Goal: Task Accomplishment & Management: Use online tool/utility

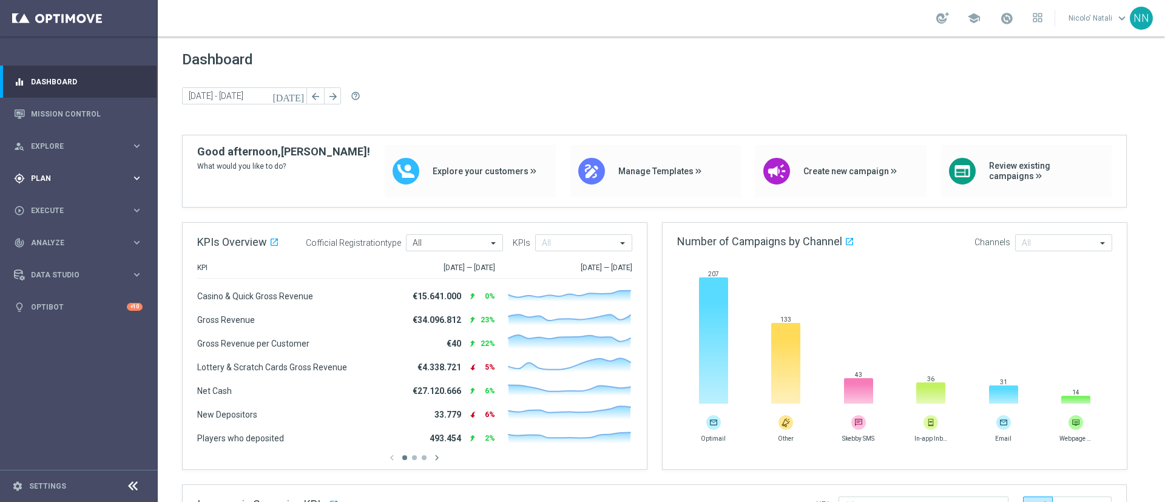
click at [69, 174] on div "gps_fixed Plan" at bounding box center [72, 178] width 117 height 11
click at [62, 200] on link "Target Groups" at bounding box center [79, 203] width 95 height 10
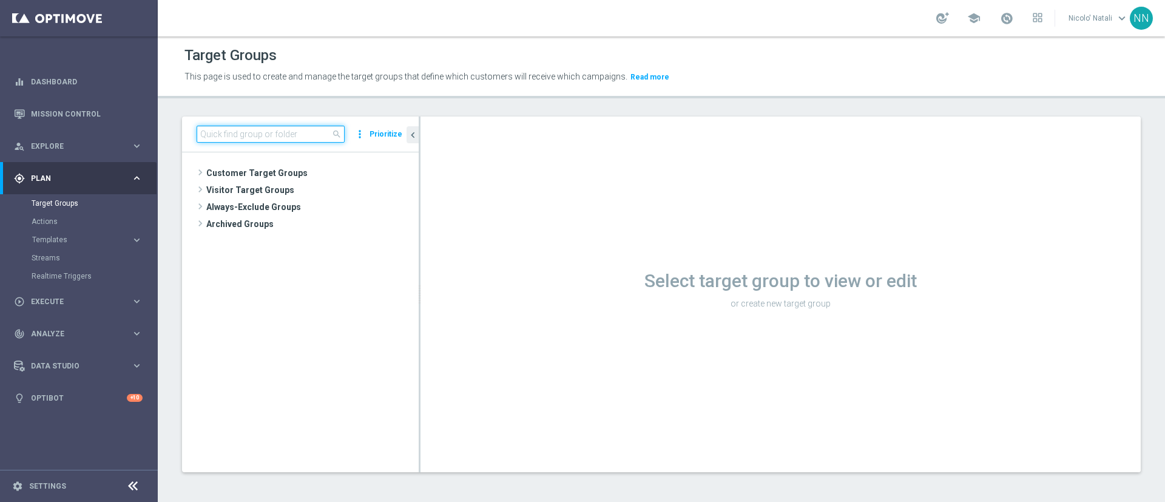
click at [268, 133] on input at bounding box center [271, 134] width 148 height 17
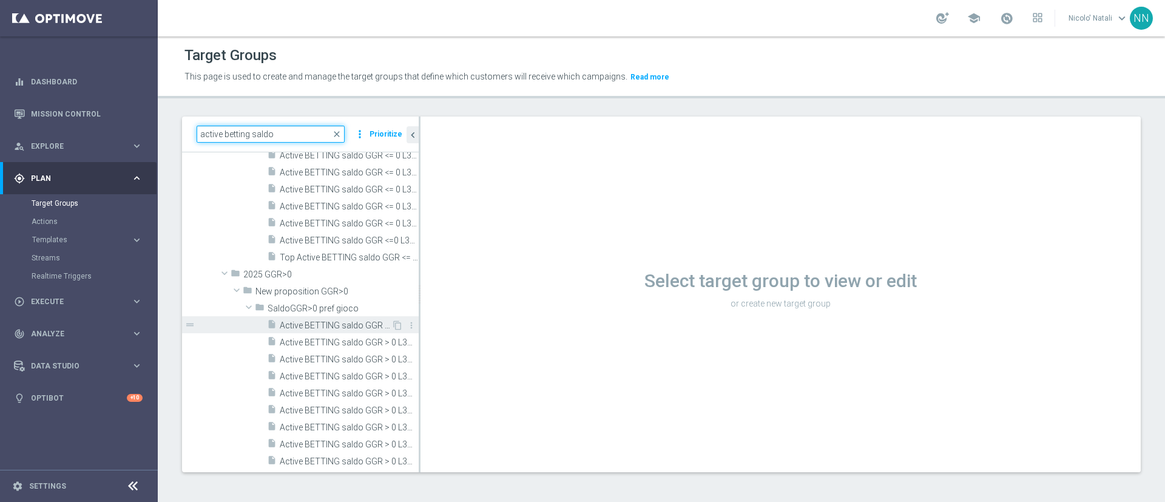
scroll to position [244, 0]
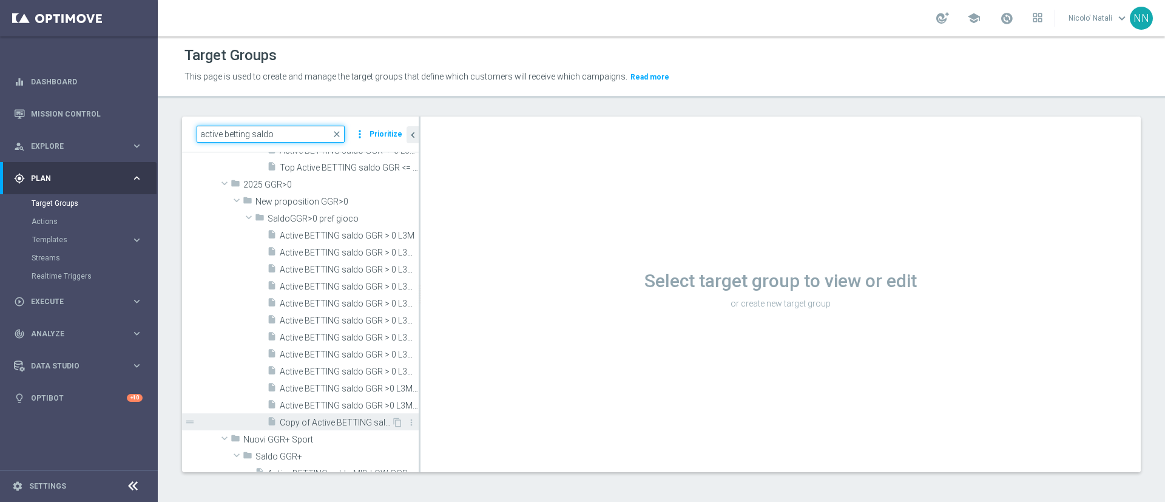
type input "active betting saldo"
click at [313, 424] on span "Copy of Active BETTING saldo GGR >0 L3M TOP" at bounding box center [336, 422] width 112 height 10
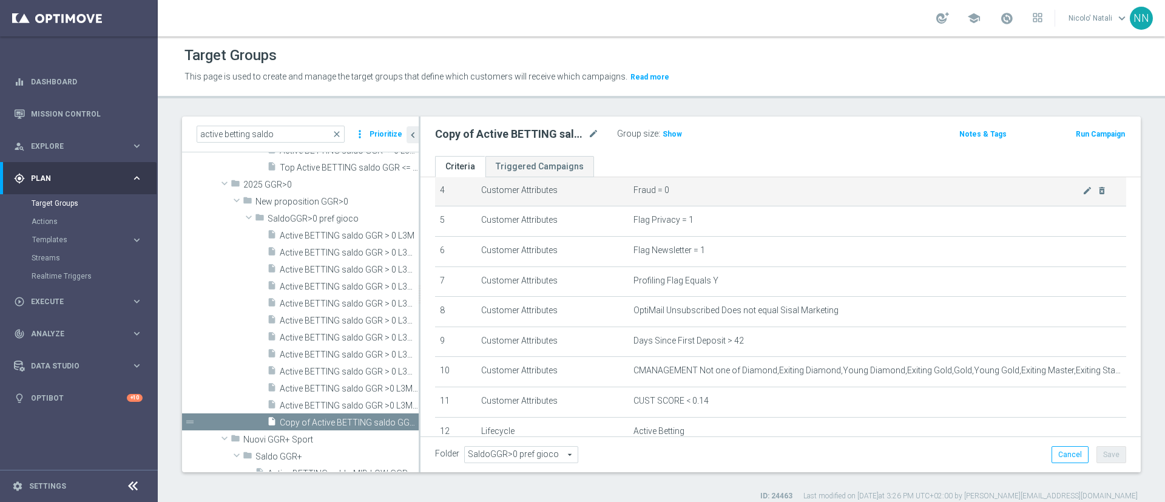
scroll to position [163, 0]
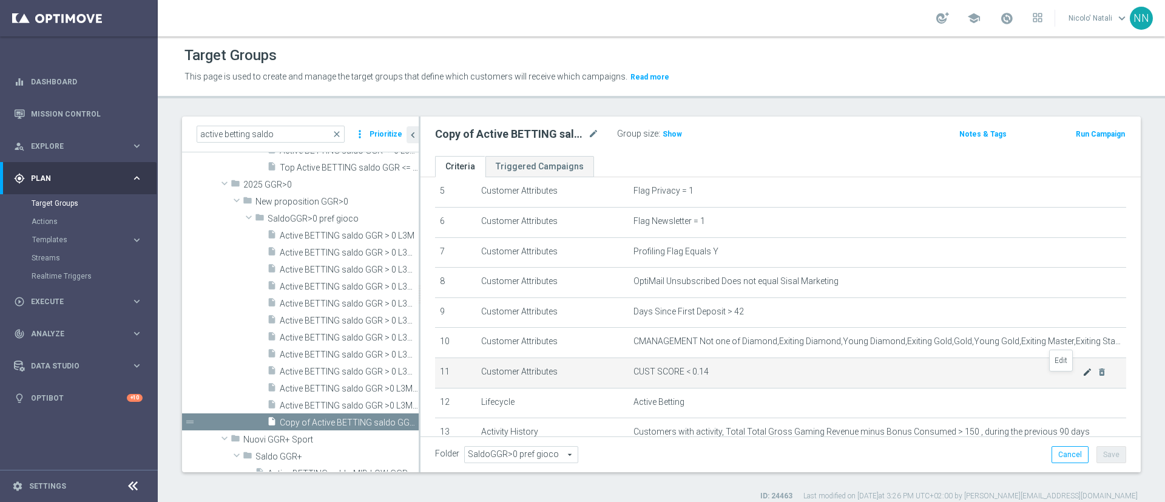
click at [1082, 376] on icon "mode_edit" at bounding box center [1087, 372] width 10 height 10
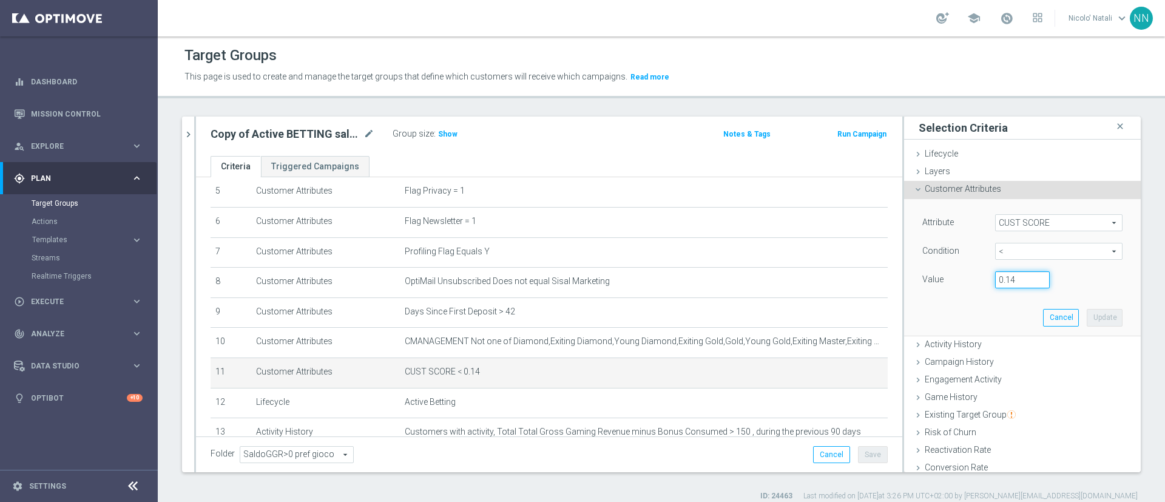
click at [1000, 274] on input "0.14" at bounding box center [1022, 279] width 55 height 17
type input "0.15"
click at [1092, 315] on button "Update" at bounding box center [1105, 317] width 36 height 17
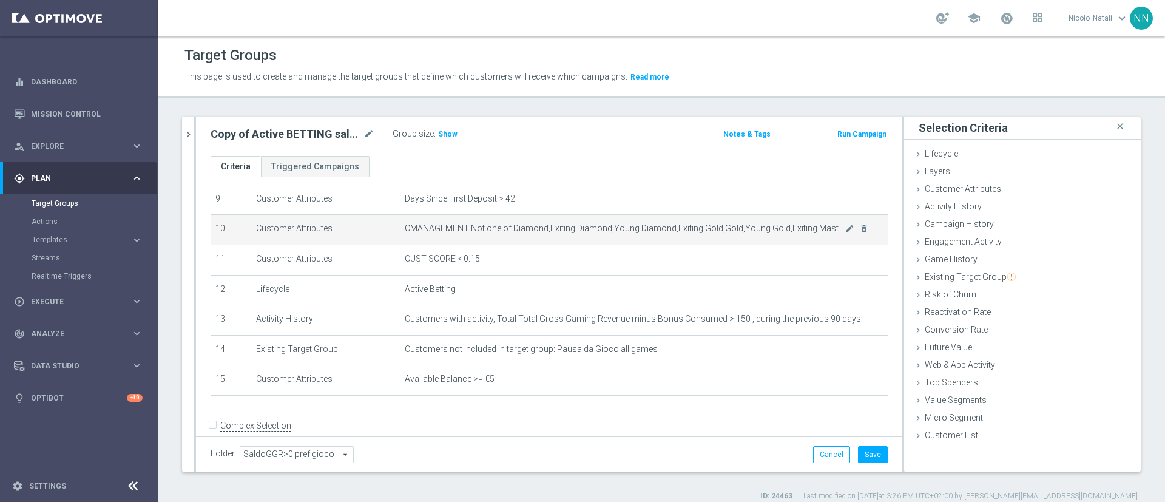
scroll to position [277, 0]
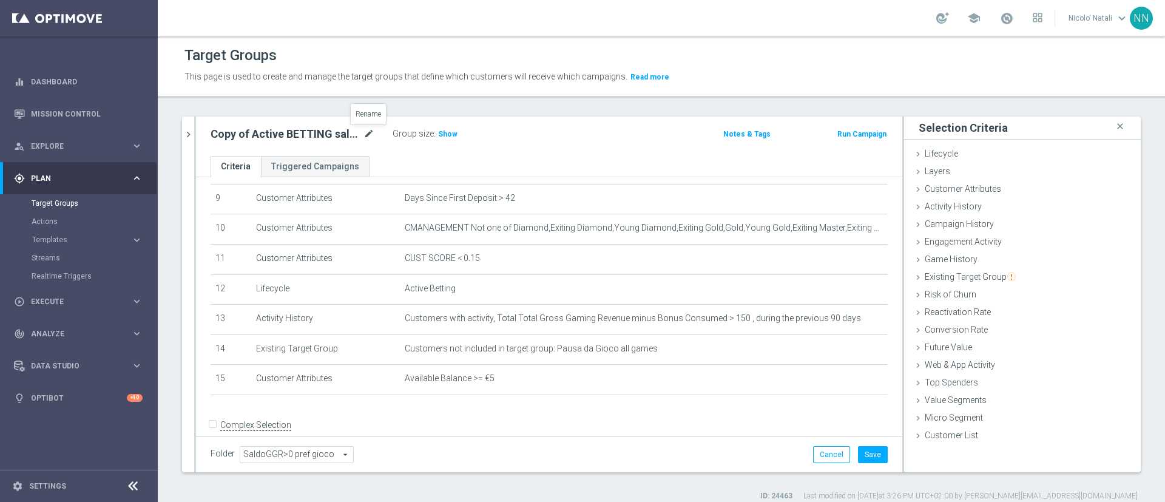
click at [368, 130] on icon "mode_edit" at bounding box center [368, 134] width 11 height 15
click at [477, 155] on div "Copy of Active BETTING saldo GGR >0 L3M TOP Group size : Show Notes & Tags Run …" at bounding box center [549, 135] width 706 height 39
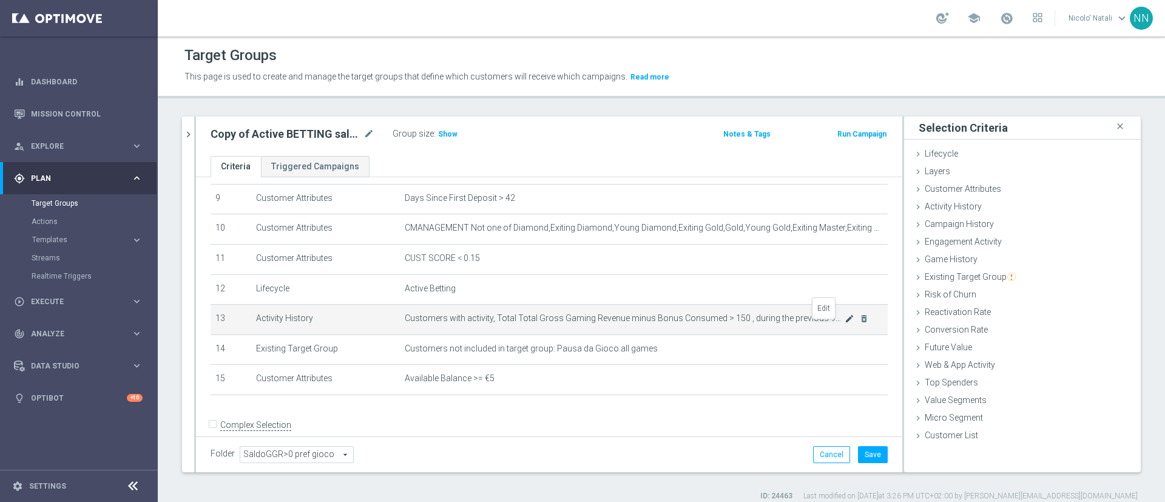
click at [844, 323] on icon "mode_edit" at bounding box center [849, 319] width 10 height 10
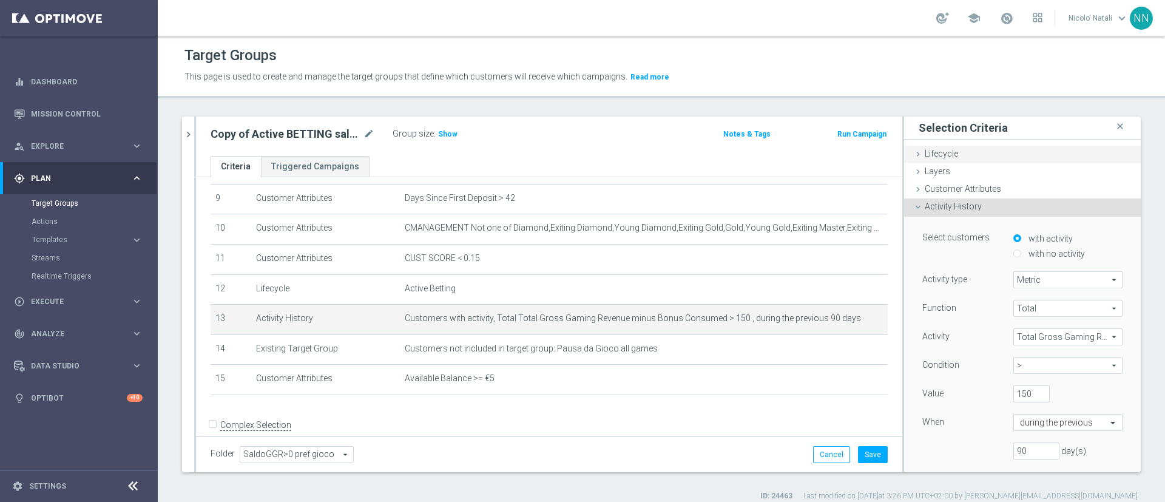
click at [940, 155] on span "Lifecycle" at bounding box center [941, 154] width 33 height 10
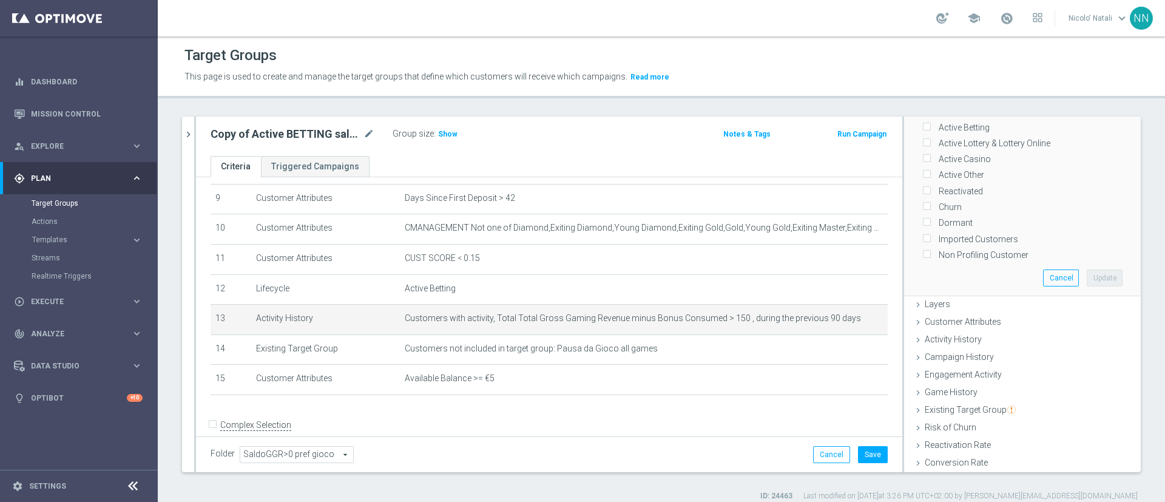
scroll to position [111, 0]
click at [925, 298] on span "Layers" at bounding box center [937, 303] width 25 height 10
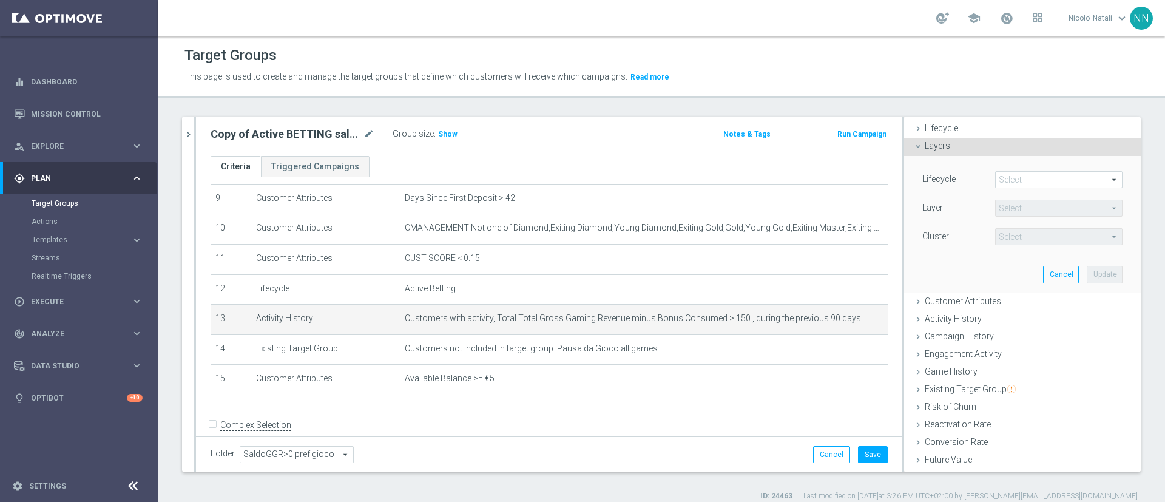
click at [998, 178] on span at bounding box center [1059, 180] width 126 height 16
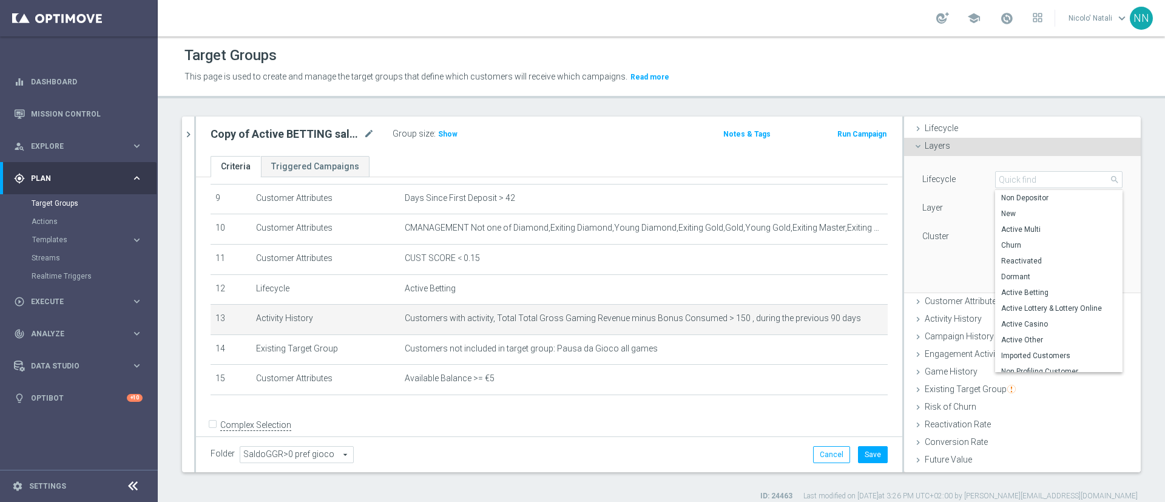
click at [979, 160] on div "Lifecycle Select arrow_drop_down search Non Depositor New Active Multi Churn Re…" at bounding box center [1022, 224] width 218 height 136
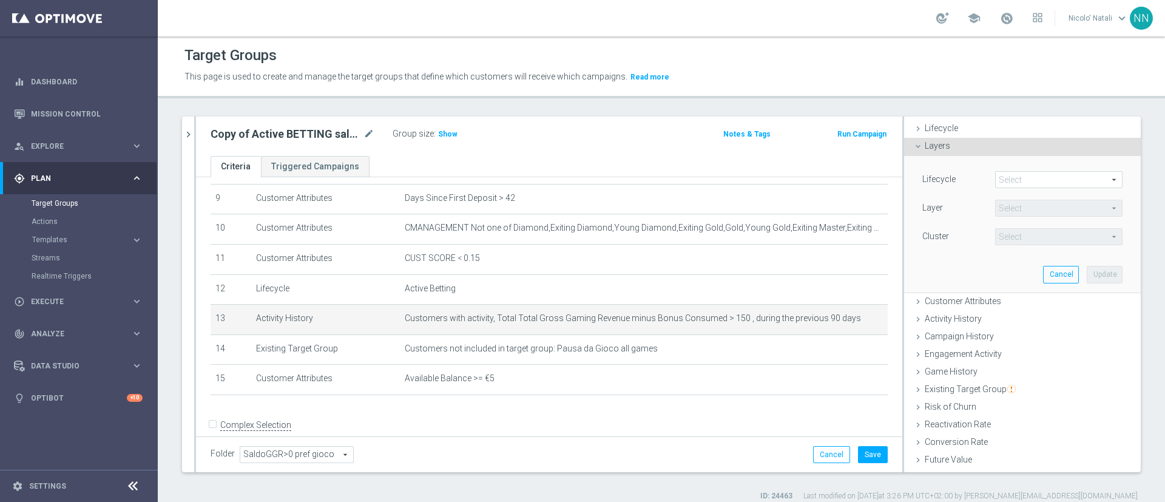
click at [934, 178] on lable "Lifecycle" at bounding box center [938, 179] width 33 height 10
click at [931, 144] on span "Layers" at bounding box center [937, 146] width 25 height 10
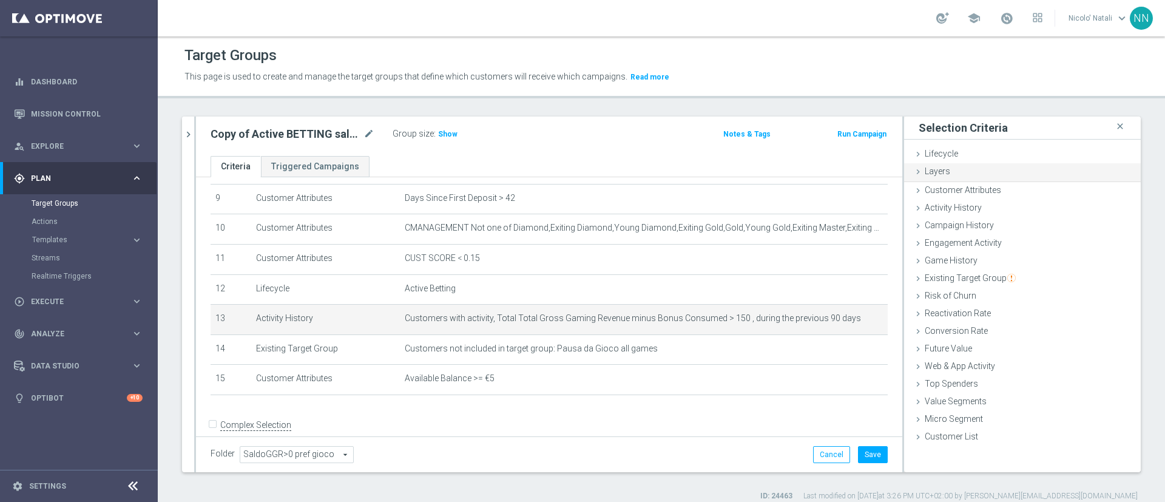
scroll to position [0, 0]
click at [931, 184] on span "Customer Attributes" at bounding box center [963, 189] width 76 height 10
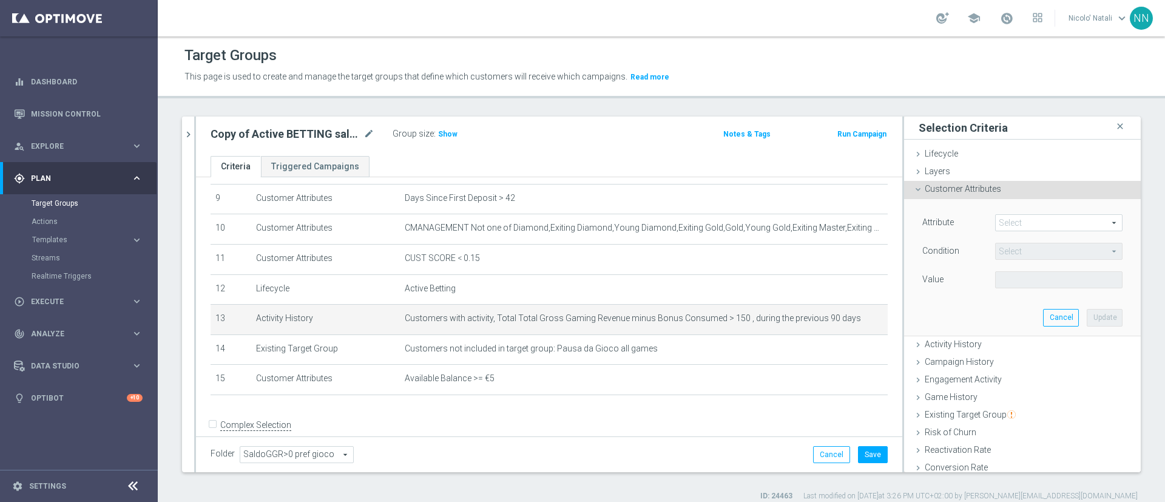
click at [1000, 222] on span at bounding box center [1059, 223] width 126 height 16
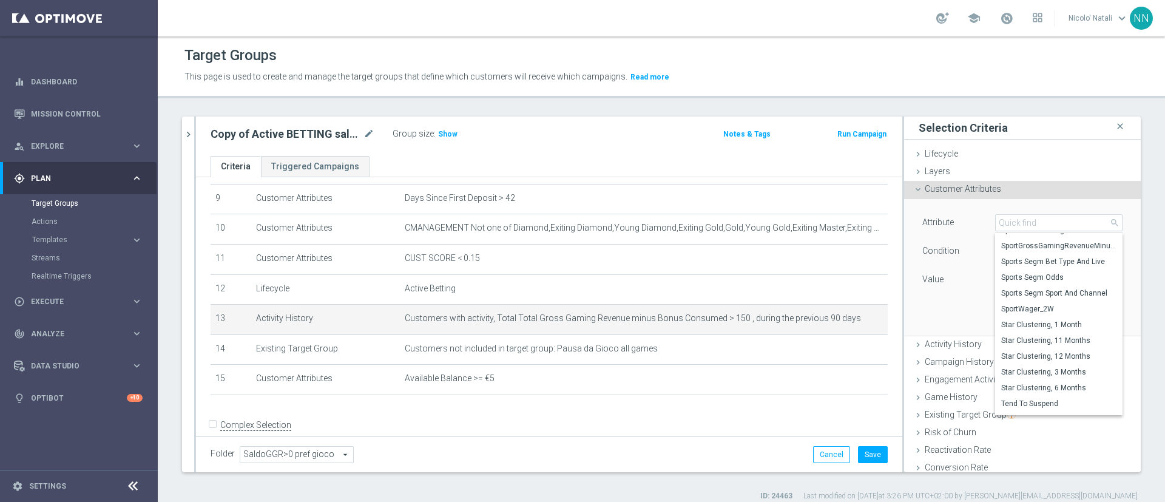
scroll to position [6360, 0]
click at [1028, 280] on span "Sports Segm Odds" at bounding box center [1058, 283] width 115 height 10
type input "Sports Segm Odds"
type input "Equals"
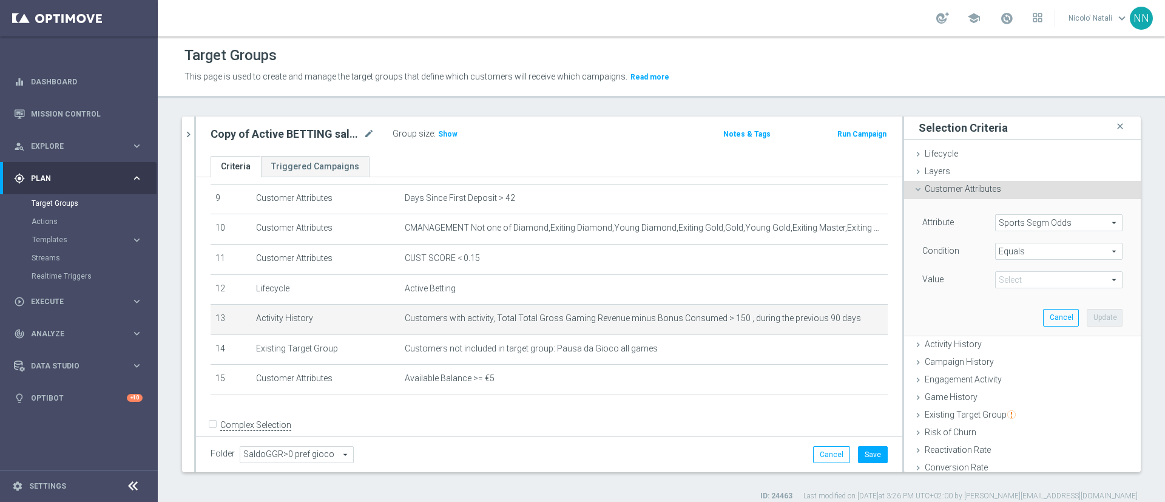
click at [1009, 275] on span at bounding box center [1059, 280] width 126 height 16
click at [931, 291] on div "Attribute Sports Segm Odds Sports Segm Odds arrow_drop_down search Condition Eq…" at bounding box center [1022, 267] width 218 height 136
click at [1000, 219] on span "Sports Segm Odds" at bounding box center [1059, 223] width 126 height 16
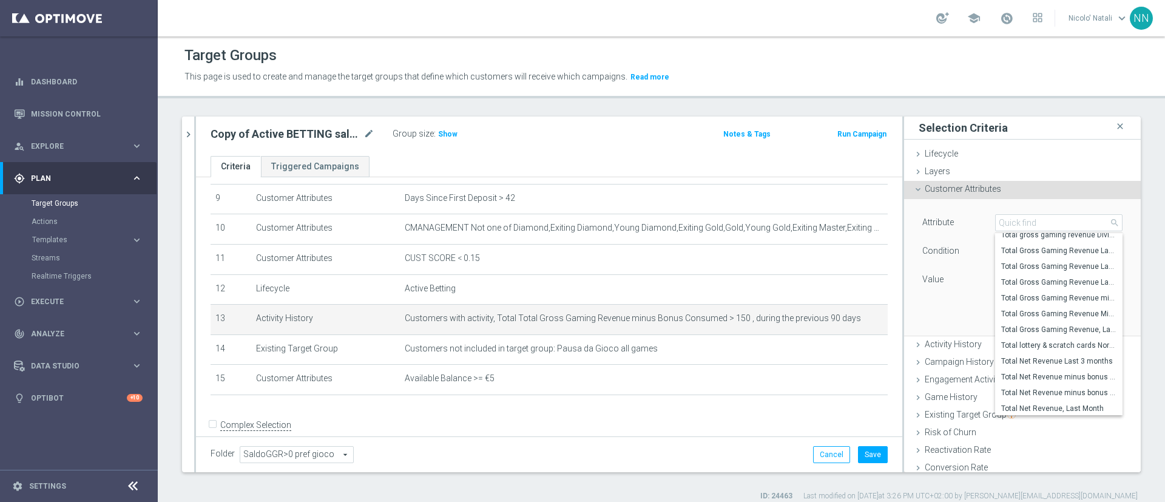
scroll to position [6904, 0]
click at [949, 193] on span "Customer Attributes" at bounding box center [963, 189] width 76 height 10
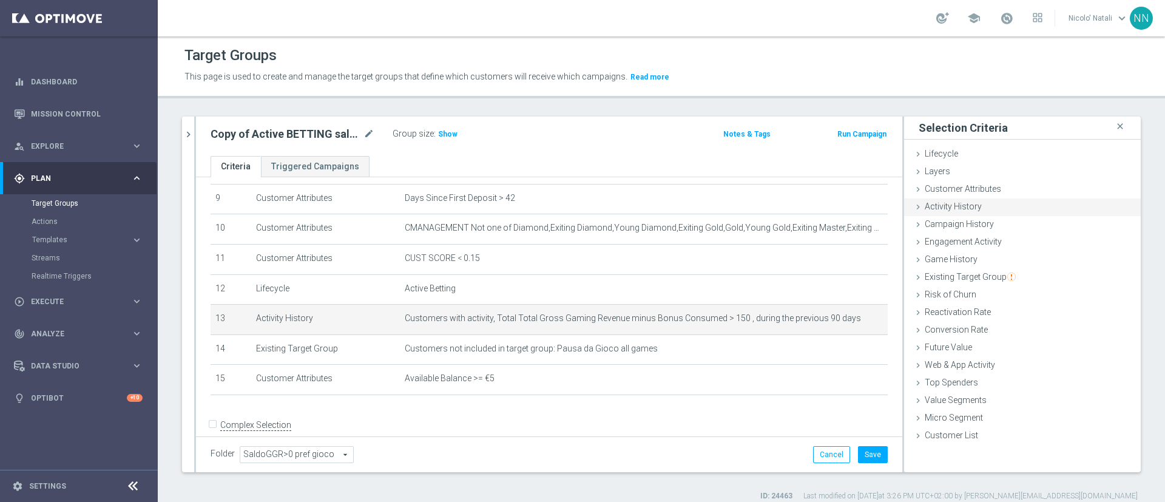
click at [944, 209] on span "Activity History" at bounding box center [953, 206] width 57 height 10
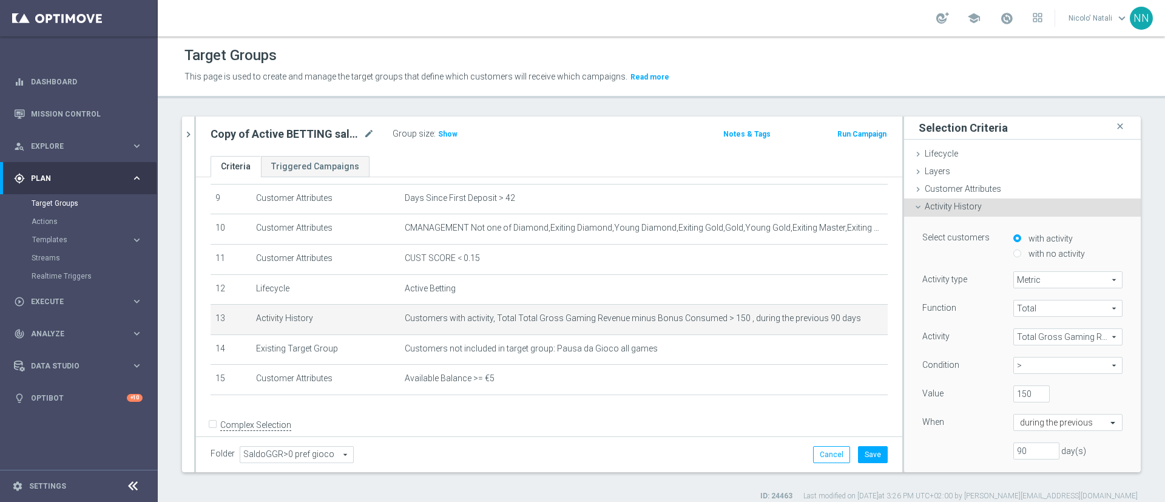
click at [1014, 337] on span "Total Gross Gaming Revenue minus Bonus Consumed" at bounding box center [1068, 337] width 108 height 16
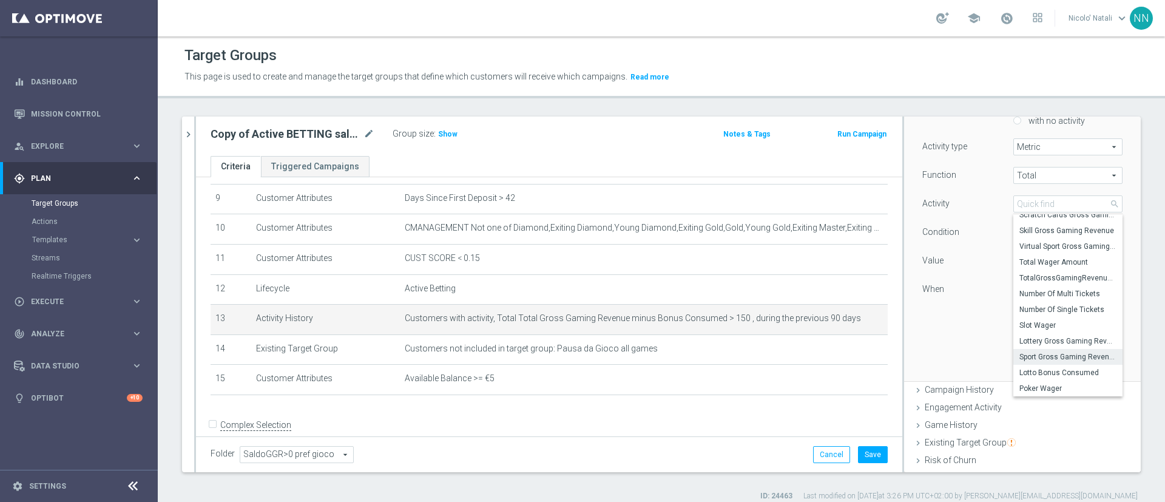
scroll to position [204, 0]
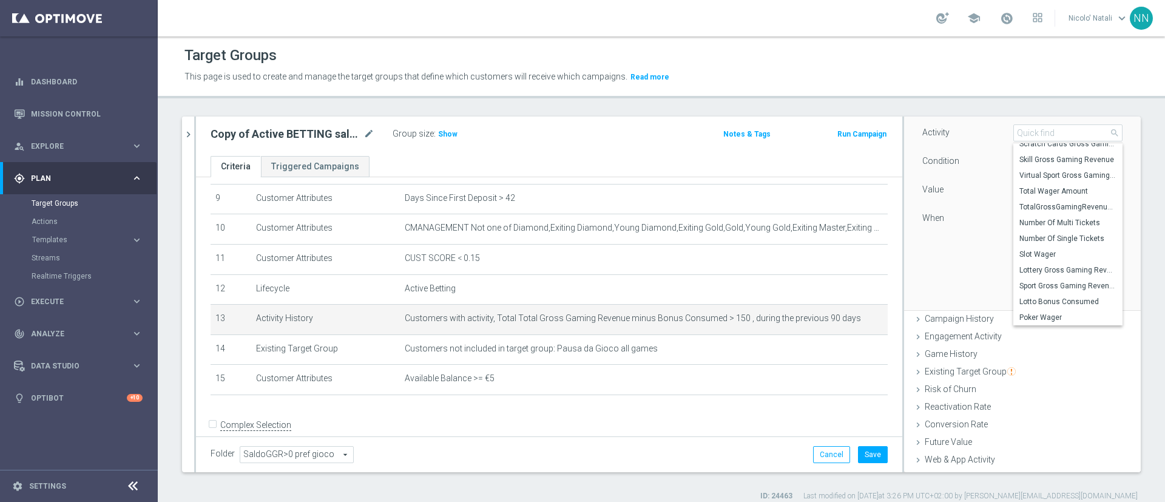
click at [959, 283] on div "Select customers with activity with no activity Activity type Metric Metric arr…" at bounding box center [1022, 161] width 218 height 297
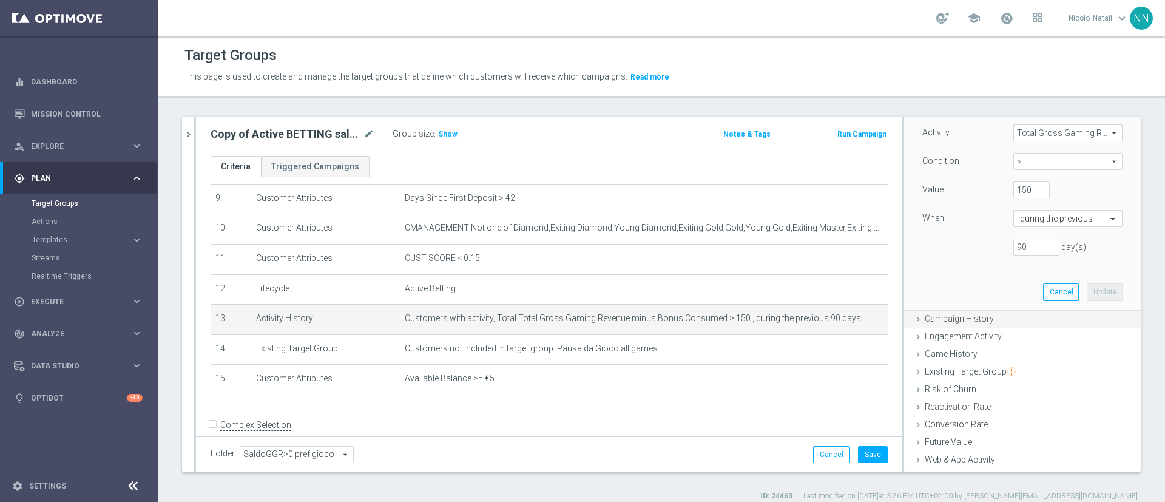
click at [979, 318] on div "Campaign History done" at bounding box center [1022, 320] width 237 height 18
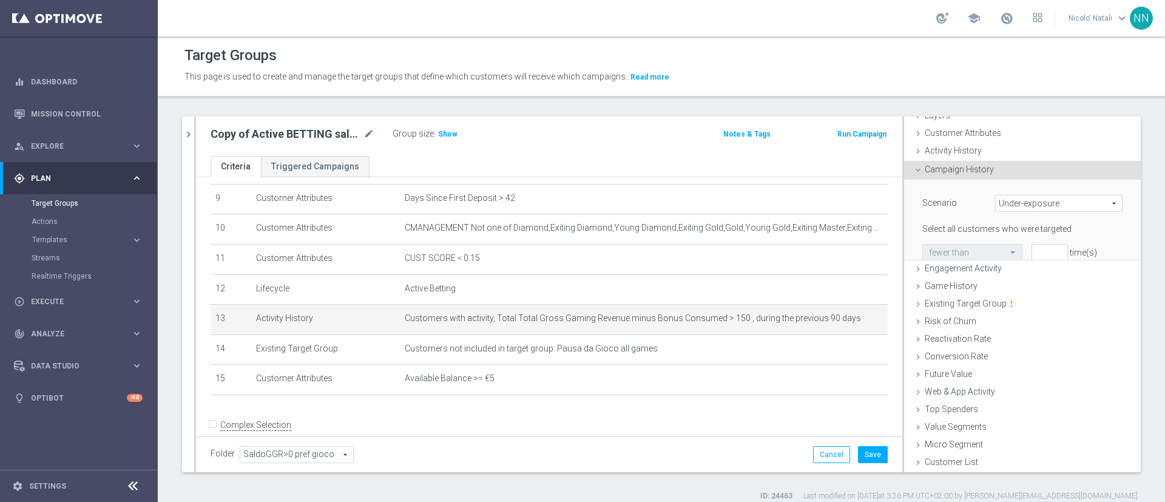
scroll to position [25, 0]
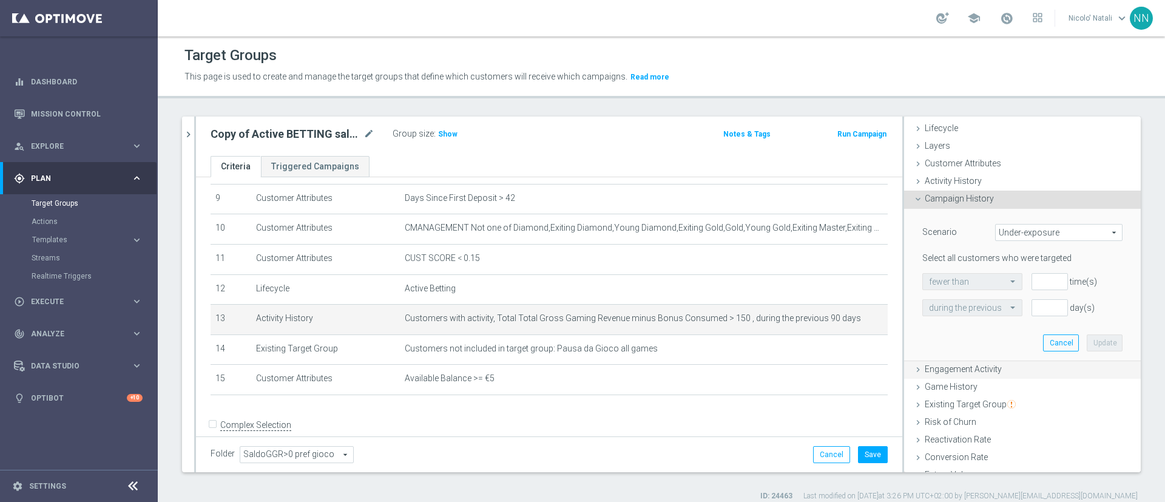
click at [984, 366] on span "Engagement Activity" at bounding box center [963, 369] width 77 height 10
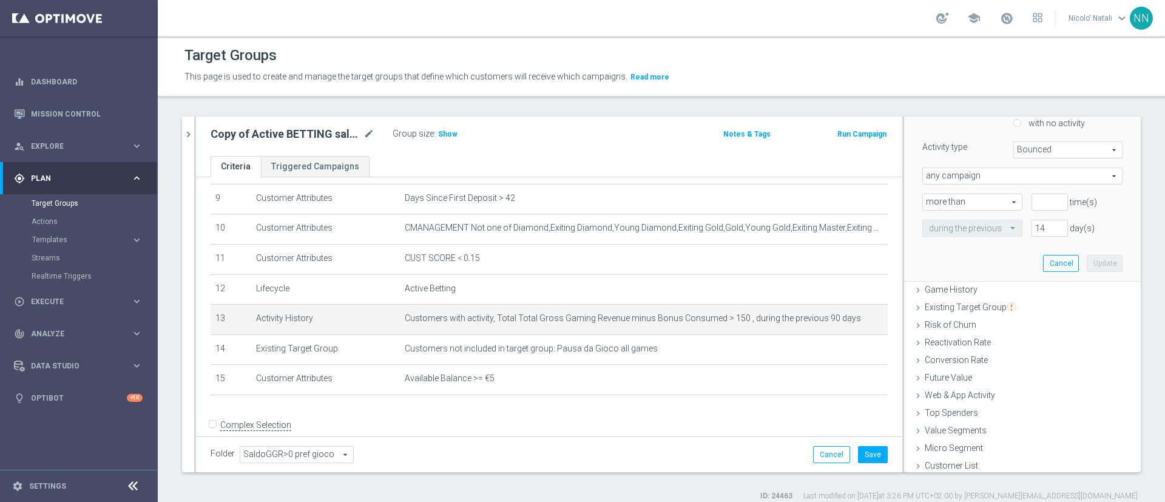
scroll to position [206, 0]
click at [940, 295] on div "Game History done" at bounding box center [1022, 290] width 237 height 18
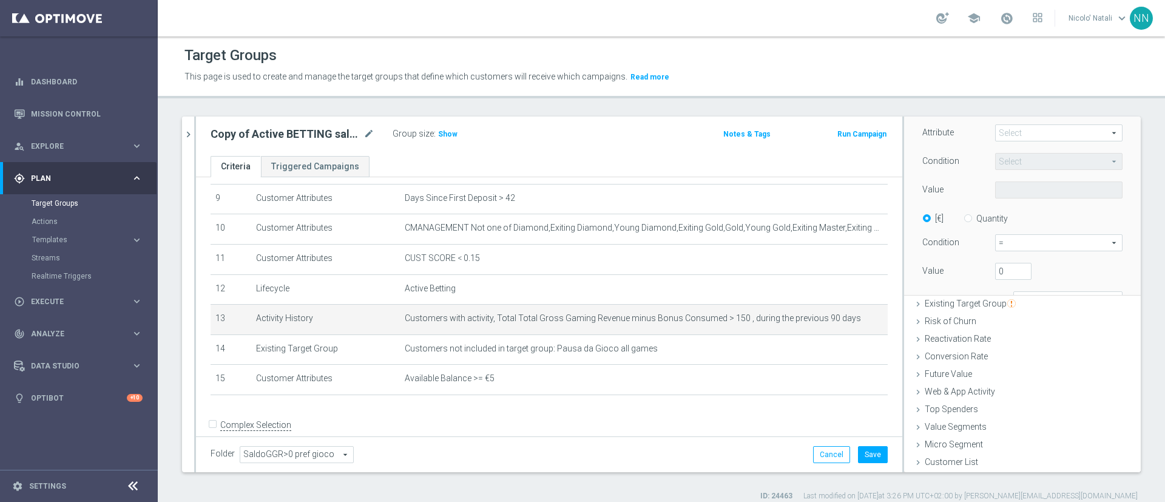
scroll to position [25, 0]
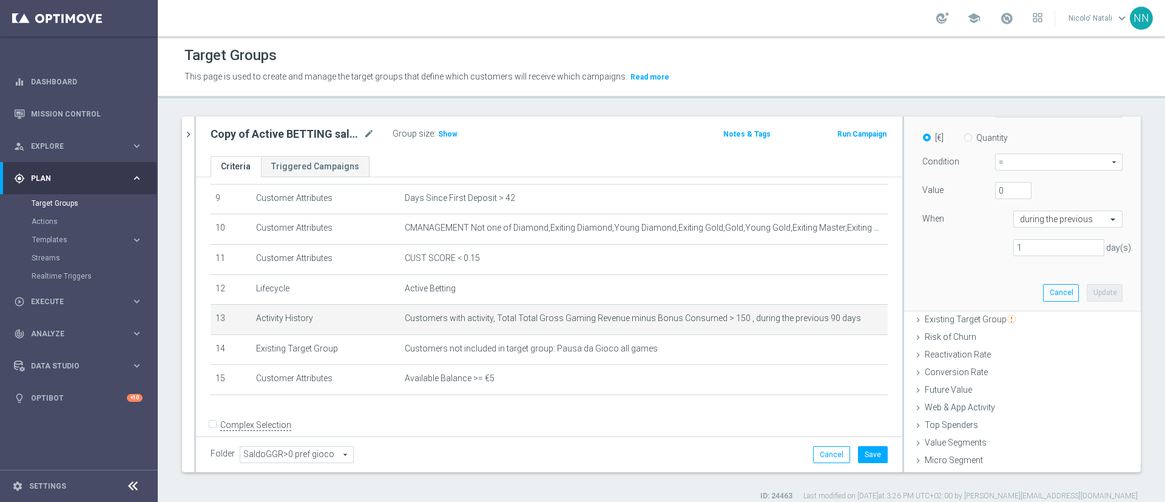
click at [957, 325] on div "Existing Target Group done" at bounding box center [1022, 320] width 237 height 18
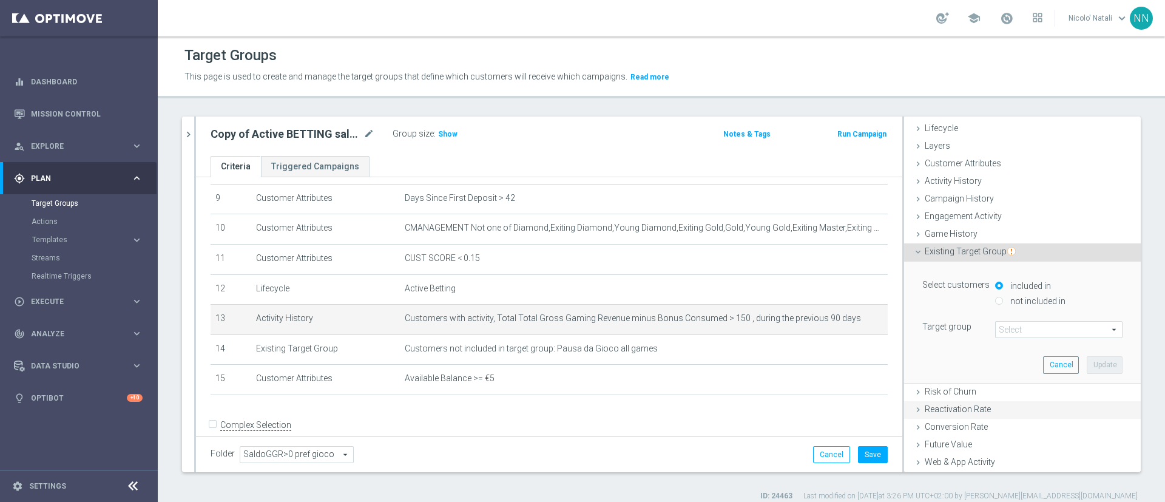
click at [948, 401] on div "Reactivation Rate done" at bounding box center [1022, 410] width 237 height 18
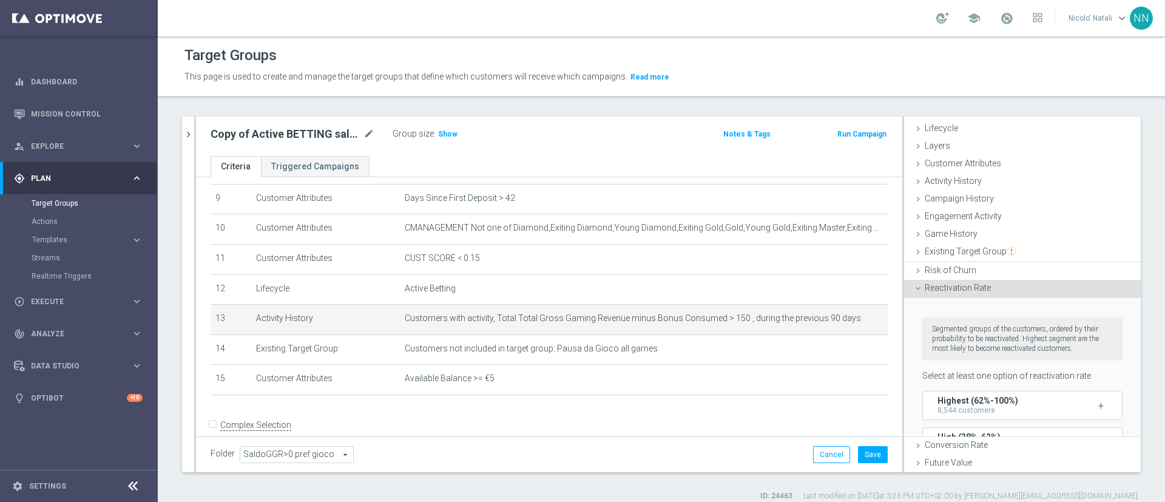
click at [948, 400] on div "Segmented groups of the customers, ordered by their probability to be reactivat…" at bounding box center [1022, 441] width 200 height 248
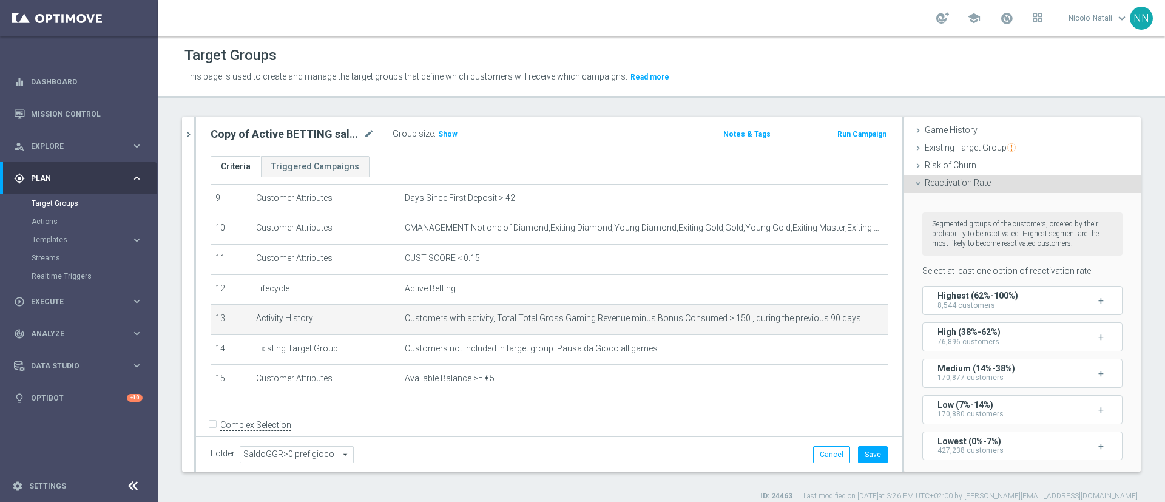
scroll to position [231, 0]
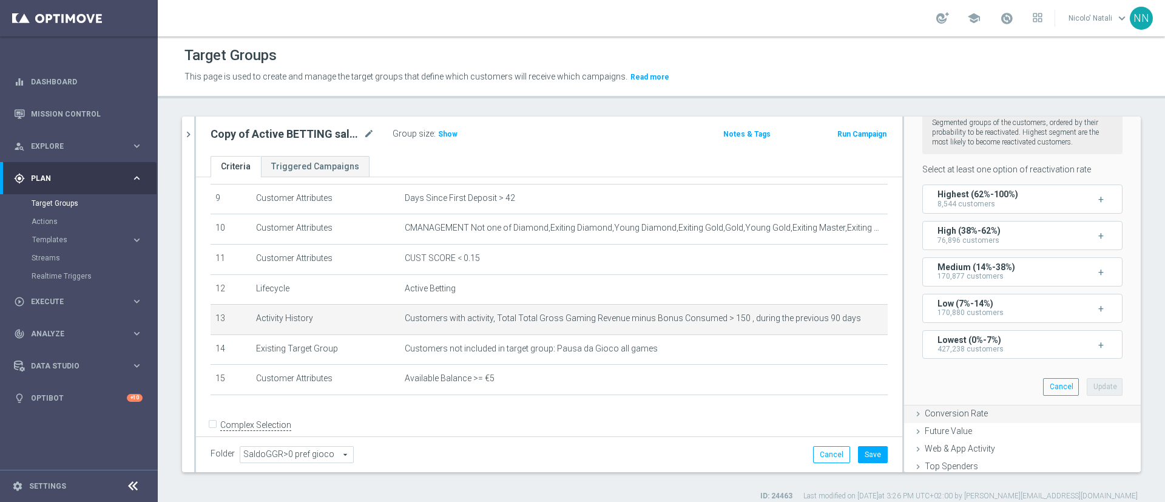
click at [962, 418] on span "Conversion Rate" at bounding box center [956, 413] width 63 height 10
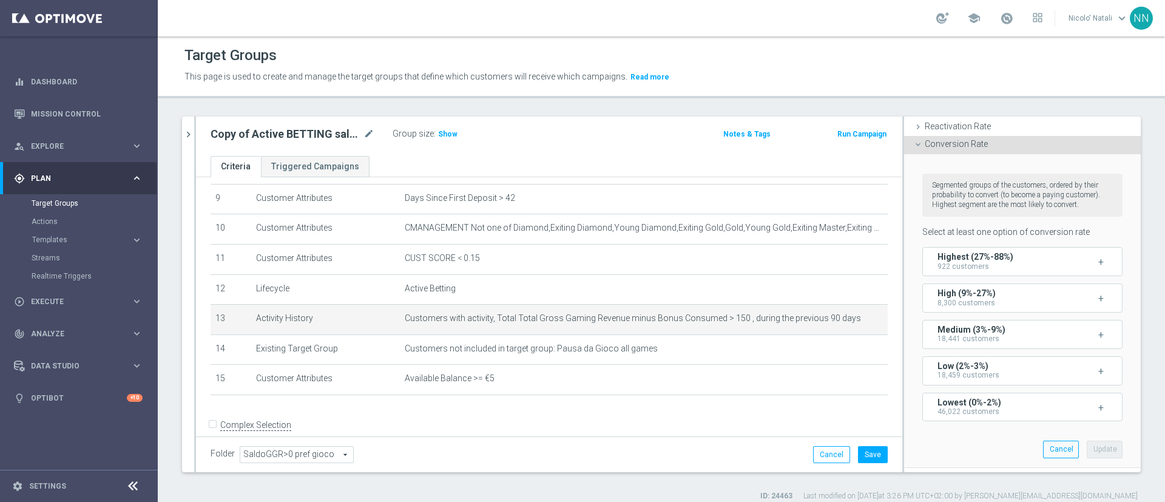
scroll to position [294, 0]
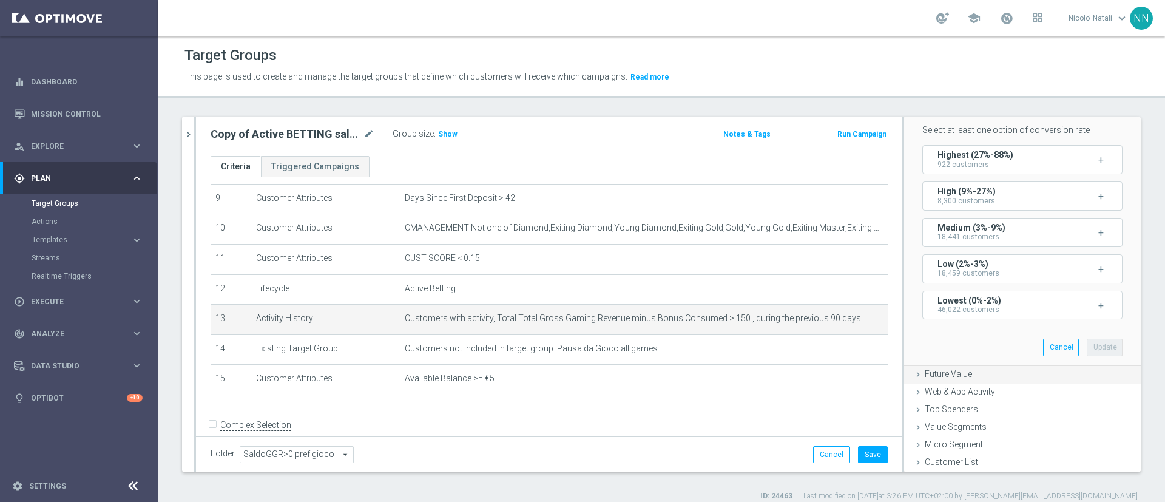
click at [952, 371] on span "Future Value" at bounding box center [948, 374] width 47 height 10
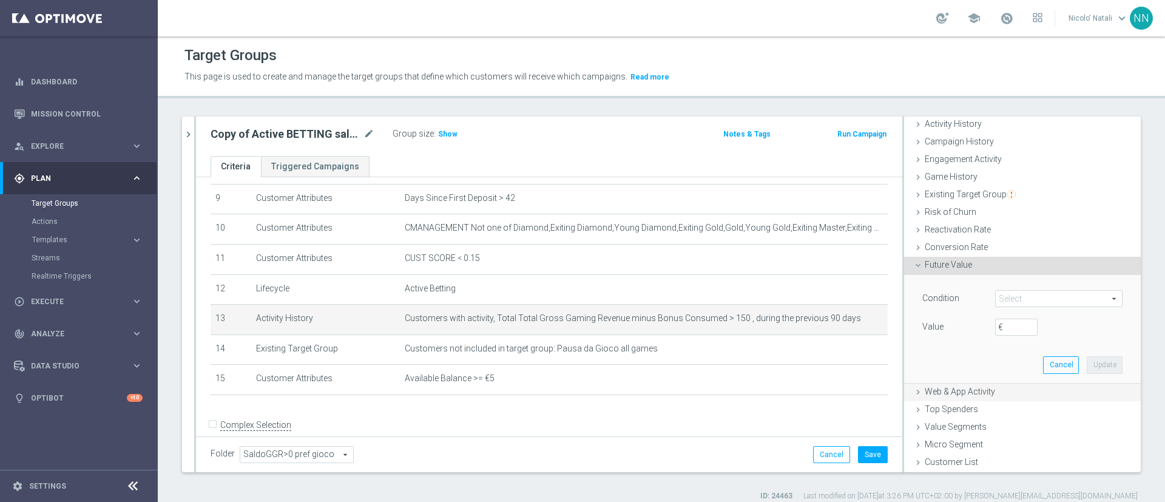
click at [948, 393] on span "Web & App Activity" at bounding box center [960, 391] width 70 height 10
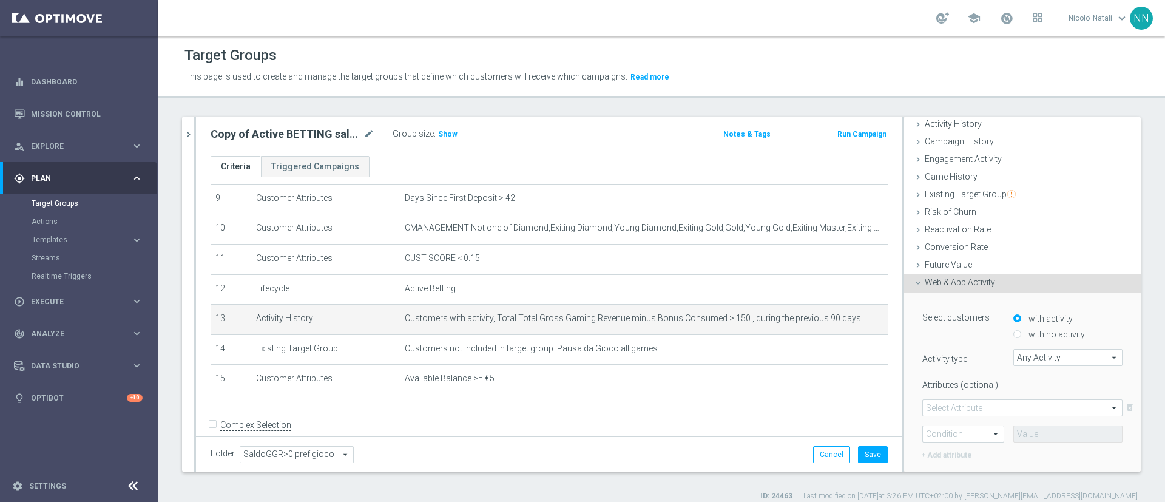
scroll to position [214, 0]
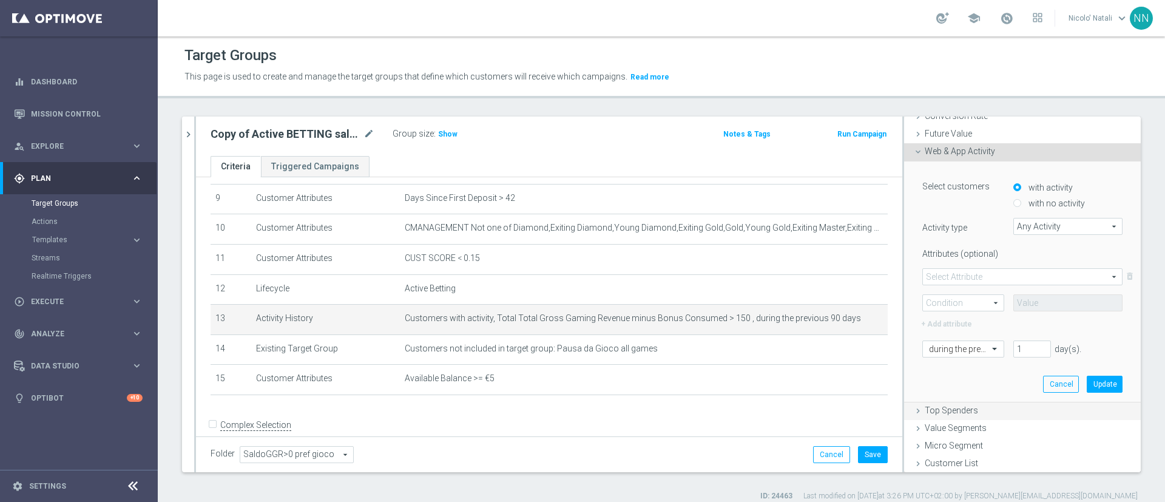
click at [929, 405] on span "Top Spenders" at bounding box center [951, 410] width 53 height 10
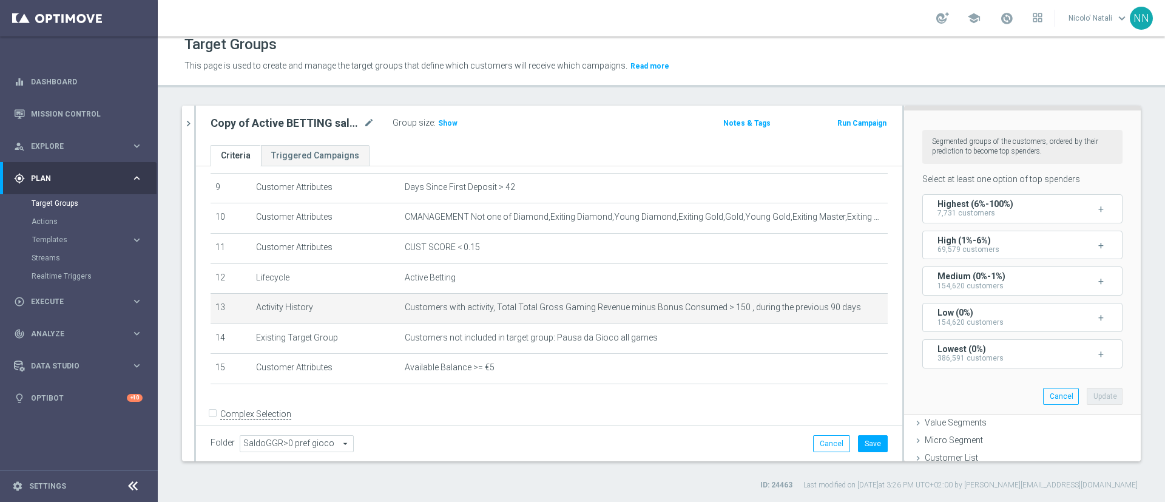
scroll to position [272, 0]
click at [984, 212] on div "Highest (6%-100%) 7,731 customers" at bounding box center [996, 207] width 119 height 18
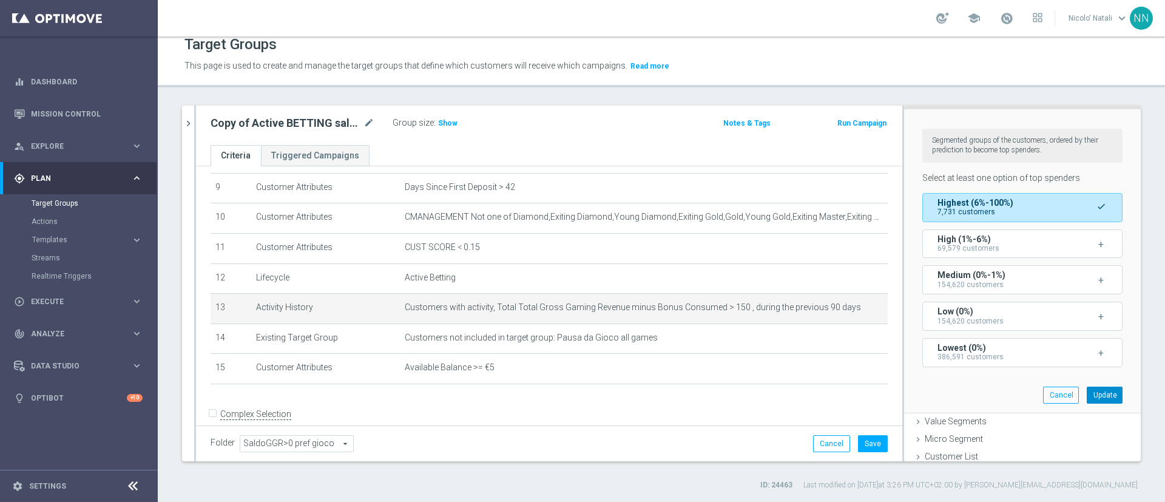
click at [1087, 386] on button "Update" at bounding box center [1105, 394] width 36 height 17
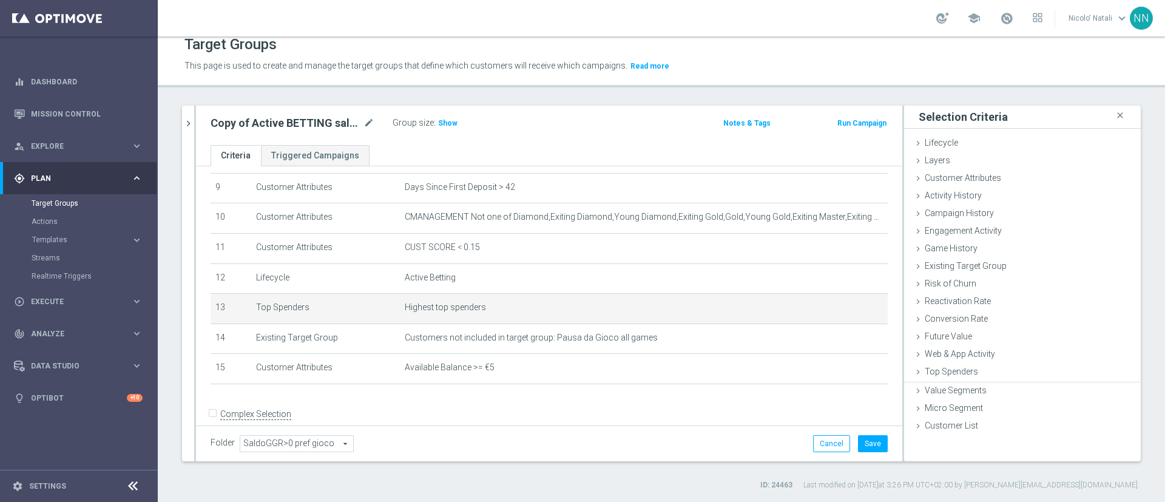
scroll to position [0, 0]
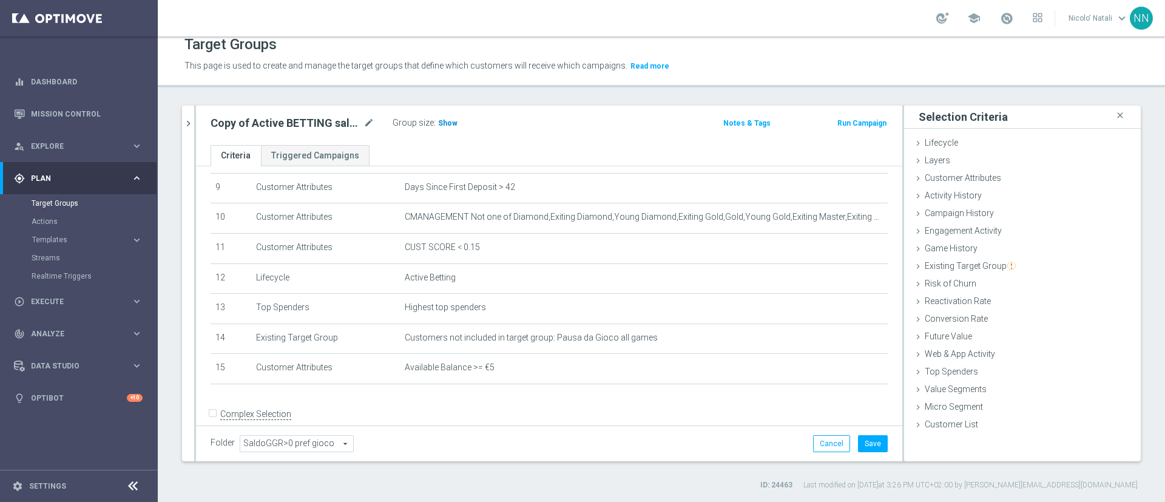
click at [448, 127] on span "Show" at bounding box center [447, 123] width 19 height 8
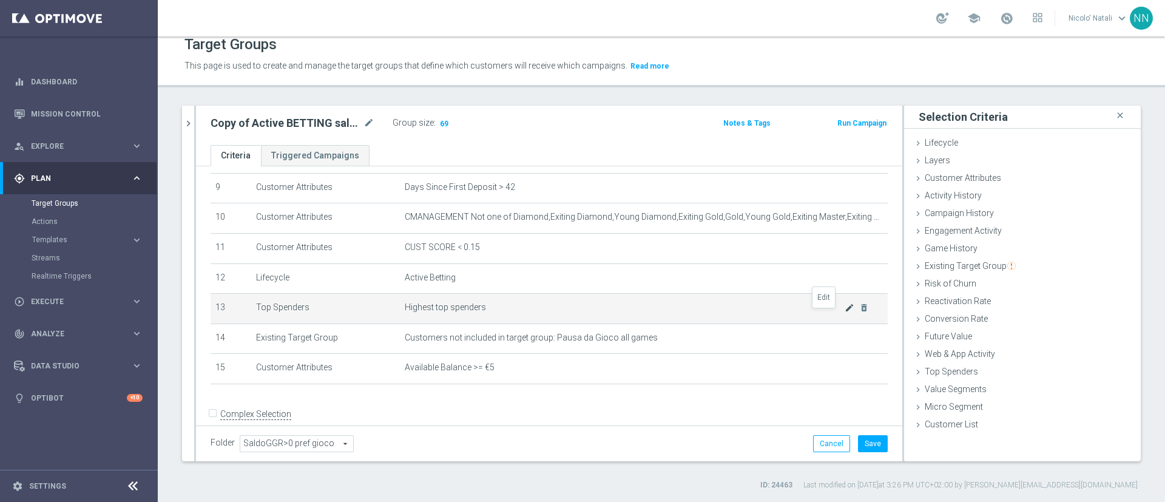
click at [844, 312] on icon "mode_edit" at bounding box center [849, 308] width 10 height 10
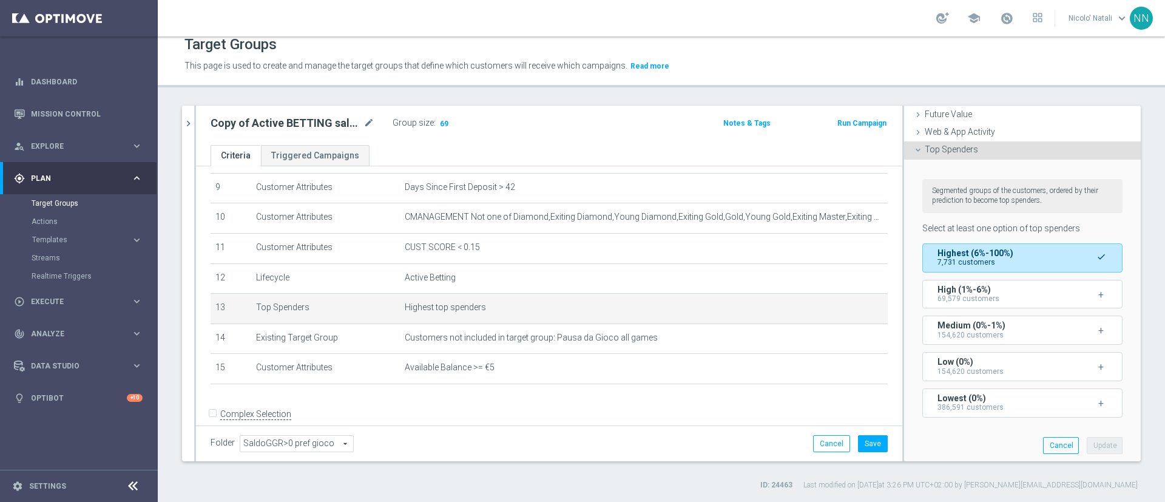
scroll to position [225, 0]
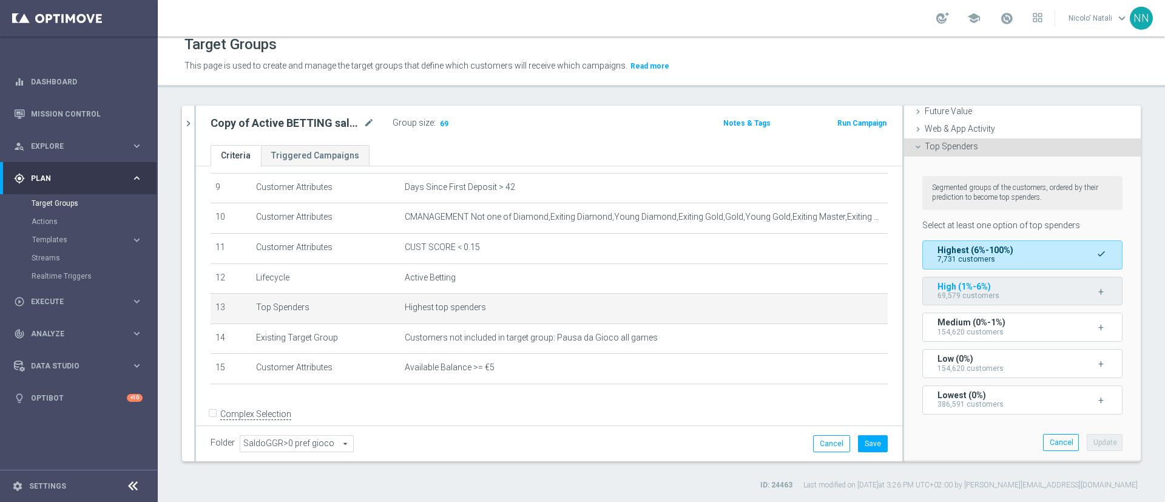
click at [1098, 288] on span "+" at bounding box center [1100, 292] width 5 height 12
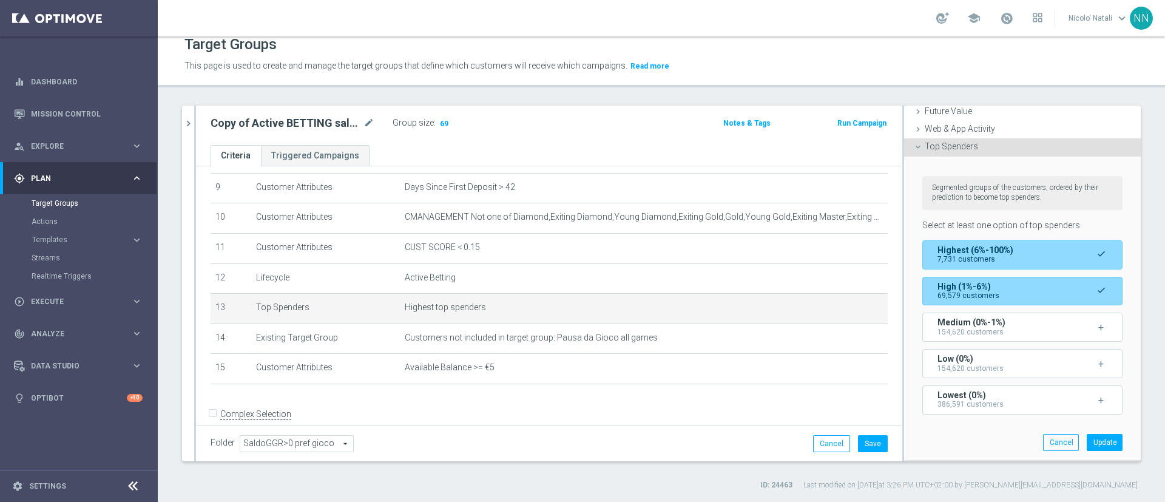
click at [1043, 255] on button "Highest (6%-100%) 7,731 customers done" at bounding box center [1022, 254] width 200 height 29
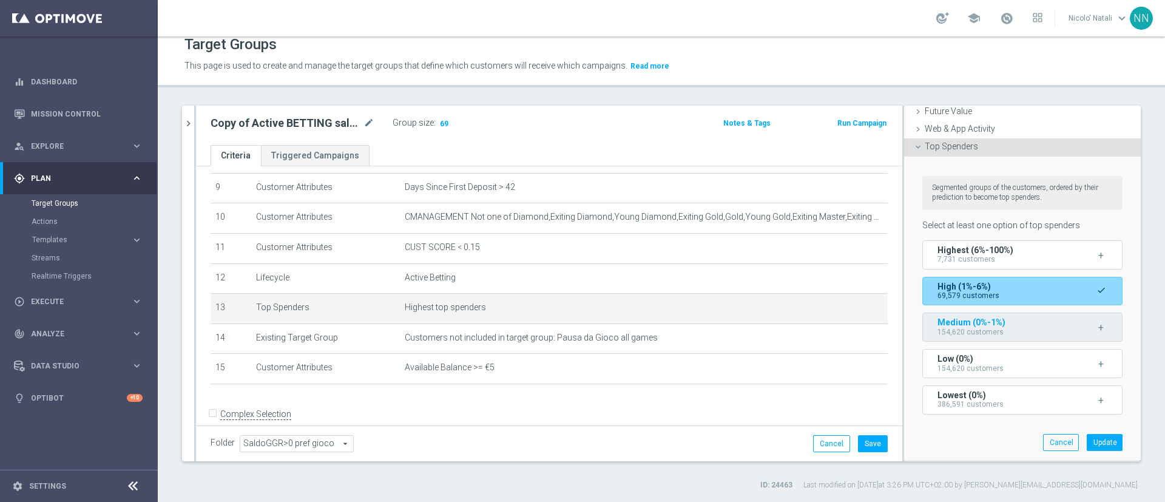
click at [1028, 318] on div "Medium (0%-1%) 154,620 customers" at bounding box center [996, 327] width 119 height 18
click at [1087, 434] on button "Update" at bounding box center [1105, 442] width 36 height 17
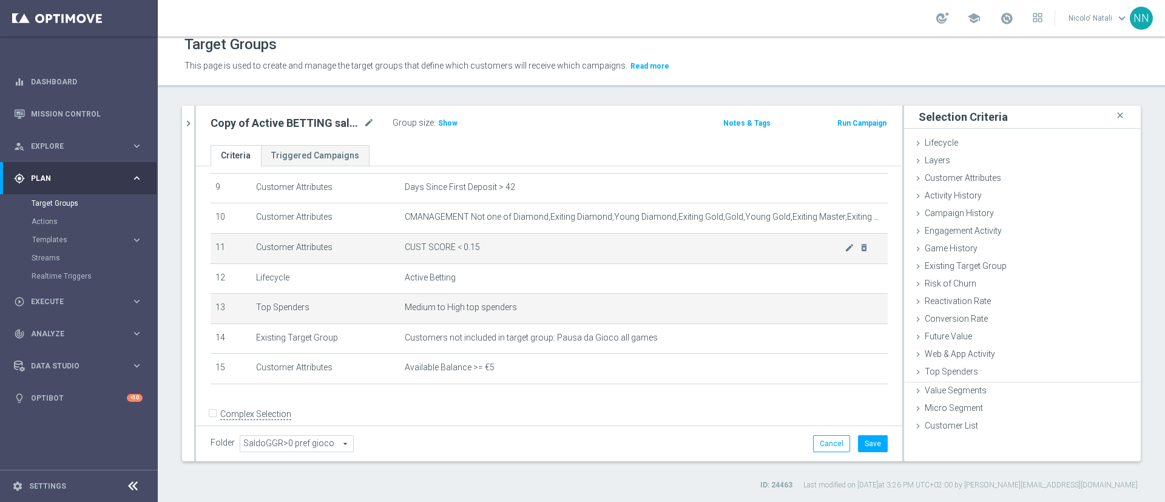
scroll to position [0, 0]
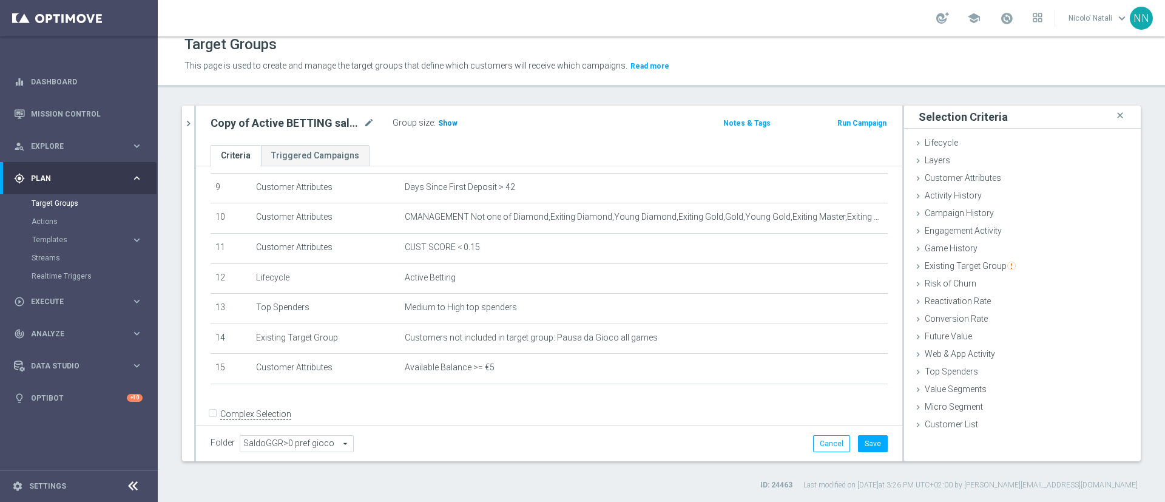
click at [453, 128] on h3 "Show" at bounding box center [448, 122] width 22 height 13
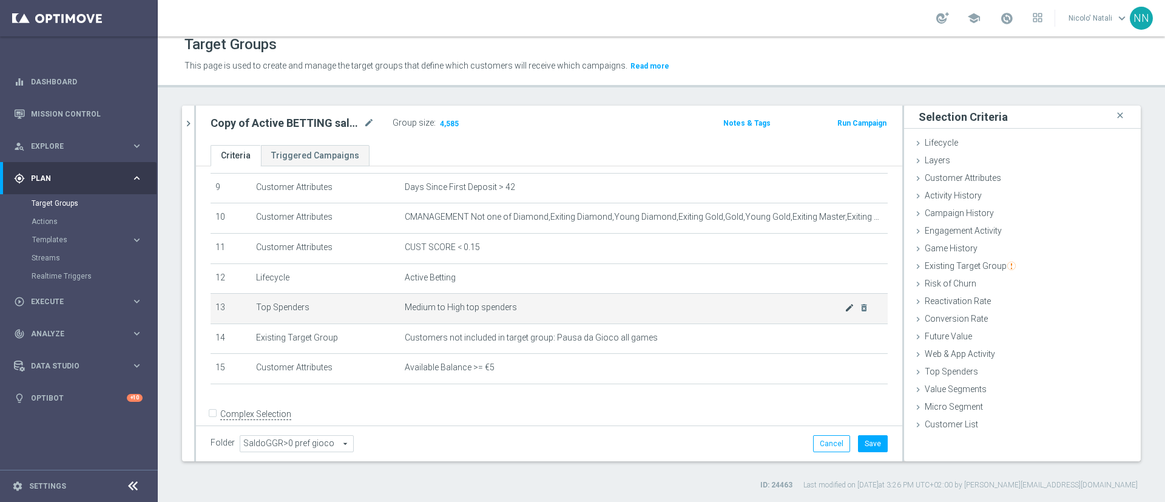
click at [827, 320] on td "Medium to High top spenders mode_edit delete_forever" at bounding box center [644, 309] width 488 height 30
click at [844, 312] on icon "mode_edit" at bounding box center [849, 308] width 10 height 10
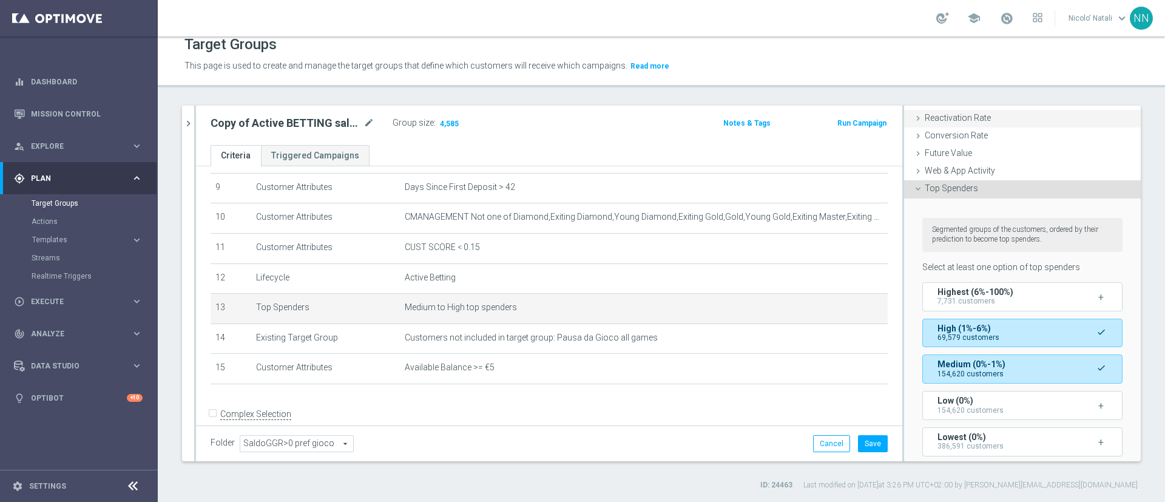
scroll to position [182, 0]
click at [948, 302] on span "7,731 customers" at bounding box center [966, 302] width 58 height 8
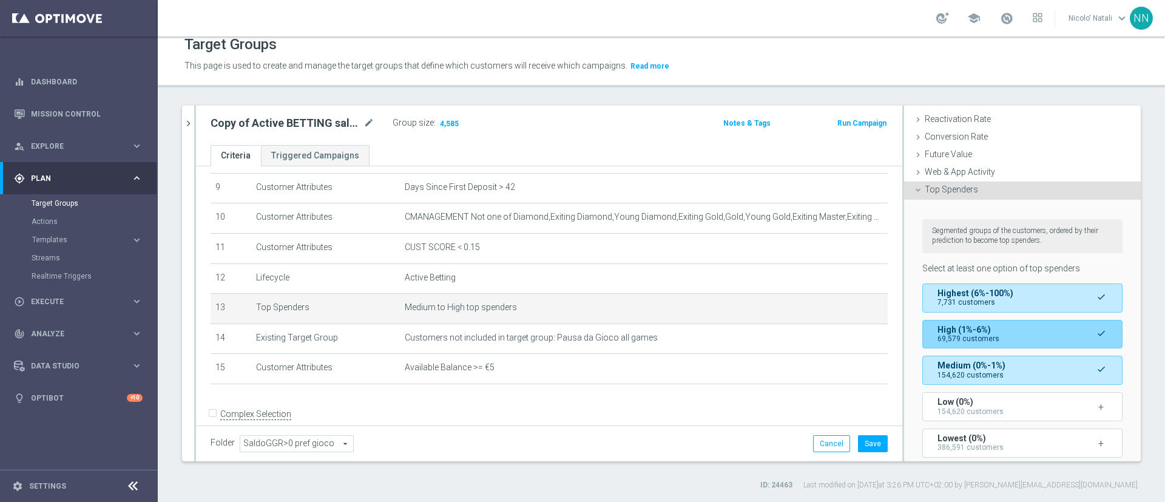
scroll to position [275, 0]
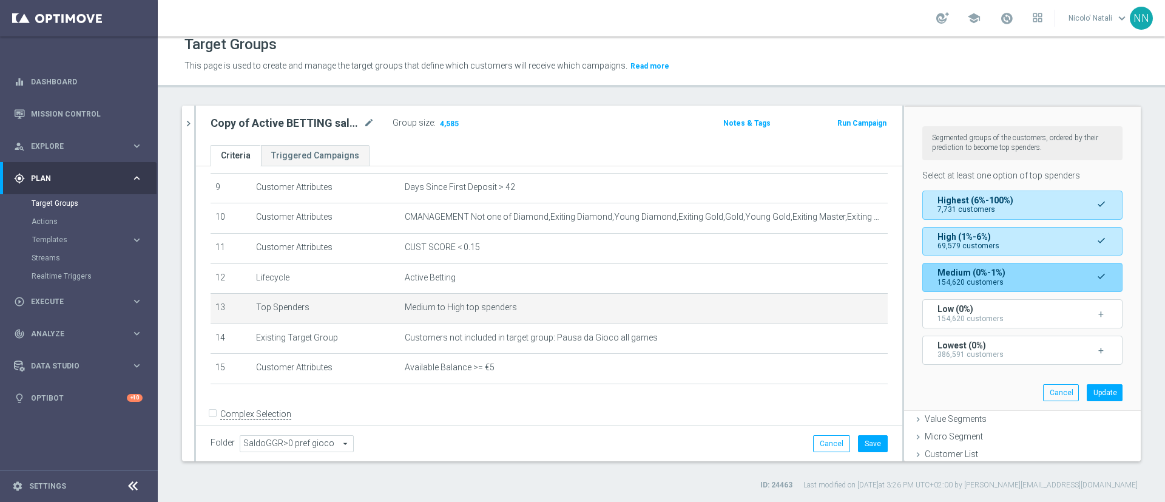
click at [969, 278] on span "154,620 customers" at bounding box center [970, 282] width 66 height 8
click at [1095, 391] on div "Segmented groups of the customers, ordered by their prediction to become top sp…" at bounding box center [1022, 258] width 218 height 303
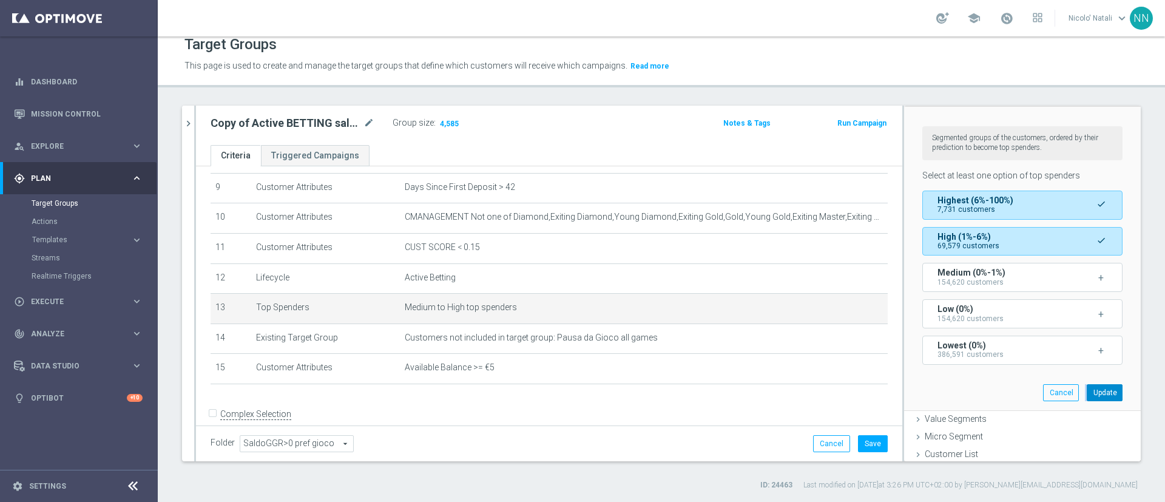
click at [1093, 391] on button "Update" at bounding box center [1105, 392] width 36 height 17
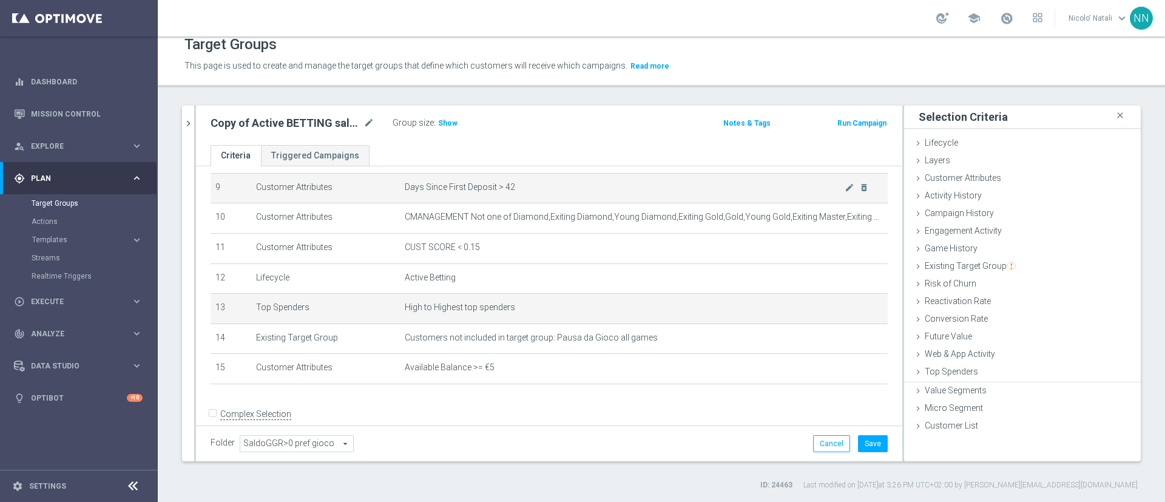
scroll to position [0, 0]
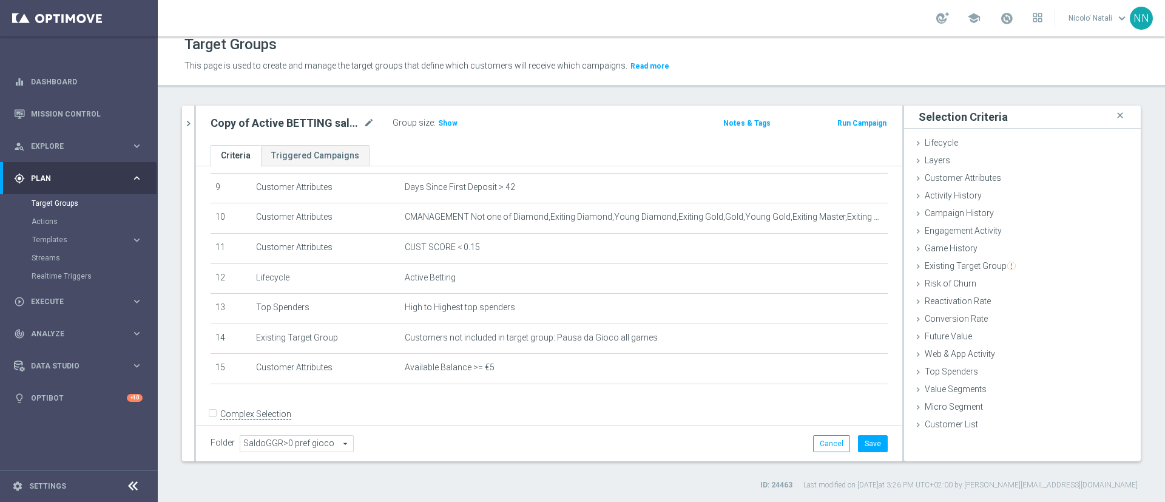
click at [456, 122] on div "Group size : Show" at bounding box center [453, 122] width 121 height 15
click at [444, 122] on span "Show" at bounding box center [447, 123] width 19 height 8
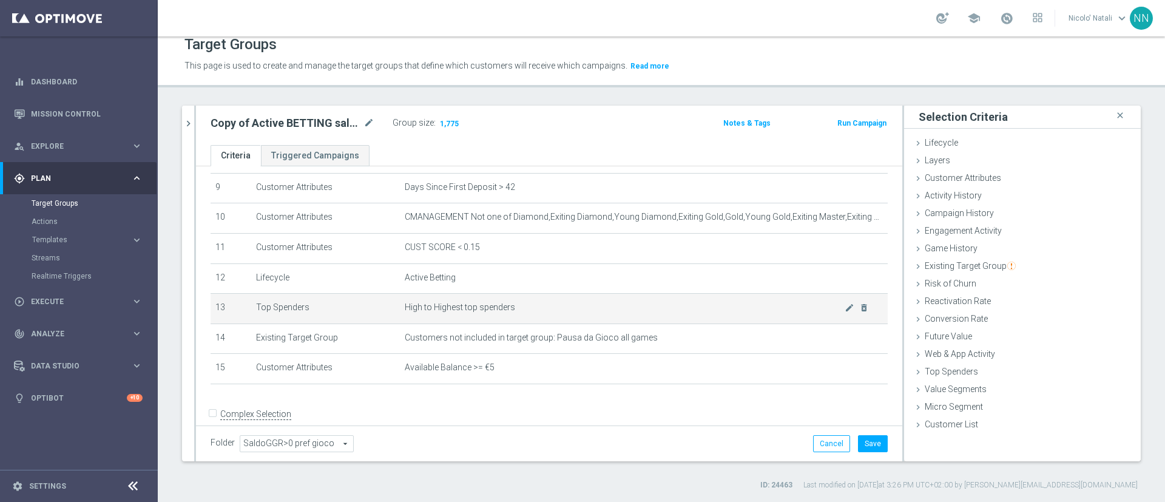
click at [741, 324] on td "High to Highest top spenders mode_edit delete_forever" at bounding box center [644, 309] width 488 height 30
click at [709, 322] on td "High to Highest top spenders mode_edit delete_forever" at bounding box center [644, 309] width 488 height 30
click at [817, 312] on span "High to Highest top spenders" at bounding box center [625, 307] width 440 height 10
click at [844, 312] on icon "mode_edit" at bounding box center [849, 308] width 10 height 10
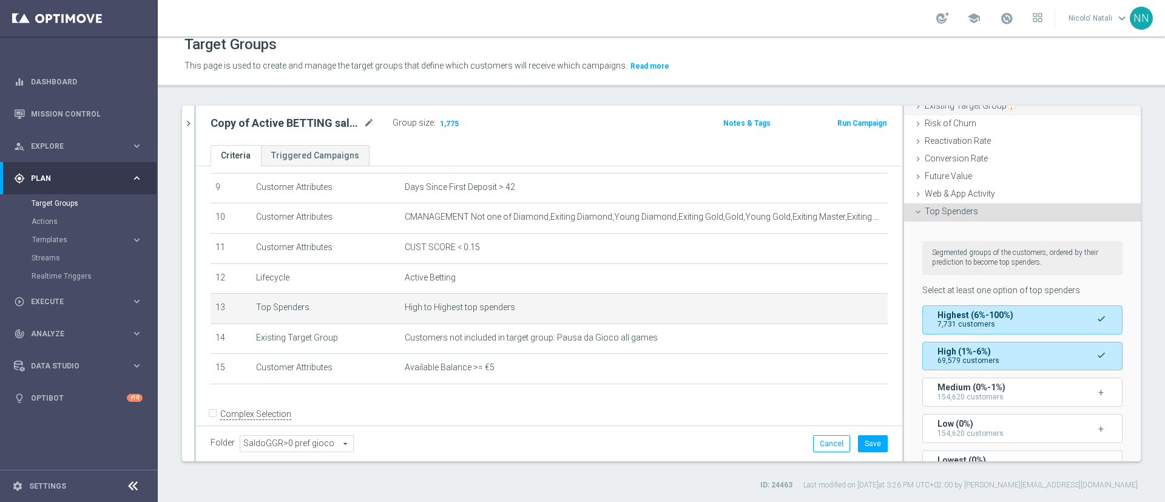
scroll to position [160, 0]
click at [943, 213] on span "Top Spenders" at bounding box center [951, 211] width 53 height 10
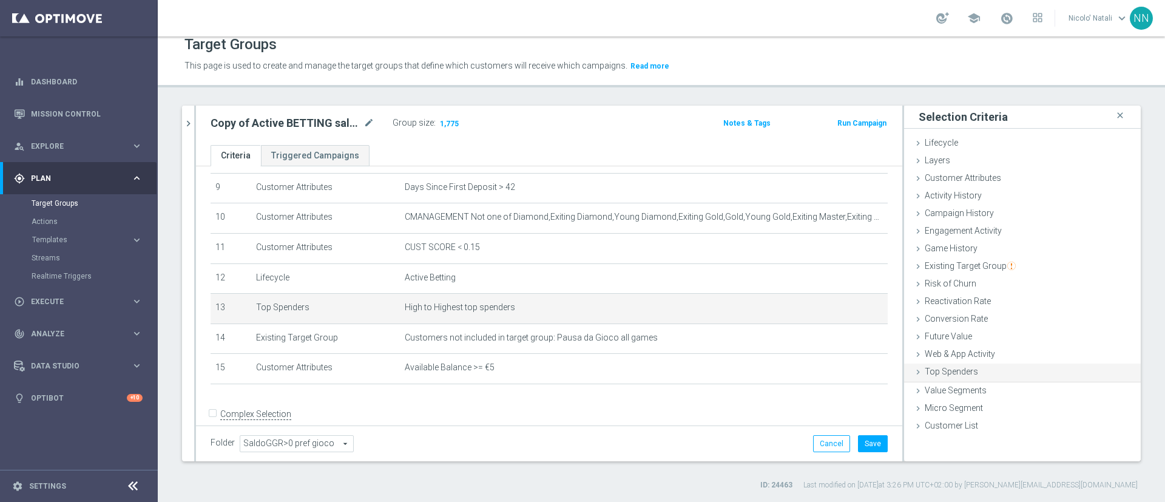
scroll to position [0, 0]
click at [943, 213] on span "Campaign History" at bounding box center [959, 213] width 69 height 10
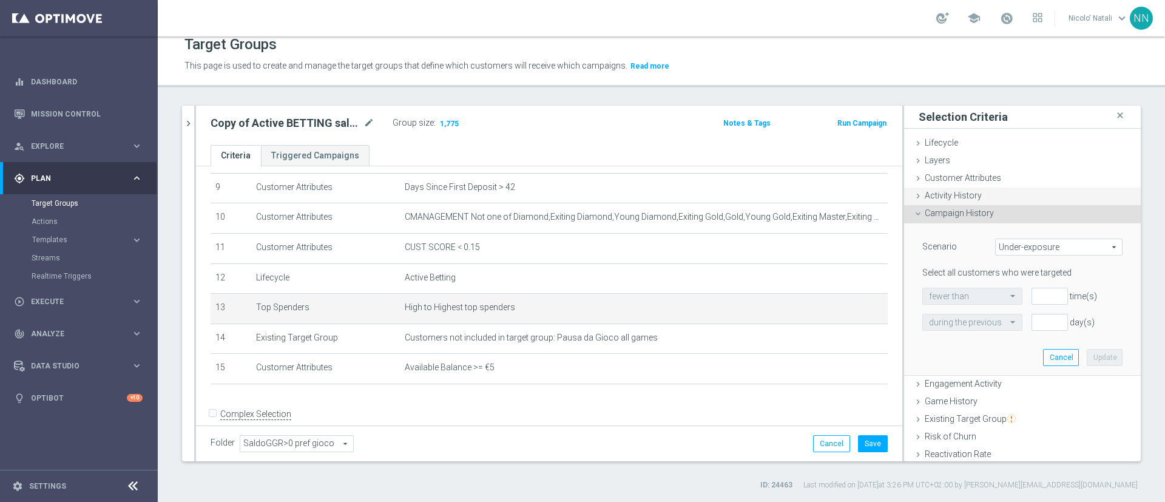
click at [962, 201] on div "Activity History done" at bounding box center [1022, 196] width 237 height 18
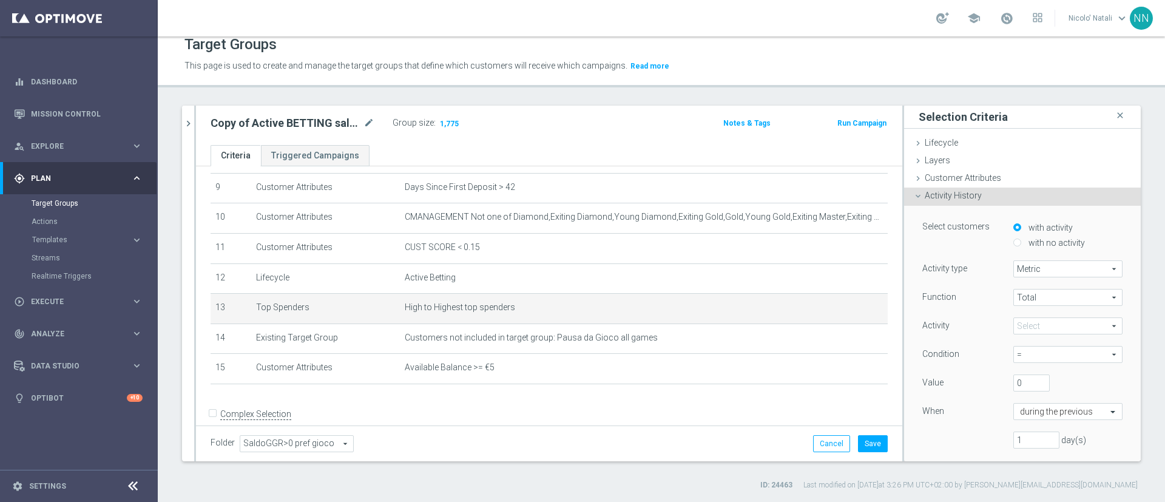
click at [1014, 319] on span at bounding box center [1068, 326] width 108 height 16
drag, startPoint x: 1018, startPoint y: 363, endPoint x: 1023, endPoint y: 397, distance: 34.4
click at [1023, 397] on span "Sport Taxses" at bounding box center [1067, 394] width 97 height 10
click at [1013, 317] on div "Sport Taxses Sport Taxses arrow_drop_down search" at bounding box center [1067, 325] width 109 height 17
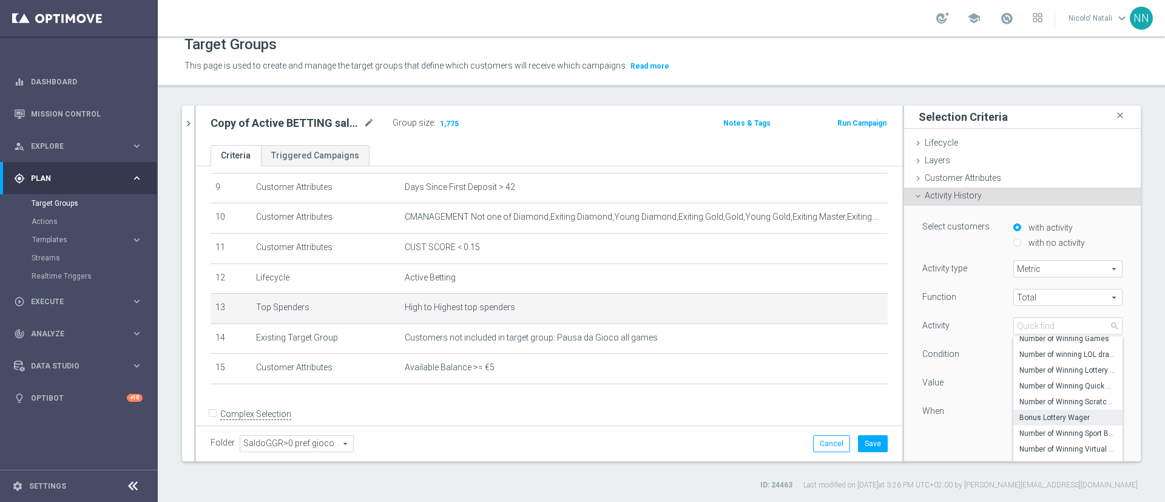
scroll to position [2078, 0]
click at [1044, 430] on label "Number of Winning Virtual Sport Bets" at bounding box center [1067, 438] width 109 height 16
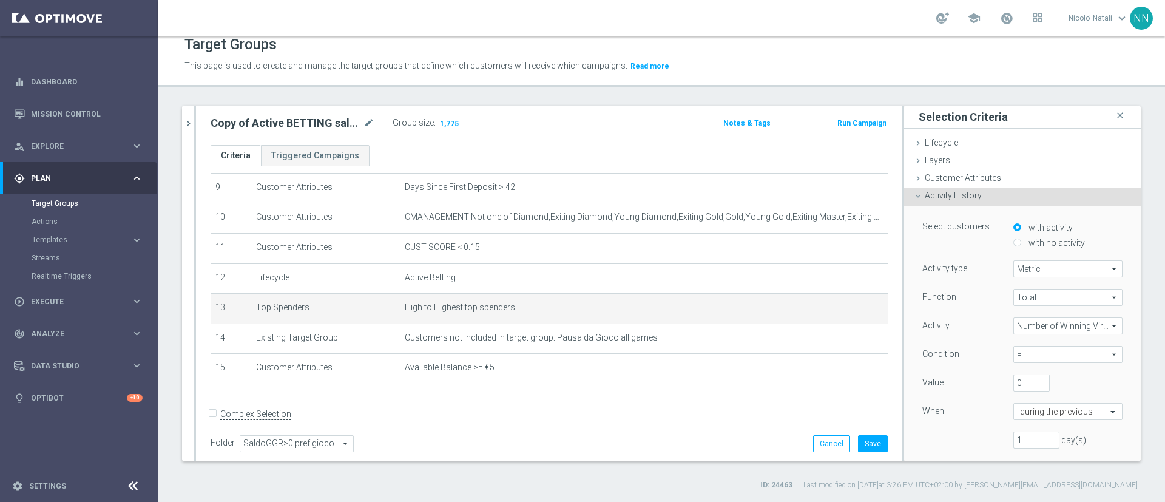
click at [1044, 430] on div "Function Total Total arrow_drop_down search Activity Number of Winning Virtual …" at bounding box center [1022, 373] width 200 height 169
click at [1058, 333] on span "Number of Winning Virtual Sport Bets" at bounding box center [1068, 326] width 108 height 16
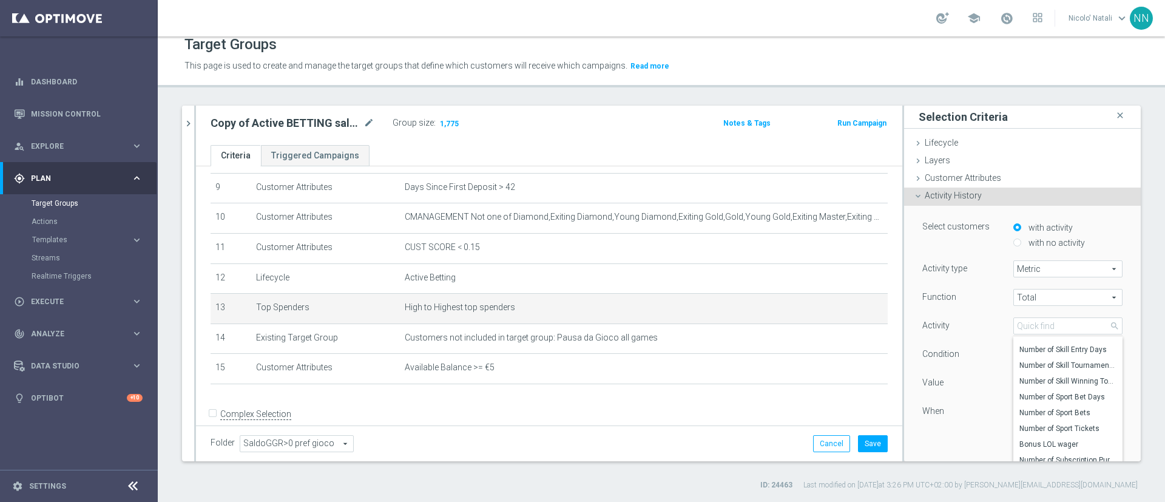
scroll to position [1876, 0]
click at [1045, 394] on span "Number of Sport Bet Days" at bounding box center [1067, 396] width 97 height 10
type input "Number of Sport Bet Days"
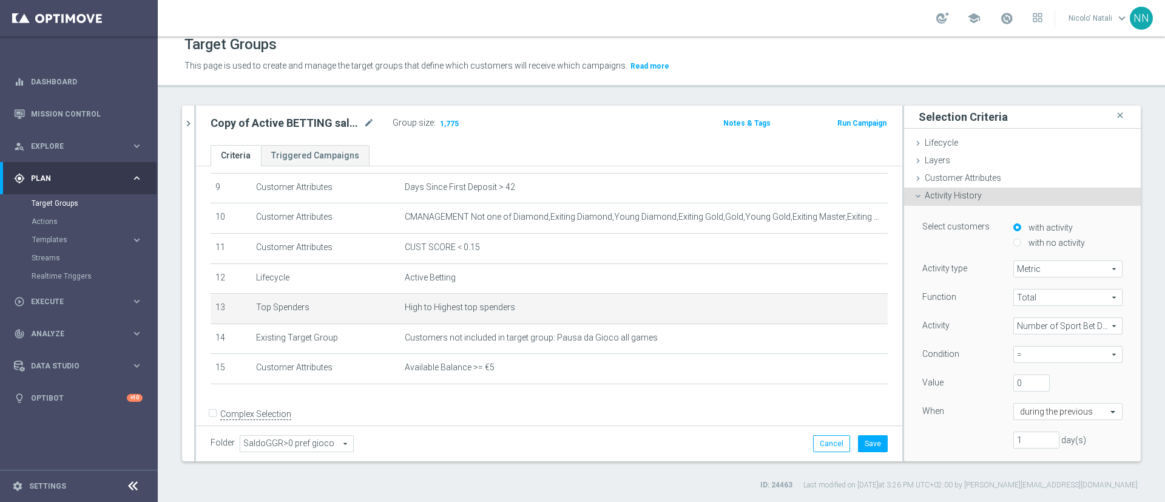
click at [1045, 328] on span "Number of Sport Bet Days" at bounding box center [1068, 326] width 108 height 16
click at [965, 323] on div "Activity" at bounding box center [958, 326] width 91 height 19
click at [1020, 363] on div "Condition = = arrow_drop_down search" at bounding box center [1022, 355] width 218 height 19
click at [1013, 380] on input "0" at bounding box center [1031, 382] width 36 height 17
click at [1014, 360] on span "=" at bounding box center [1068, 354] width 108 height 16
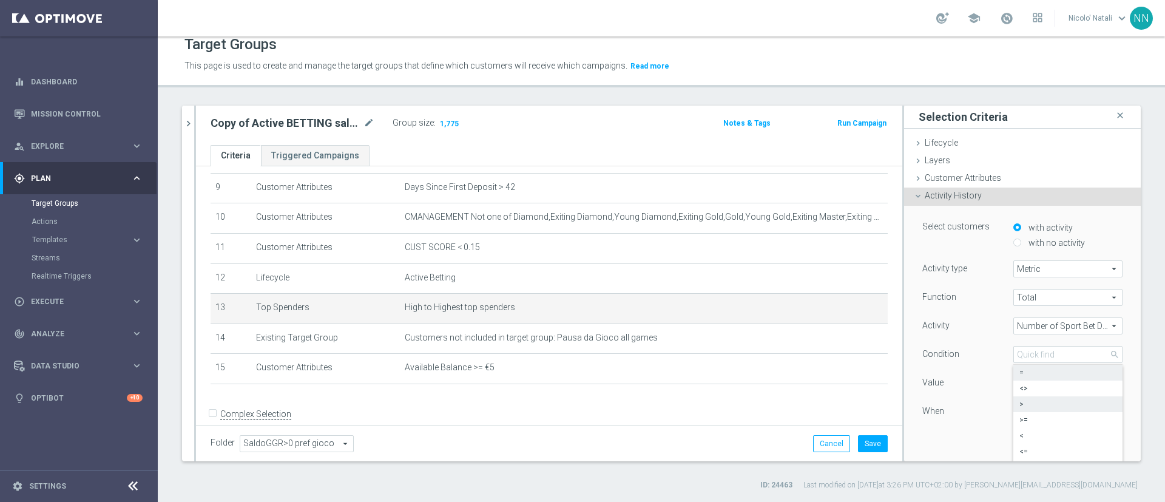
click at [1019, 406] on span ">" at bounding box center [1067, 404] width 97 height 10
type input ">"
click at [1014, 389] on input "0" at bounding box center [1031, 382] width 36 height 17
click at [1022, 379] on input "0" at bounding box center [1031, 382] width 36 height 17
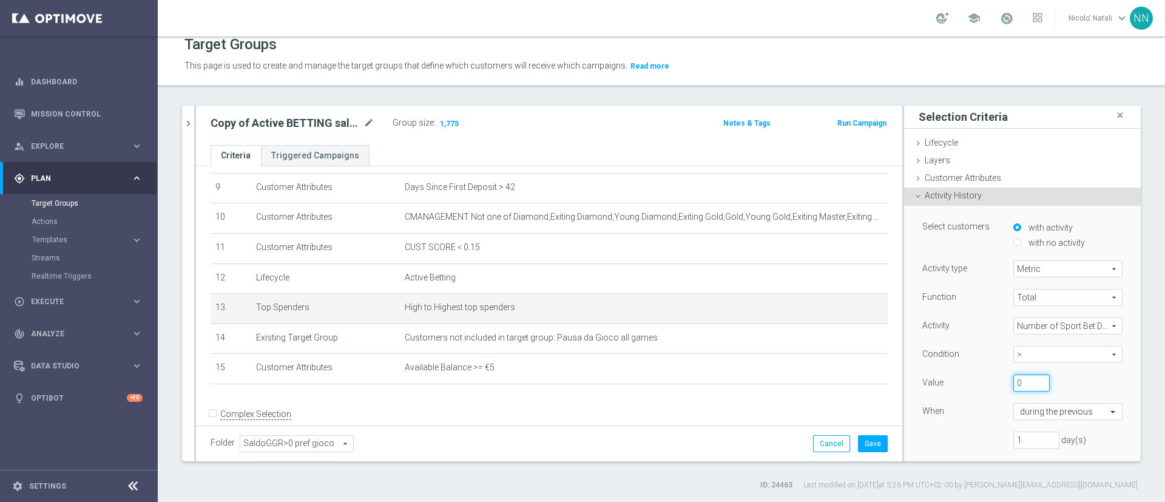
click at [1016, 378] on input "0" at bounding box center [1031, 382] width 36 height 17
type input "1"
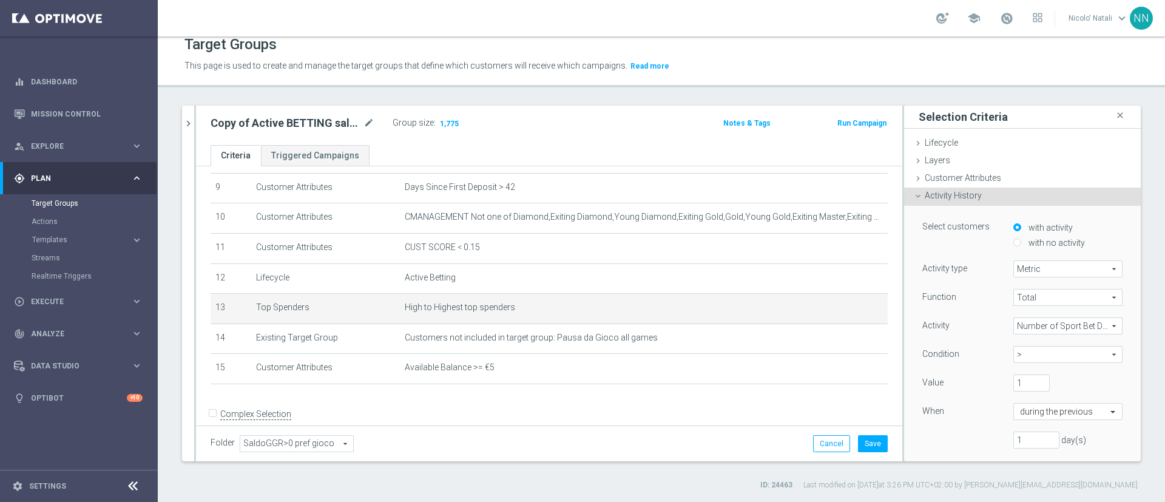
click at [1009, 449] on div "Function Total Total arrow_drop_down search Activity Number of Sport Bet Days N…" at bounding box center [1022, 373] width 200 height 169
click at [1013, 442] on input "1" at bounding box center [1036, 439] width 46 height 17
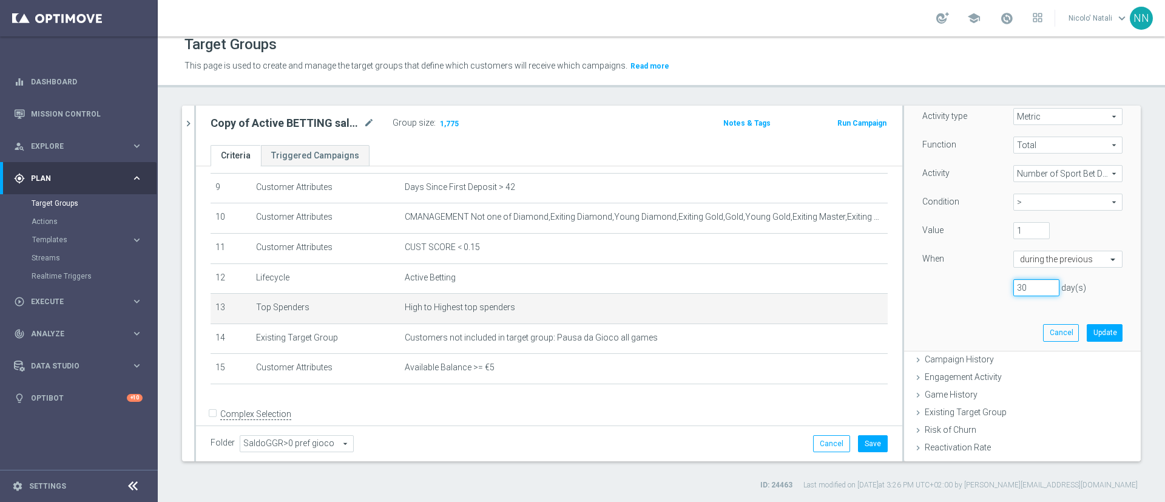
scroll to position [153, 0]
type input "30"
click at [1087, 335] on button "Update" at bounding box center [1105, 331] width 36 height 17
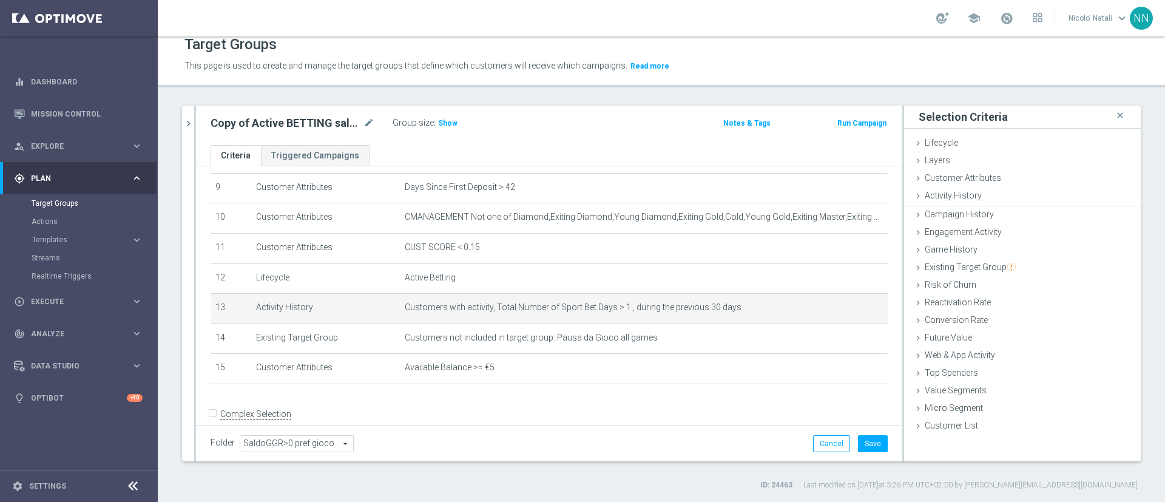
scroll to position [0, 0]
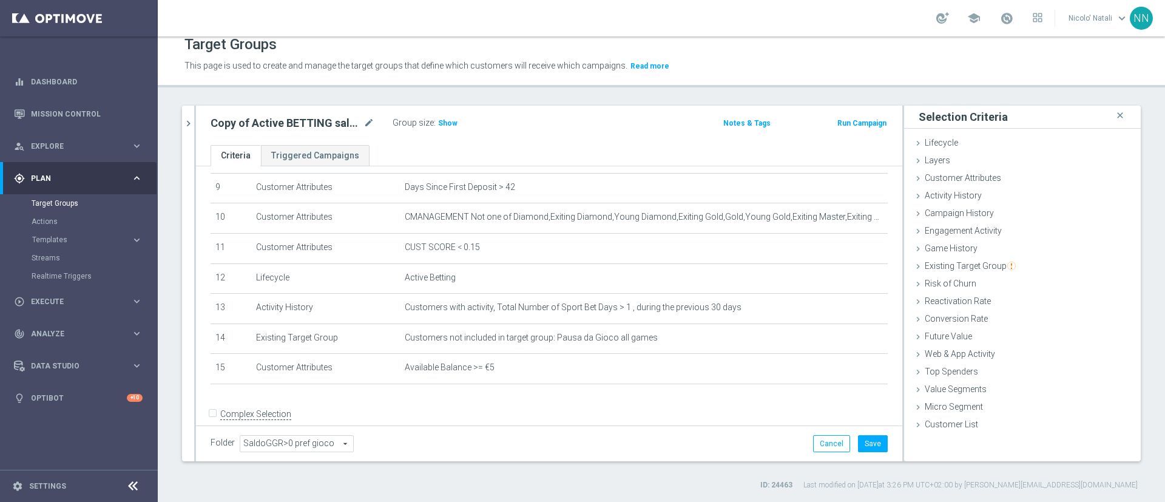
click at [456, 121] on div "Group size : Show" at bounding box center [453, 122] width 121 height 15
click at [454, 123] on span "Show" at bounding box center [447, 123] width 19 height 8
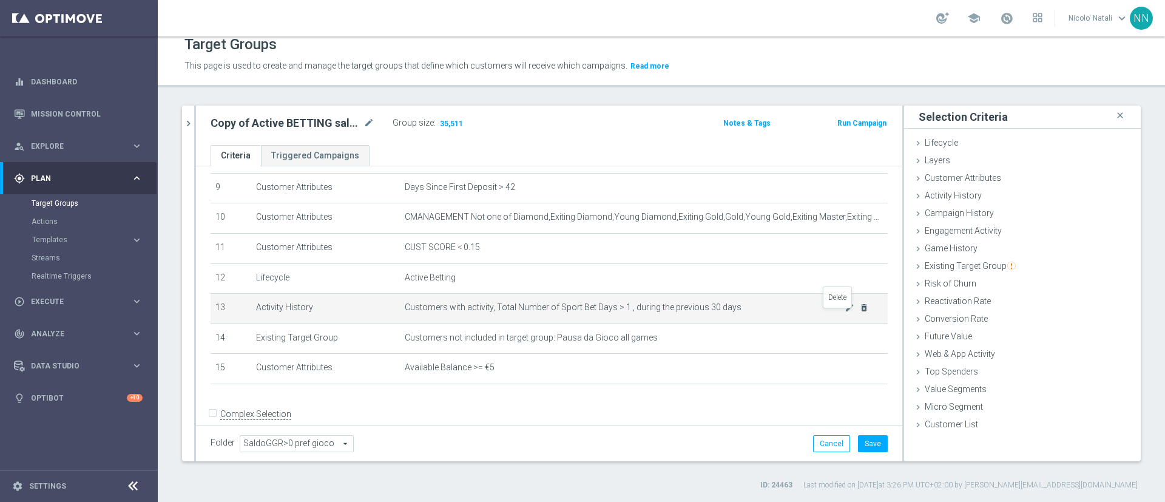
click at [859, 312] on icon "delete_forever" at bounding box center [864, 308] width 10 height 10
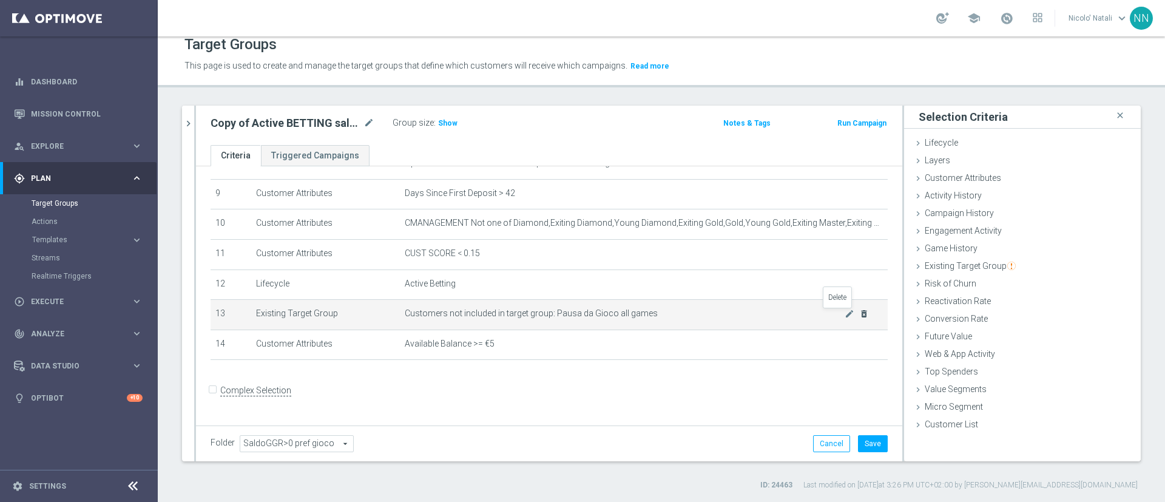
scroll to position [269, 0]
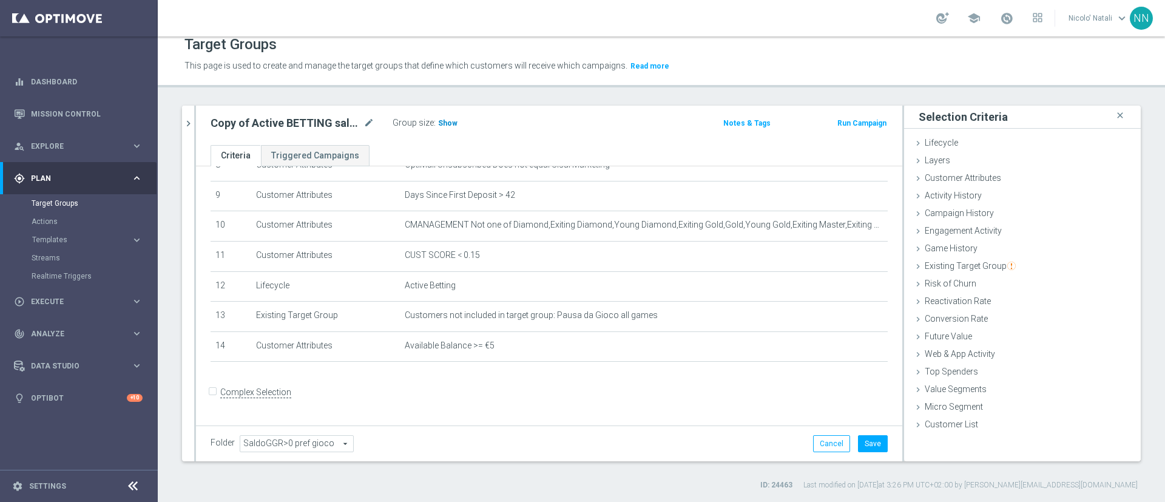
click at [445, 125] on span "Show" at bounding box center [447, 123] width 19 height 8
click at [957, 391] on span "Value Segments" at bounding box center [956, 389] width 62 height 10
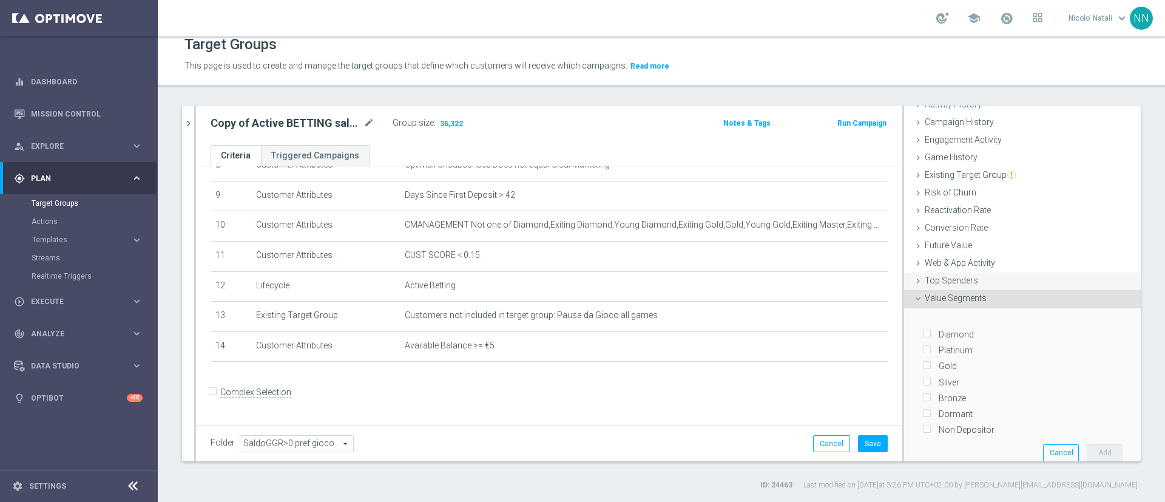
scroll to position [93, 0]
click at [940, 152] on span "Game History" at bounding box center [951, 155] width 53 height 10
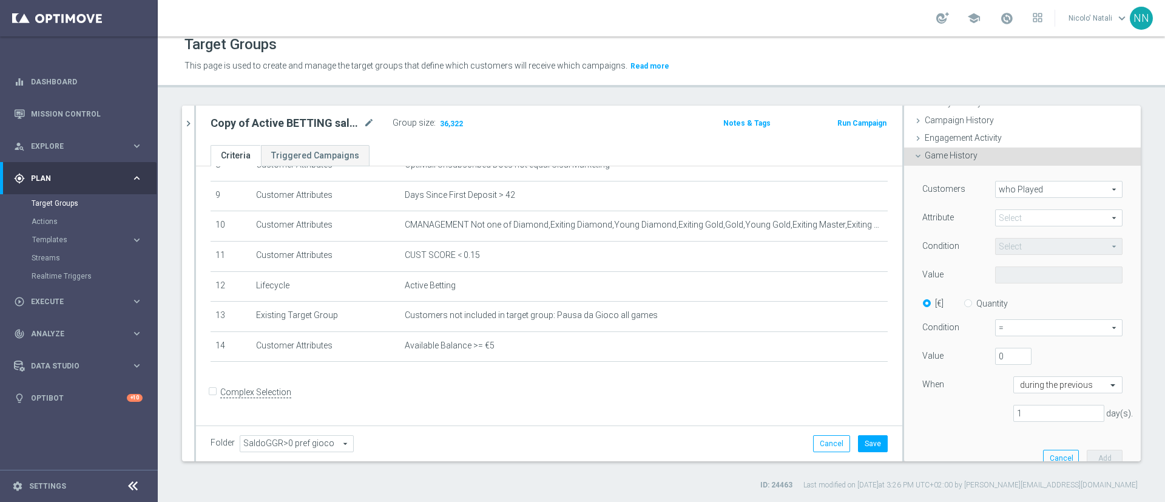
click at [1006, 217] on span at bounding box center [1059, 218] width 126 height 16
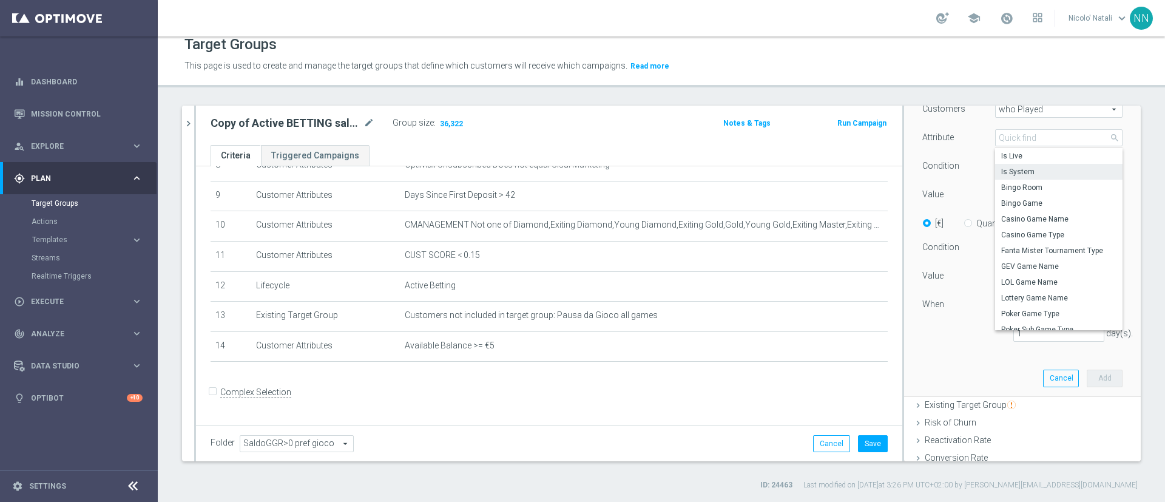
scroll to position [0, 0]
click at [1019, 170] on span "Sport Bet Type" at bounding box center [1058, 172] width 115 height 10
type input "Sport Bet Type"
type input "Equals"
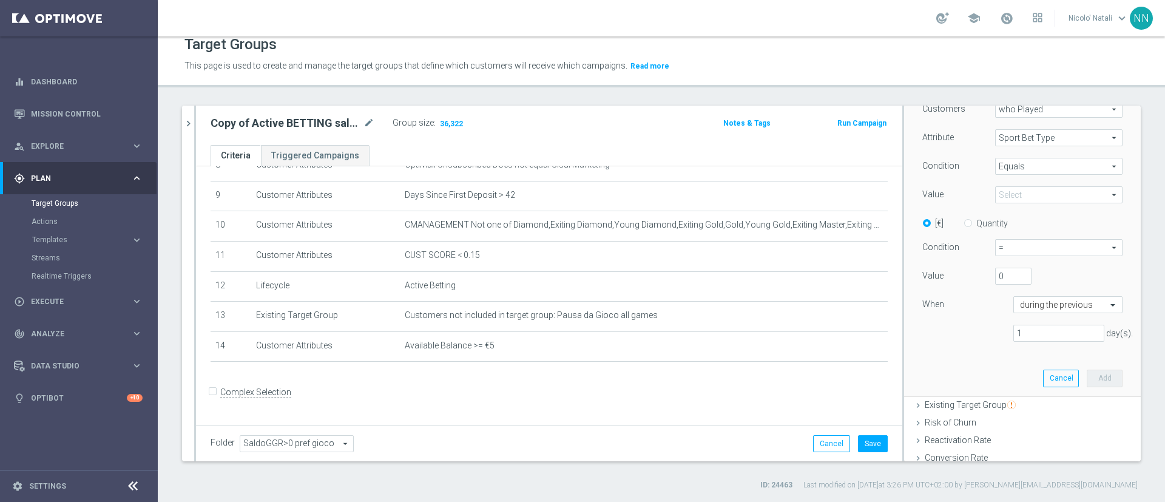
click at [1002, 169] on span "Equals" at bounding box center [1059, 166] width 126 height 16
click at [963, 147] on div "Attribute" at bounding box center [949, 138] width 73 height 19
click at [996, 194] on span at bounding box center [1059, 195] width 126 height 16
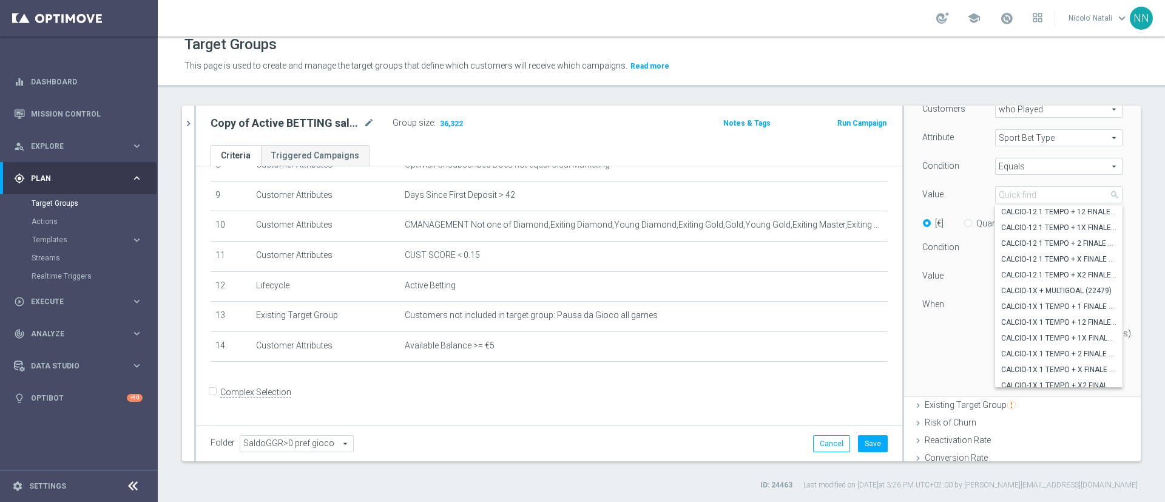
scroll to position [12260, 0]
click at [995, 359] on label "CALCIO-1X 1 TEMPO + X FINALE SI/NO (07423)" at bounding box center [1058, 365] width 127 height 16
type input "CALCIO-1X 1 TEMPO + X FINALE SI/NO (07423)"
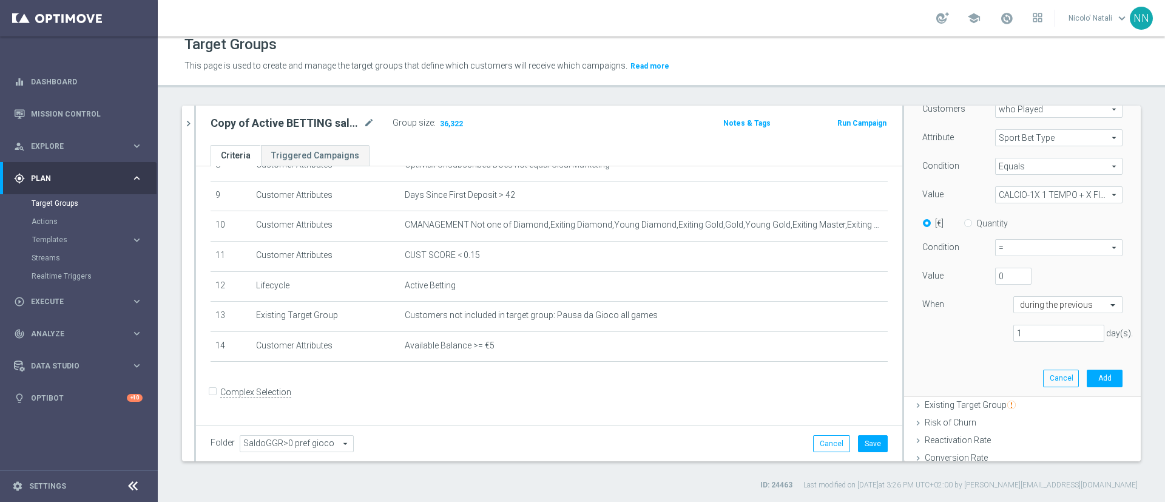
click at [1040, 322] on div "Customers who Played who Played arrow_drop_down search Attribute Sport Bet Type…" at bounding box center [1022, 226] width 200 height 251
click at [1038, 326] on input "1" at bounding box center [1058, 333] width 91 height 17
type input "30"
click at [995, 268] on input "0" at bounding box center [1013, 276] width 36 height 17
type input "15"
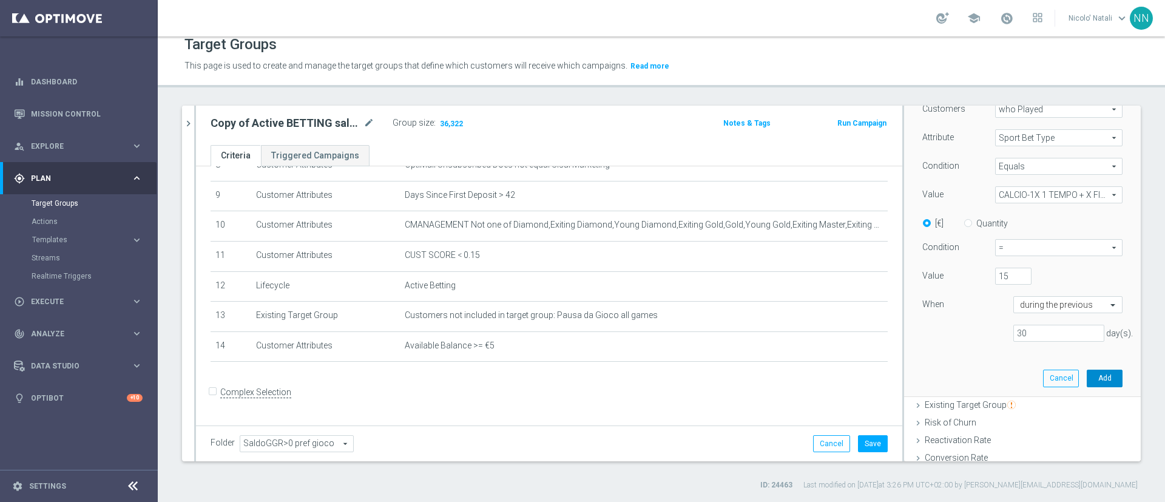
click at [1087, 385] on button "Add" at bounding box center [1105, 377] width 36 height 17
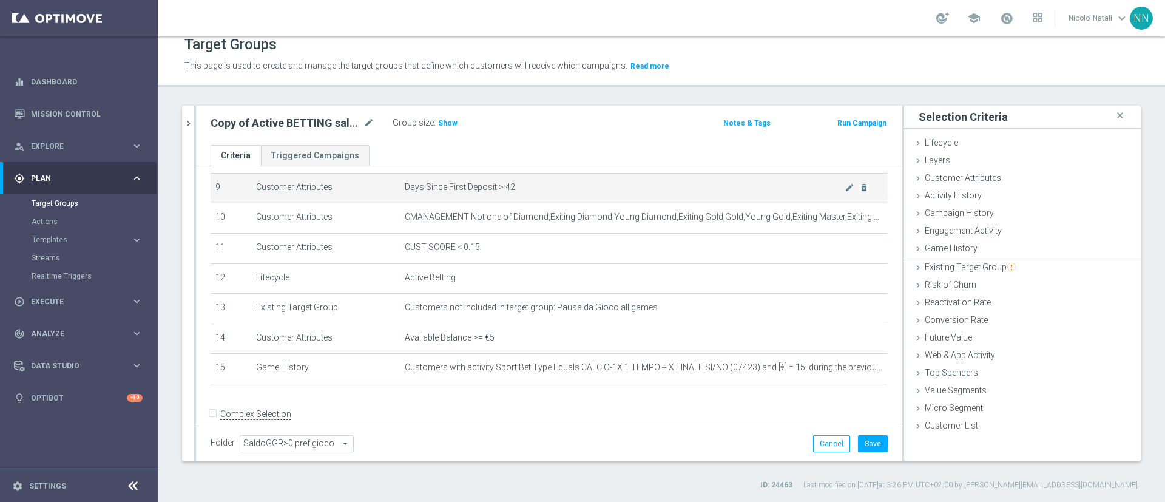
scroll to position [0, 0]
click at [451, 121] on span "Show" at bounding box center [447, 123] width 19 height 8
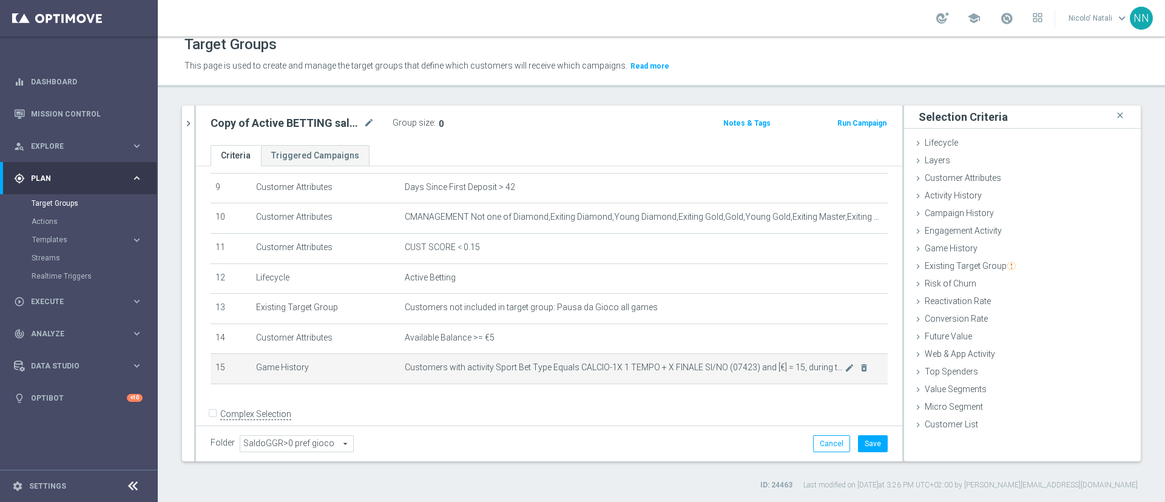
click at [792, 372] on span "Customers with activity Sport Bet Type Equals CALCIO-1X 1 TEMPO + X FINALE SI/N…" at bounding box center [625, 367] width 440 height 10
click at [814, 372] on span "Customers with activity Sport Bet Type Equals CALCIO-1X 1 TEMPO + X FINALE SI/N…" at bounding box center [625, 367] width 440 height 10
click at [844, 372] on icon "mode_edit" at bounding box center [849, 368] width 10 height 10
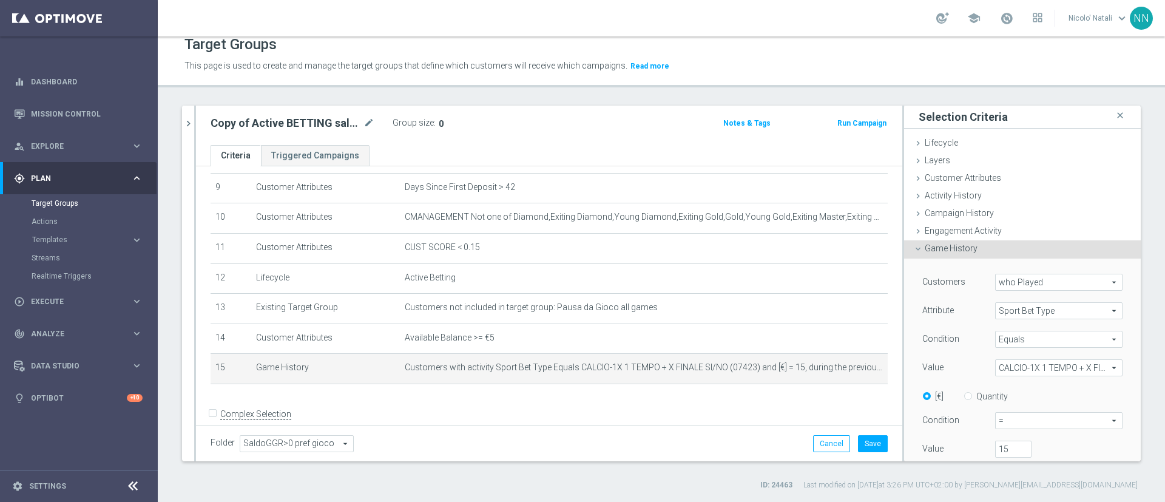
click at [1002, 371] on span "CALCIO-1X 1 TEMPO + X FINALE SI/NO (07423)" at bounding box center [1059, 368] width 126 height 16
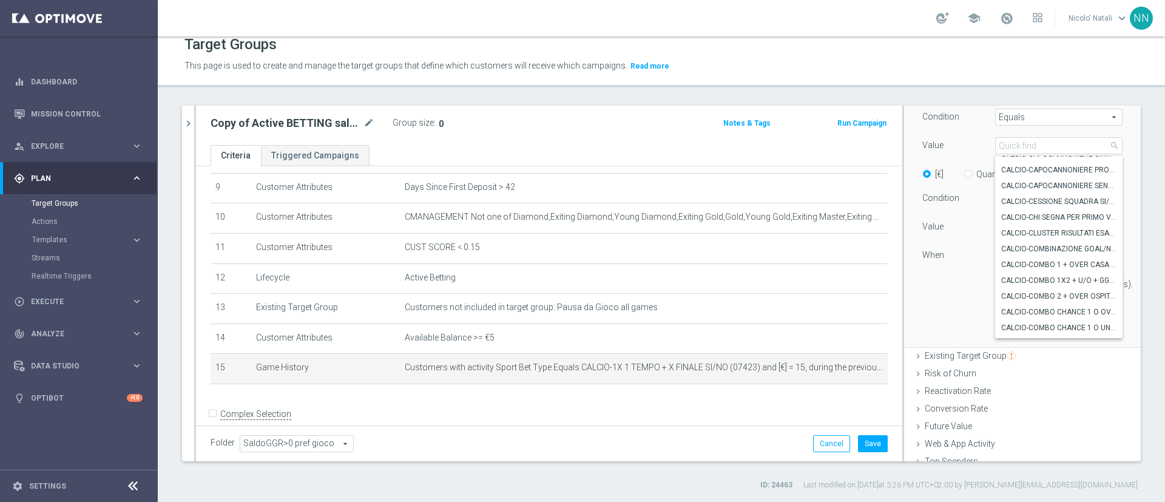
scroll to position [14673, 0]
click at [1028, 164] on label "CALCIO-CAPOCANNONIERE PROPRIA SQUADRA (13217)" at bounding box center [1058, 172] width 127 height 16
type input "CALCIO-CAPOCANNONIERE PROPRIA SQUADRA (13217)"
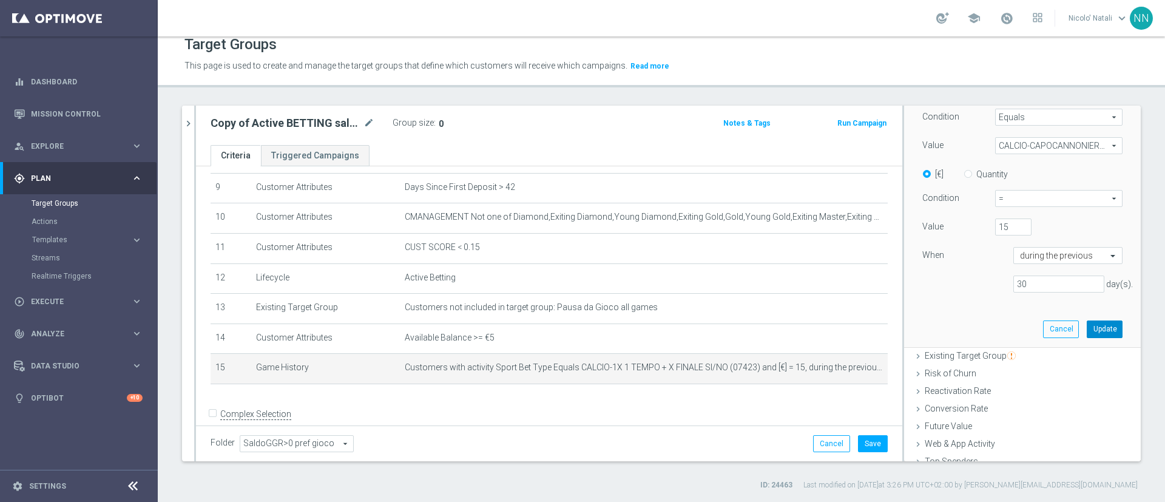
click at [1087, 327] on button "Update" at bounding box center [1105, 328] width 36 height 17
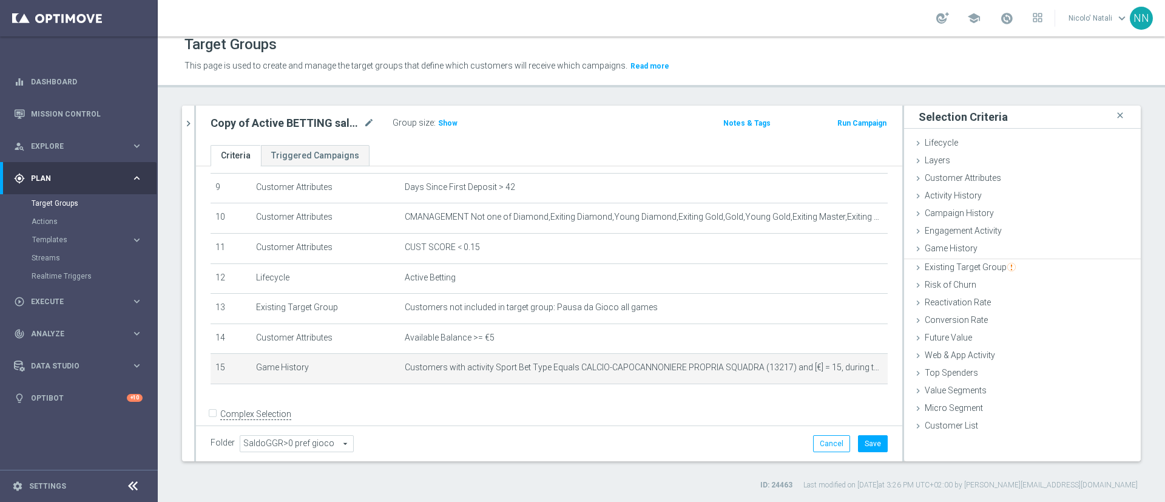
scroll to position [0, 0]
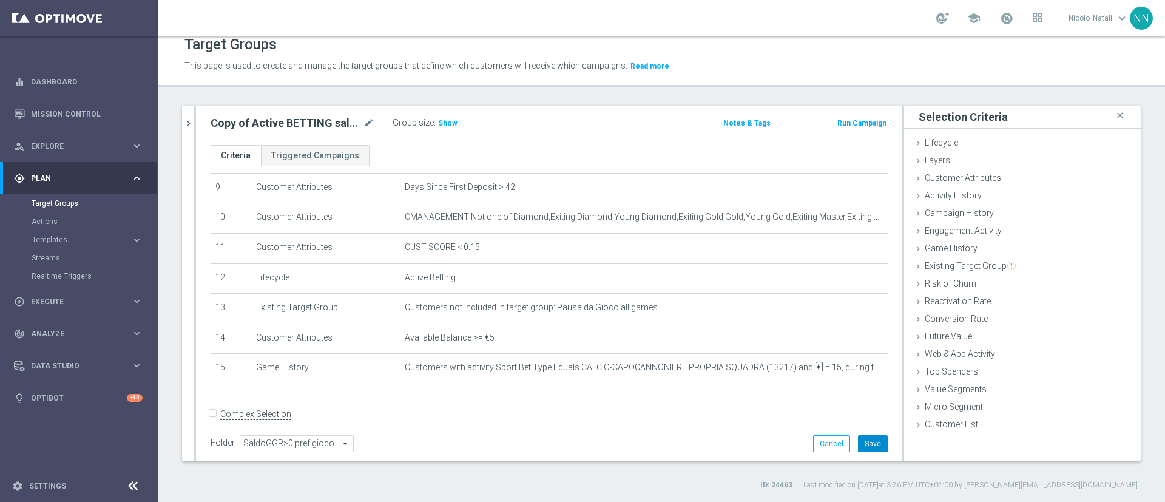
click at [858, 447] on button "Save" at bounding box center [873, 443] width 30 height 17
click at [443, 121] on span "Show" at bounding box center [447, 123] width 19 height 8
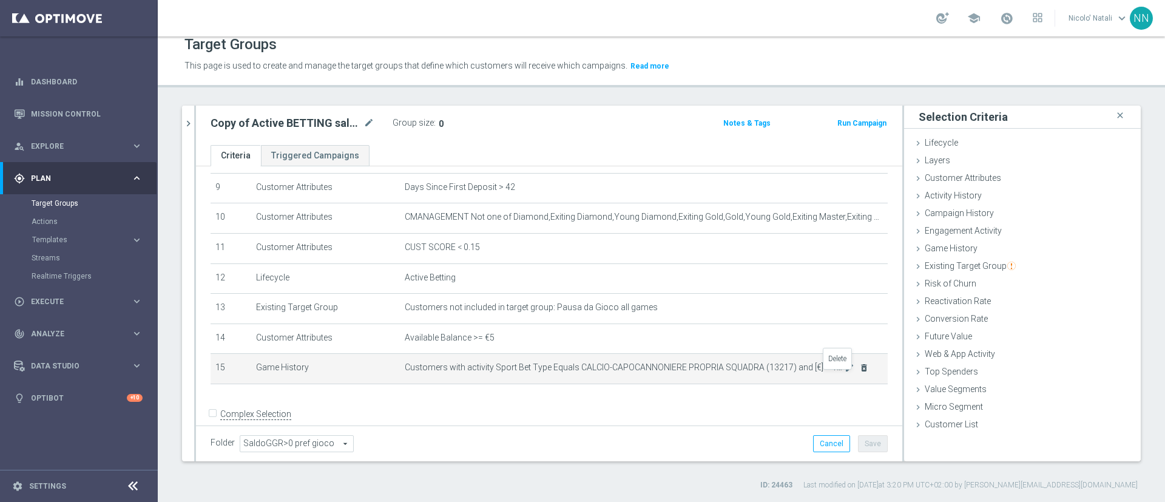
click at [859, 372] on icon "delete_forever" at bounding box center [864, 368] width 10 height 10
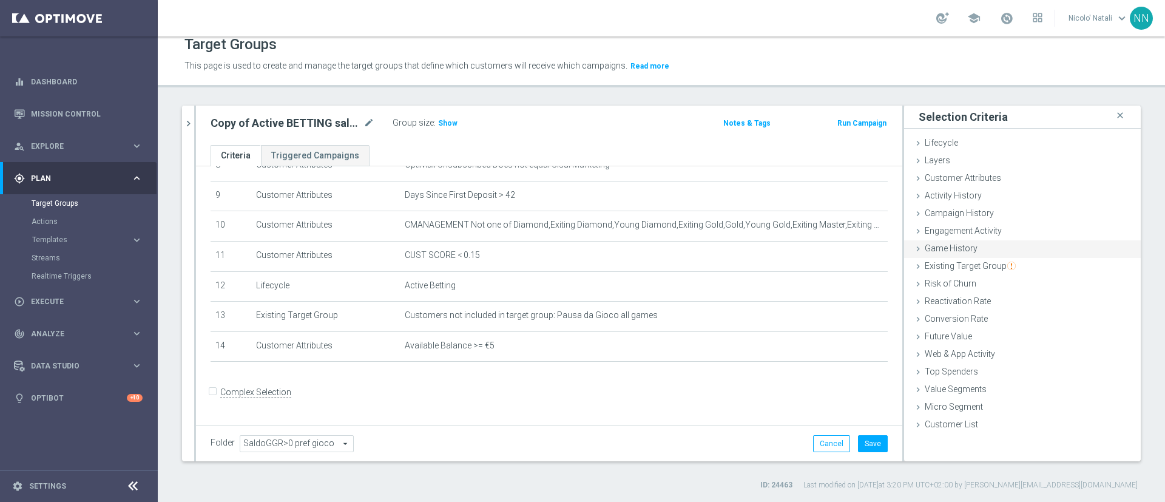
click at [936, 246] on span "Game History" at bounding box center [951, 248] width 53 height 10
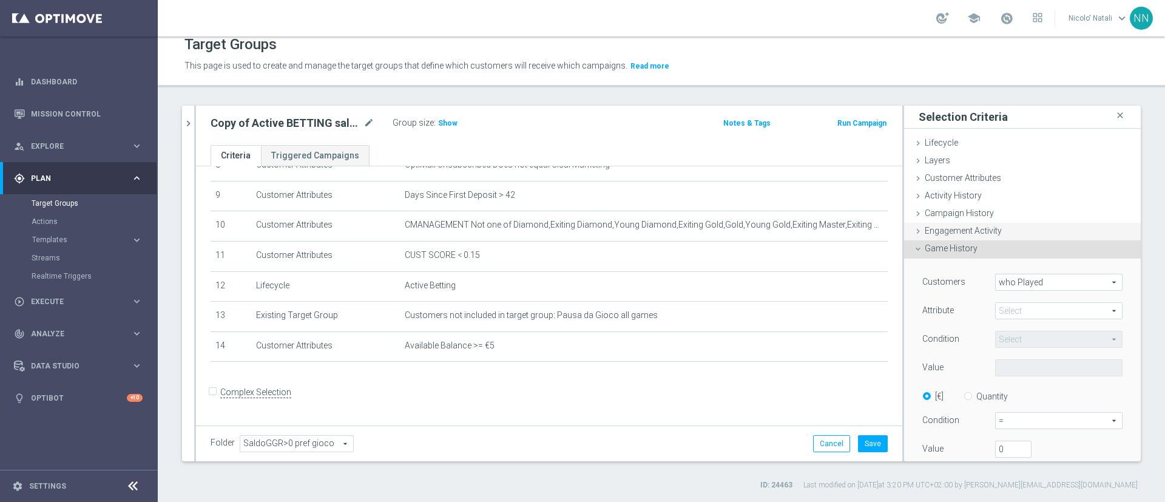
click at [942, 227] on span "Engagement Activity" at bounding box center [963, 231] width 77 height 10
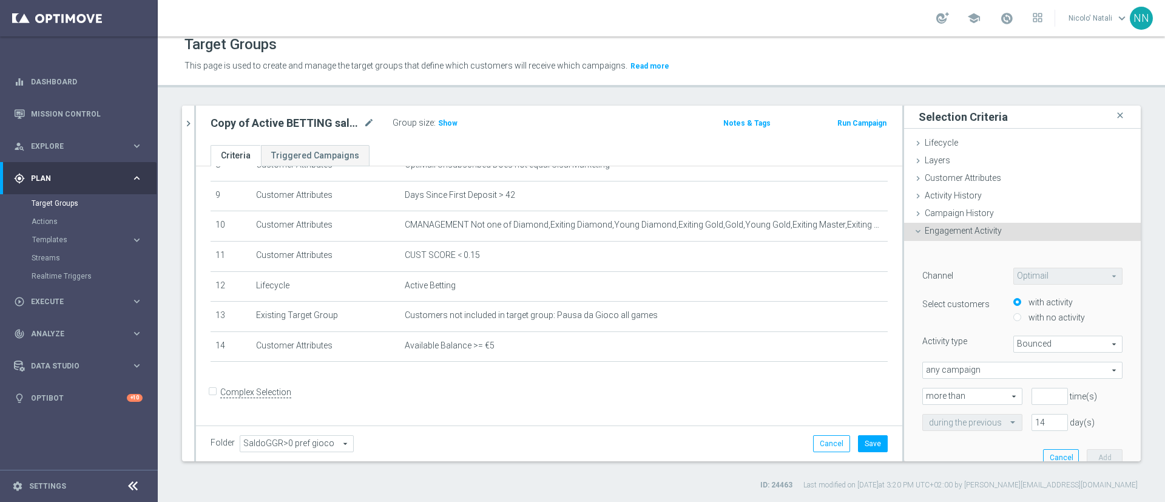
click at [1014, 341] on span "Bounced" at bounding box center [1068, 344] width 108 height 16
click at [960, 209] on span "Campaign History" at bounding box center [959, 213] width 69 height 10
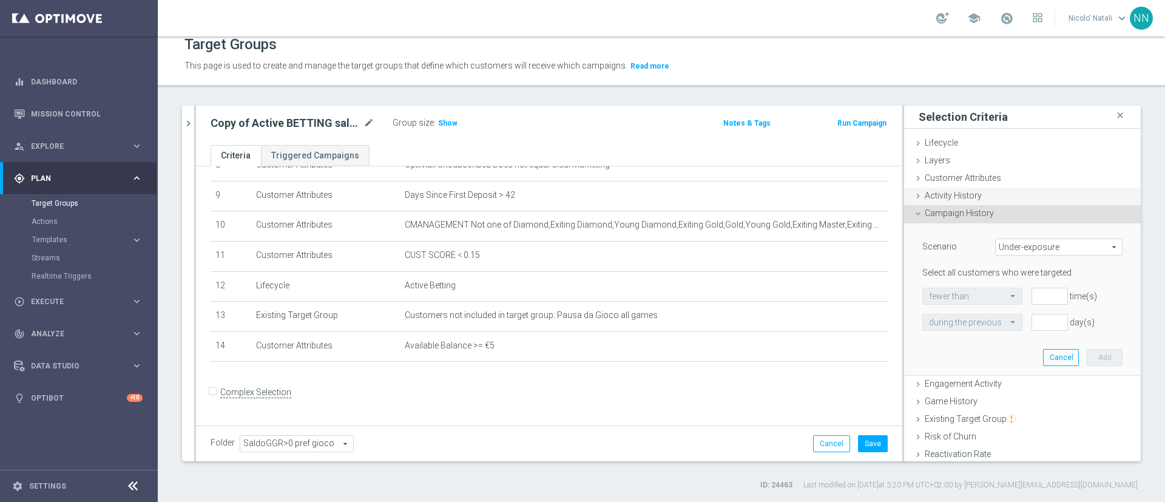
click at [954, 197] on span "Activity History" at bounding box center [953, 195] width 57 height 10
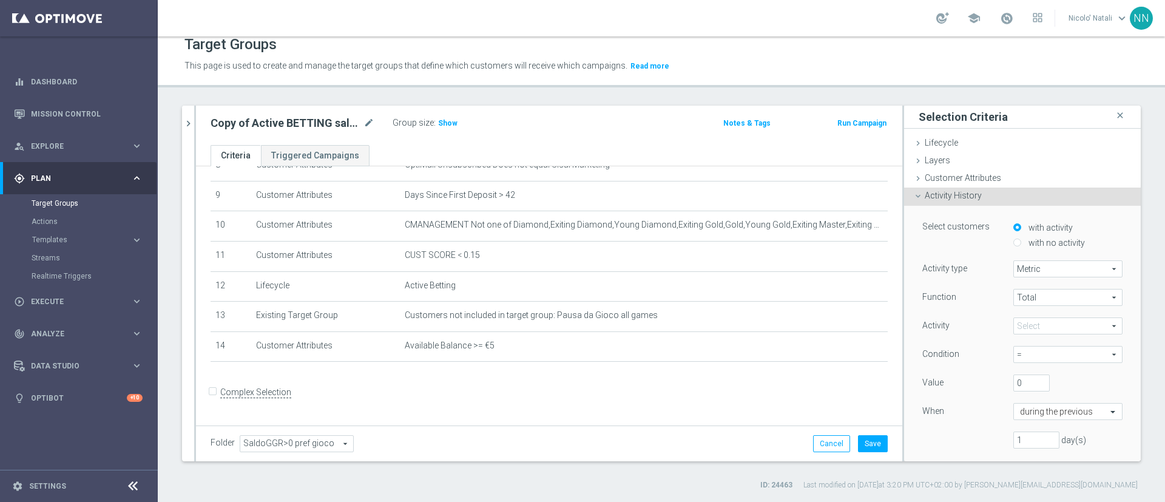
click at [1024, 322] on span at bounding box center [1068, 326] width 108 height 16
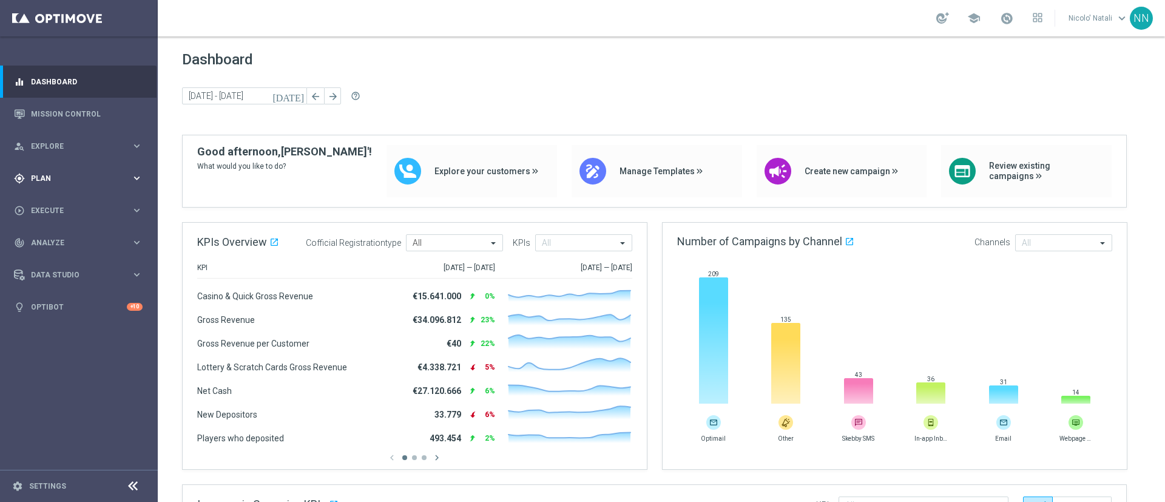
drag, startPoint x: 55, startPoint y: 175, endPoint x: 33, endPoint y: 178, distance: 22.7
click at [33, 178] on span "Plan" at bounding box center [81, 178] width 100 height 7
drag, startPoint x: 48, startPoint y: 234, endPoint x: 39, endPoint y: 241, distance: 12.0
click at [39, 241] on span "Templates" at bounding box center [75, 239] width 87 height 7
click at [41, 255] on link "Optimail" at bounding box center [82, 258] width 89 height 10
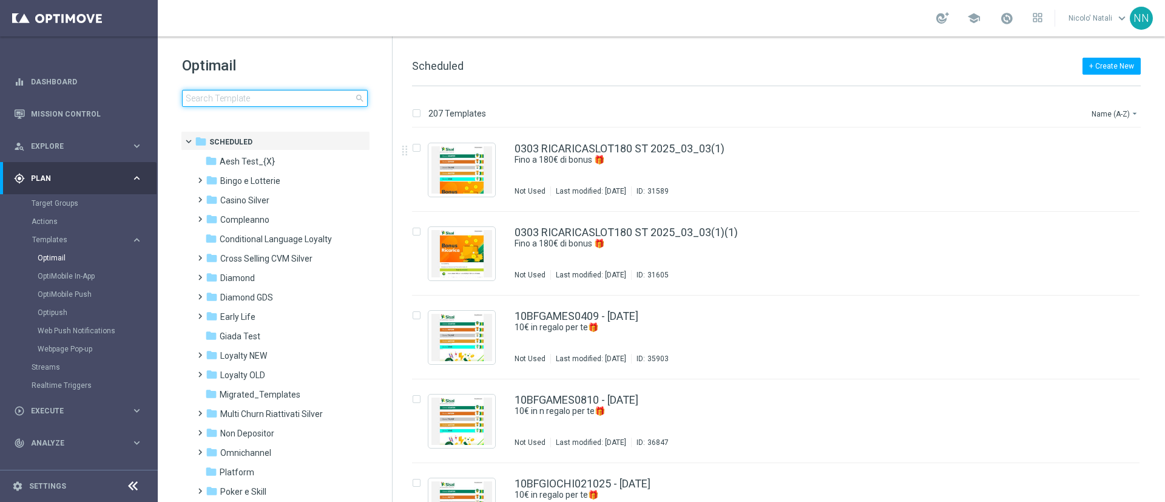
click at [214, 90] on input at bounding box center [275, 98] width 186 height 17
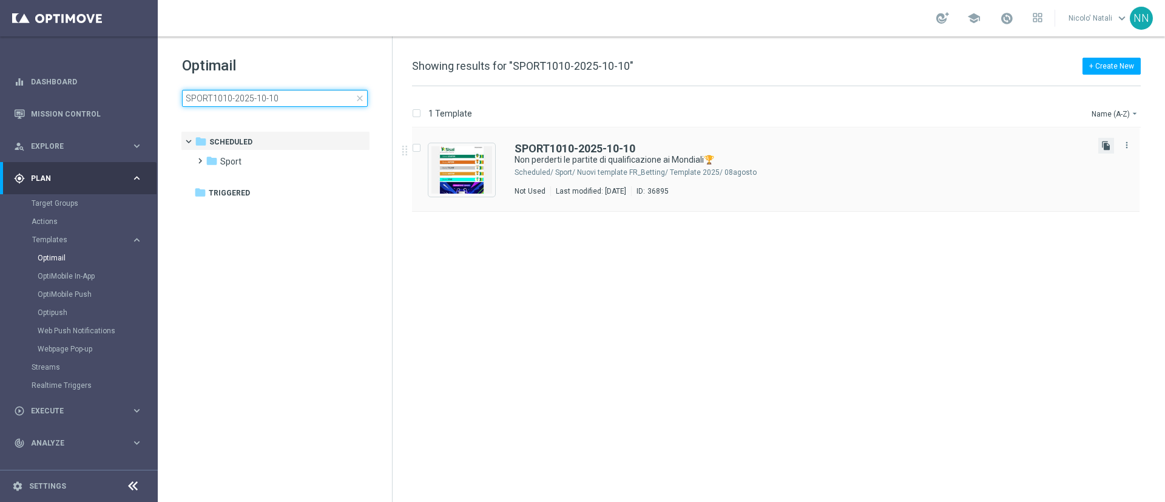
type input "SPORT1010-2025-10-10"
click at [1108, 147] on icon "file_copy" at bounding box center [1106, 146] width 10 height 10
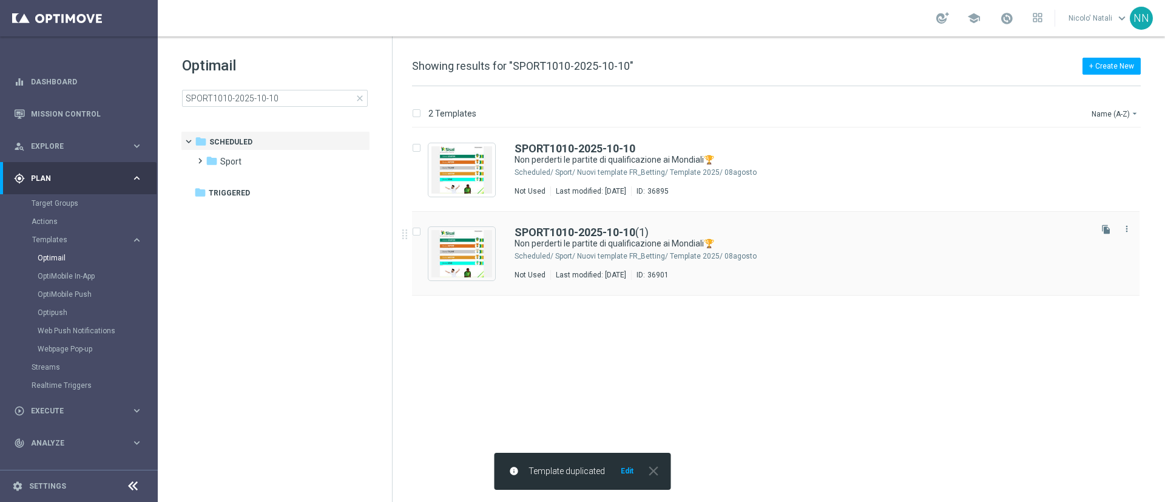
drag, startPoint x: 882, startPoint y: 249, endPoint x: 725, endPoint y: 269, distance: 158.4
click at [725, 269] on div "SPORT1010-2025-10-10 (1) Non perderti le partite di qualificazione ai Mondiali🏆…" at bounding box center [801, 253] width 574 height 53
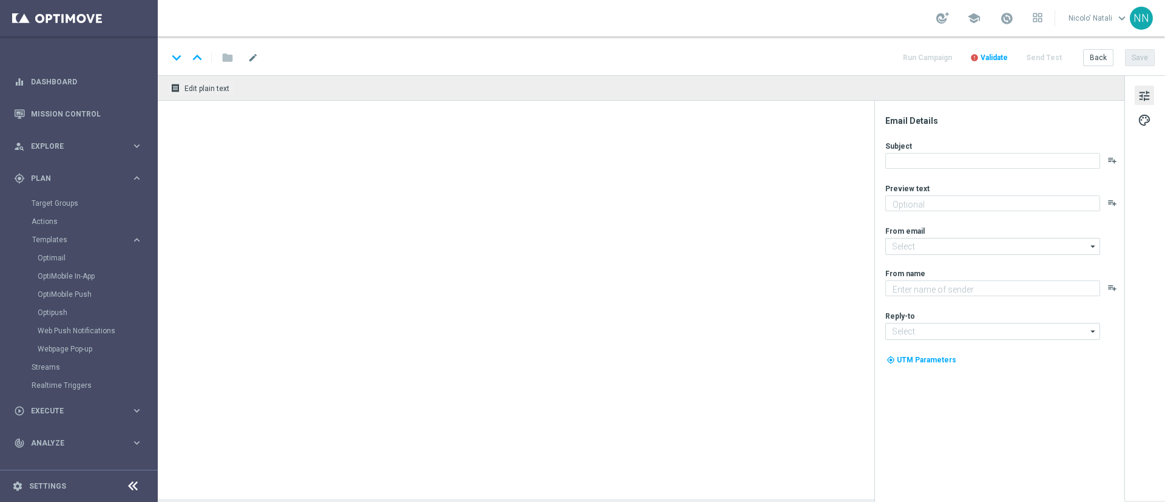
type textarea "fino a 20€ di Bonus🎁"
type input "[EMAIL_ADDRESS][DOMAIN_NAME]"
type textarea "Sisal"
type input "[EMAIL_ADDRESS][DOMAIN_NAME]"
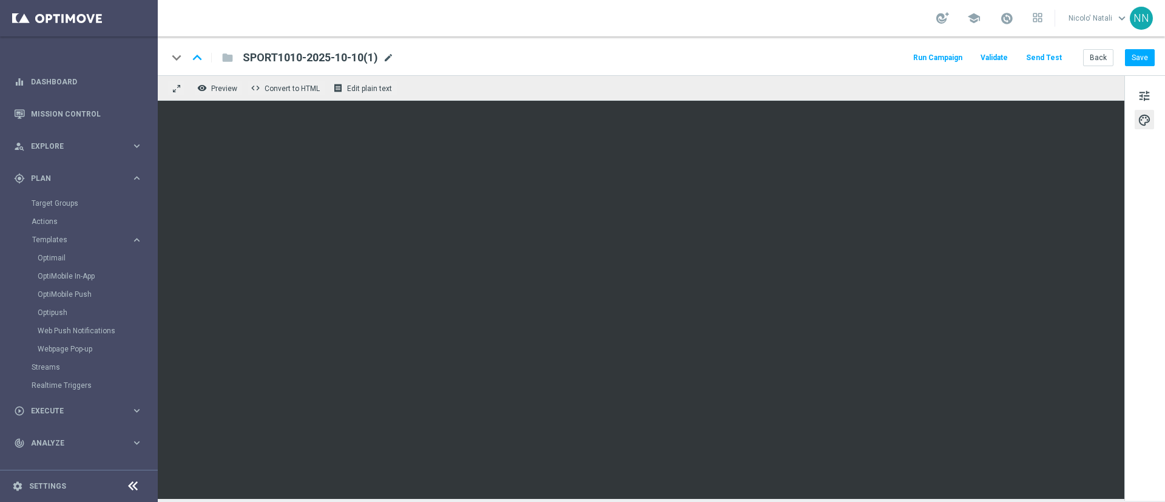
click at [391, 61] on span "mode_edit" at bounding box center [388, 57] width 11 height 11
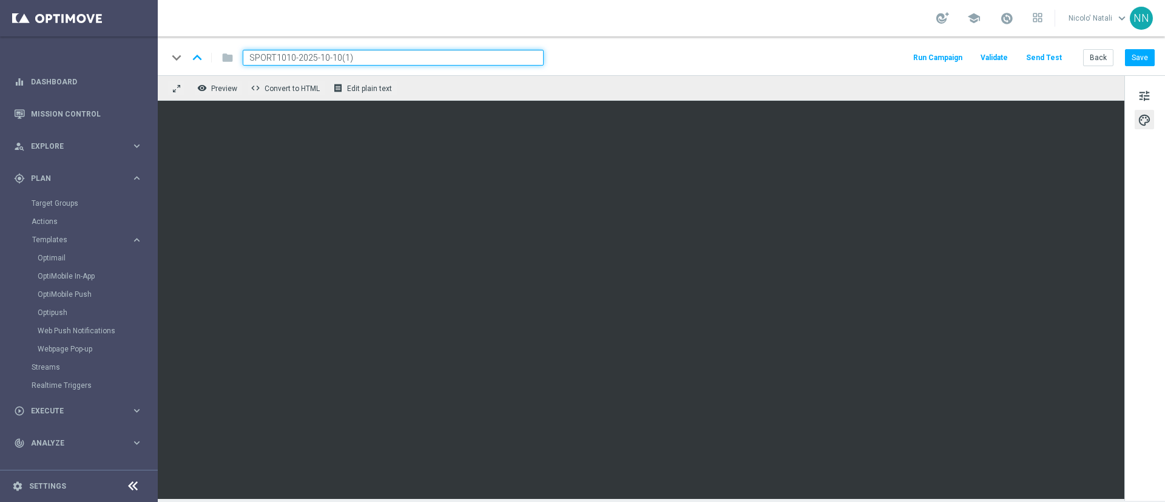
click at [391, 61] on input "SPORT1010-2025-10-10(1)" at bounding box center [393, 58] width 301 height 16
paste input "COMMESSE101025-2025-10-10"
type input "SCOMMESSE101025-2025-10-10"
click at [1142, 98] on span "tune" at bounding box center [1143, 96] width 13 height 16
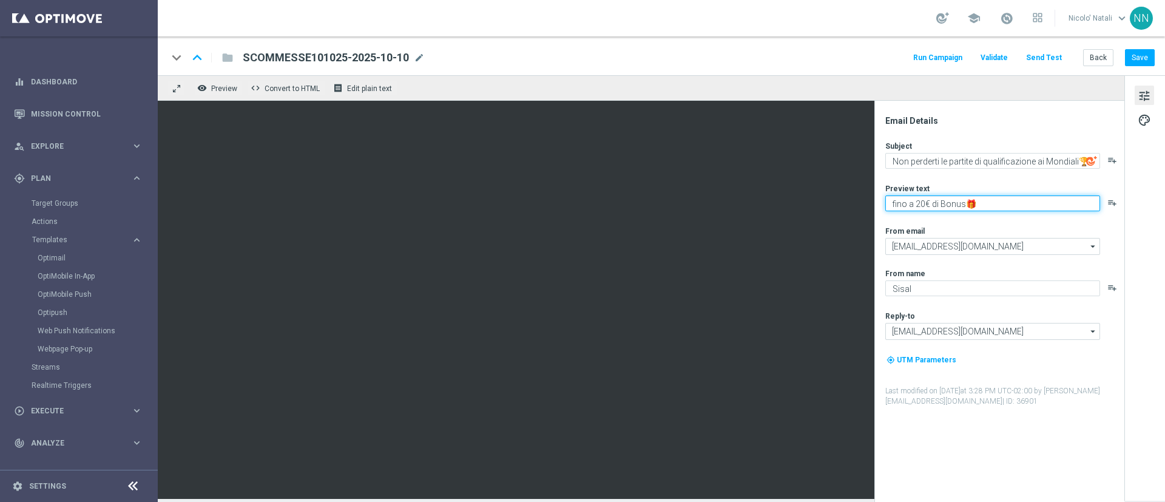
click at [925, 201] on textarea "fino a 20€ di Bonus🎁" at bounding box center [992, 203] width 215 height 16
type textarea "fino a 200€ di Bonus🎁"
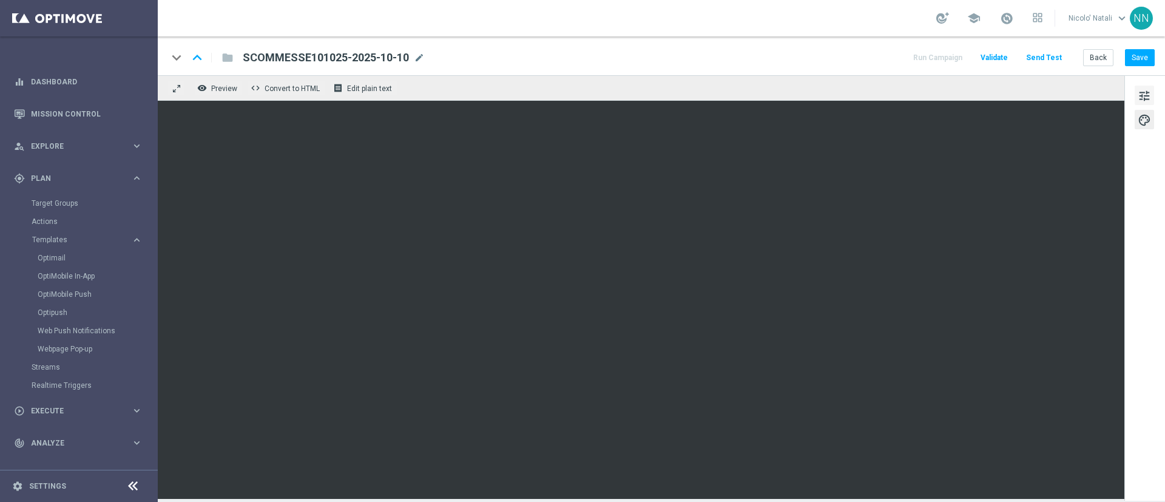
click at [1137, 93] on button "tune" at bounding box center [1143, 95] width 19 height 19
click at [1151, 53] on button "Save" at bounding box center [1140, 57] width 30 height 17
click at [1147, 63] on button "Save" at bounding box center [1140, 57] width 30 height 17
click at [58, 175] on span "Plan" at bounding box center [81, 178] width 100 height 7
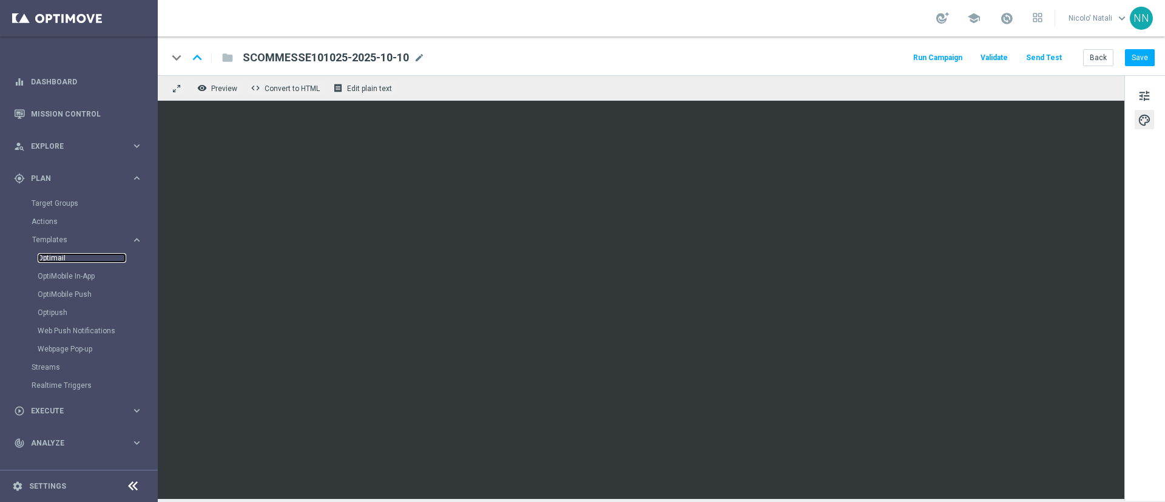
click at [51, 255] on link "Optimail" at bounding box center [82, 258] width 89 height 10
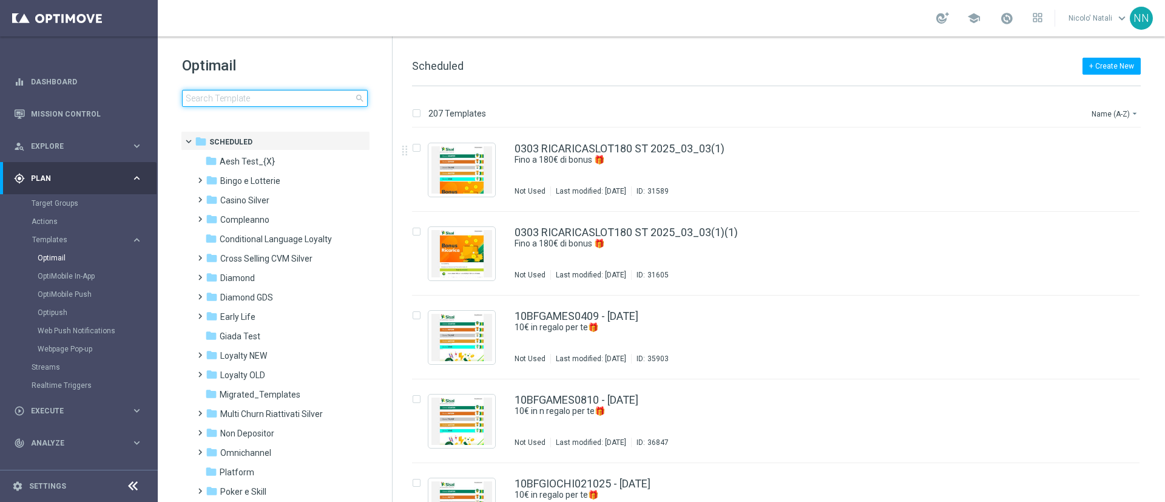
click at [301, 95] on input at bounding box center [275, 98] width 186 height 17
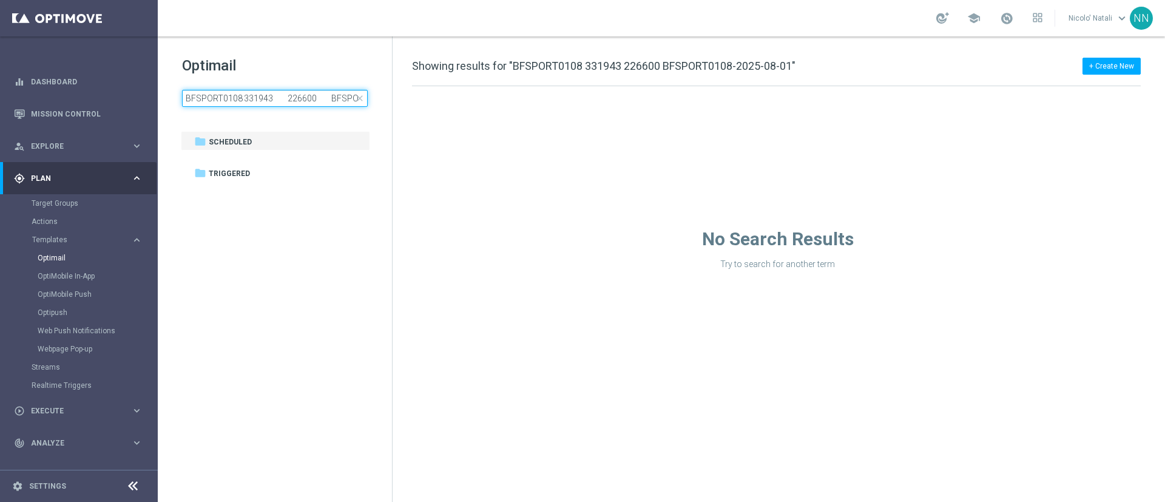
click at [293, 99] on input "BFSPORT0108 331943 226600 BFSPORT0108-2025-08-01" at bounding box center [275, 98] width 186 height 17
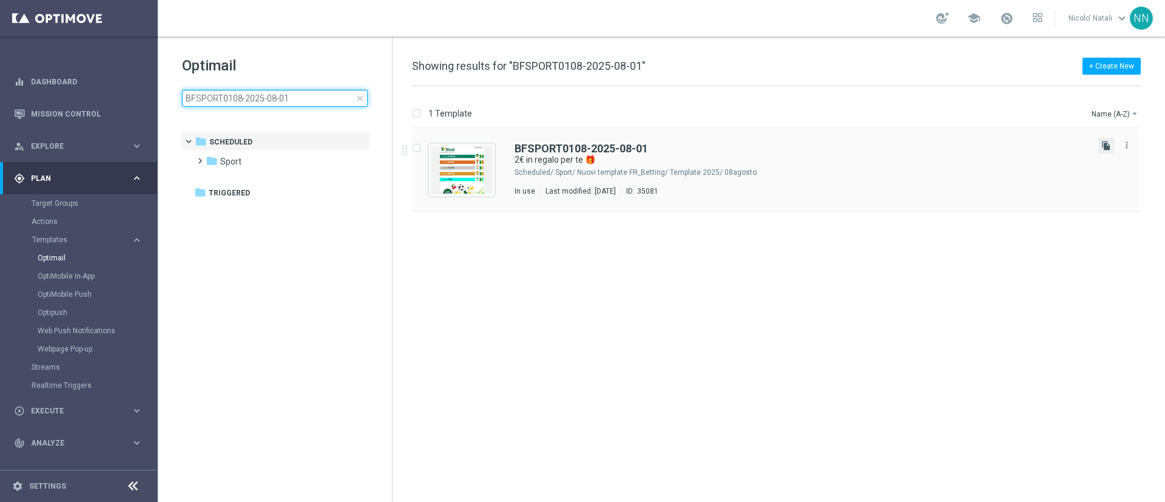
type input "BFSPORT0108-2025-08-01"
click at [1110, 146] on icon "file_copy" at bounding box center [1106, 146] width 10 height 10
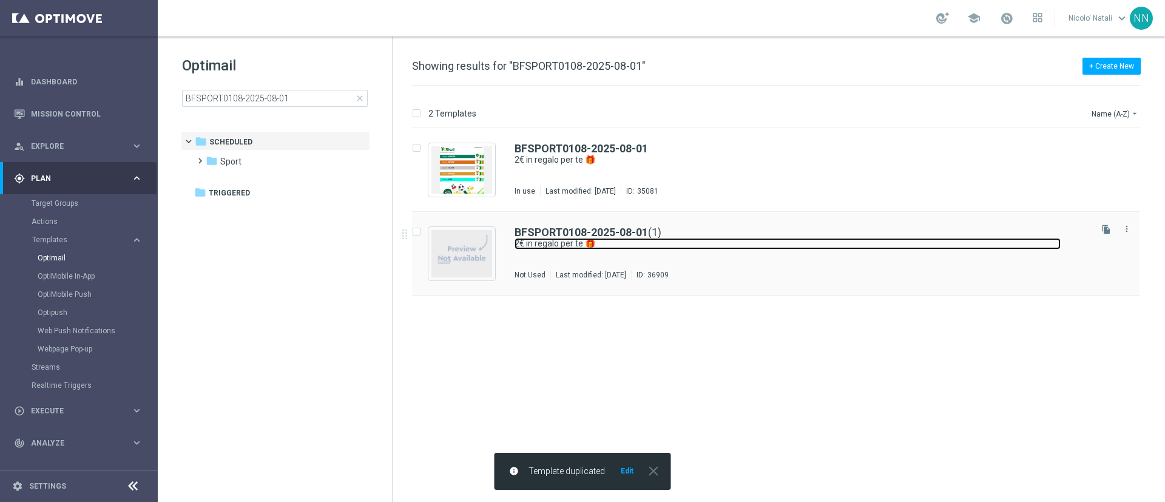
click at [772, 246] on link "2€ in regalo per te 🎁" at bounding box center [787, 244] width 546 height 12
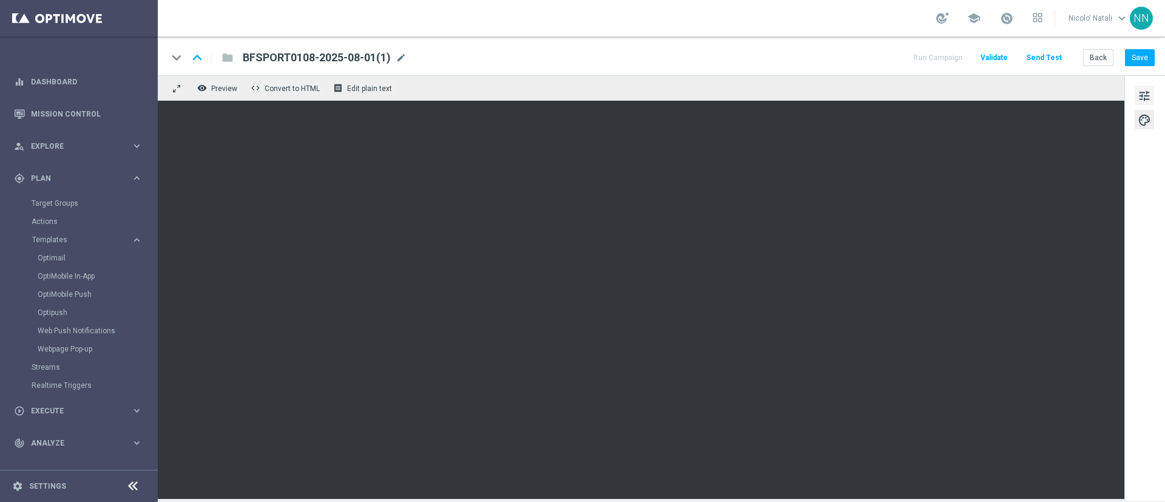
click at [1144, 97] on span "tune" at bounding box center [1143, 96] width 13 height 16
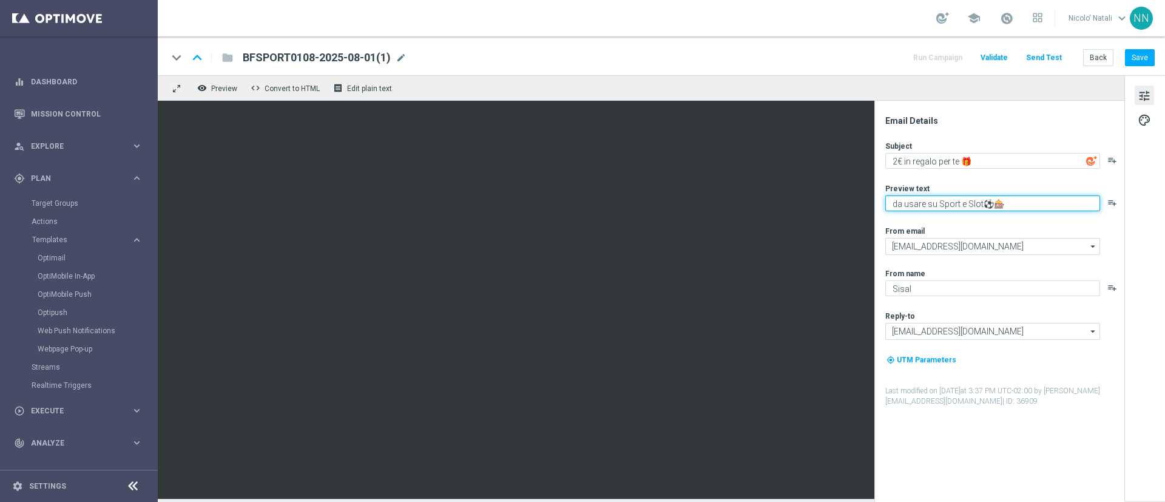
drag, startPoint x: 1002, startPoint y: 203, endPoint x: 994, endPoint y: 203, distance: 7.9
click at [994, 203] on textarea "da usare su Sport e Slot⚽🎰" at bounding box center [992, 203] width 215 height 16
type textarea "da usare su Sport⚽"
click at [399, 52] on span "mode_edit" at bounding box center [401, 57] width 11 height 11
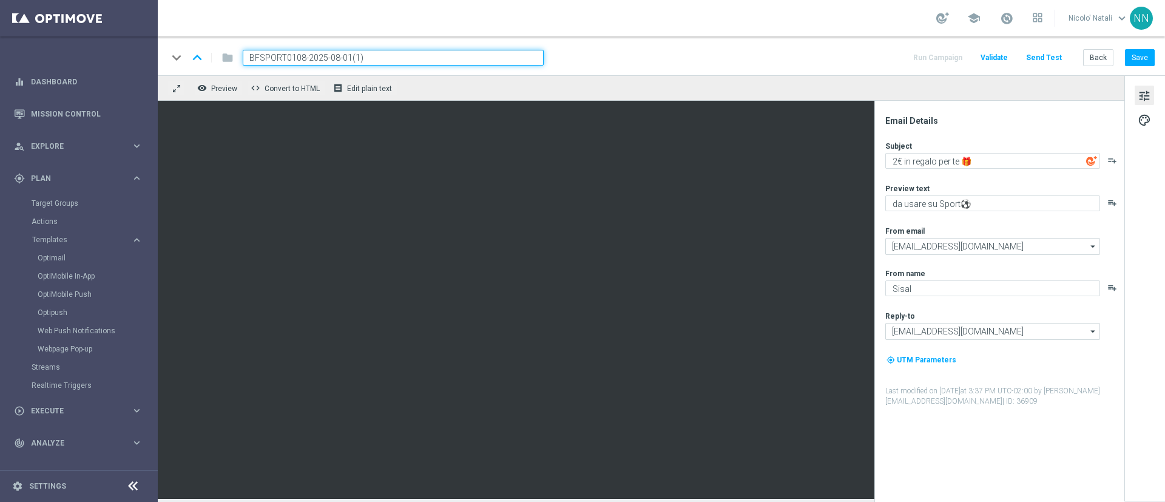
click at [399, 52] on input "BFSPORT0108-2025-08-01(1)" at bounding box center [393, 58] width 301 height 16
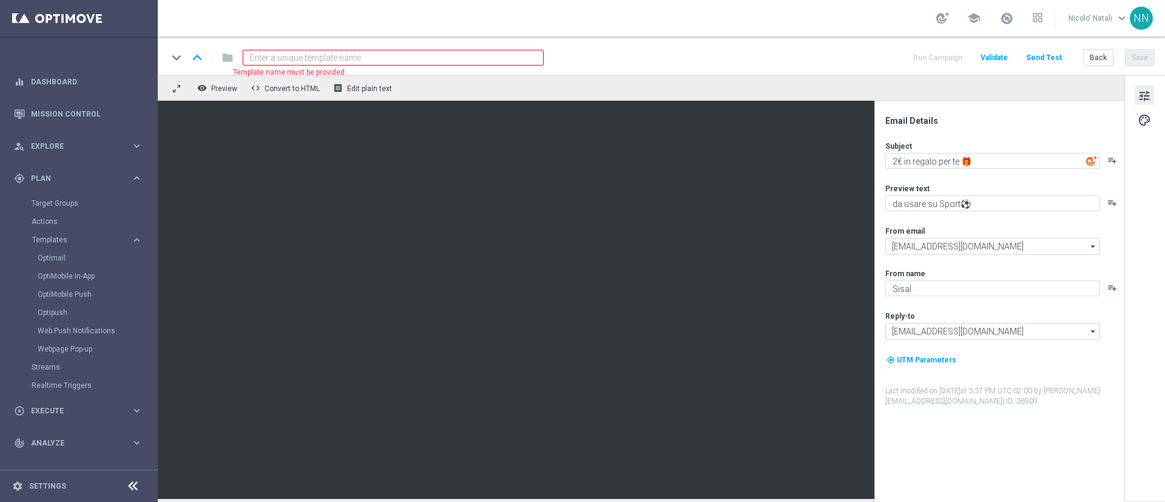
paste input "BF1010-2025-10-10"
type input "BF1010-2025-10-10"
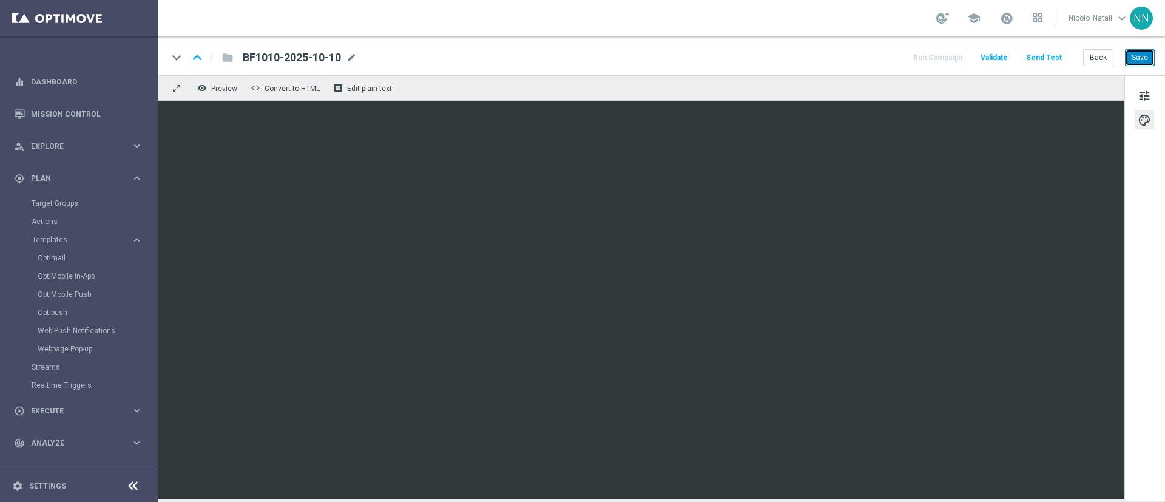
click at [1132, 55] on button "Save" at bounding box center [1140, 57] width 30 height 17
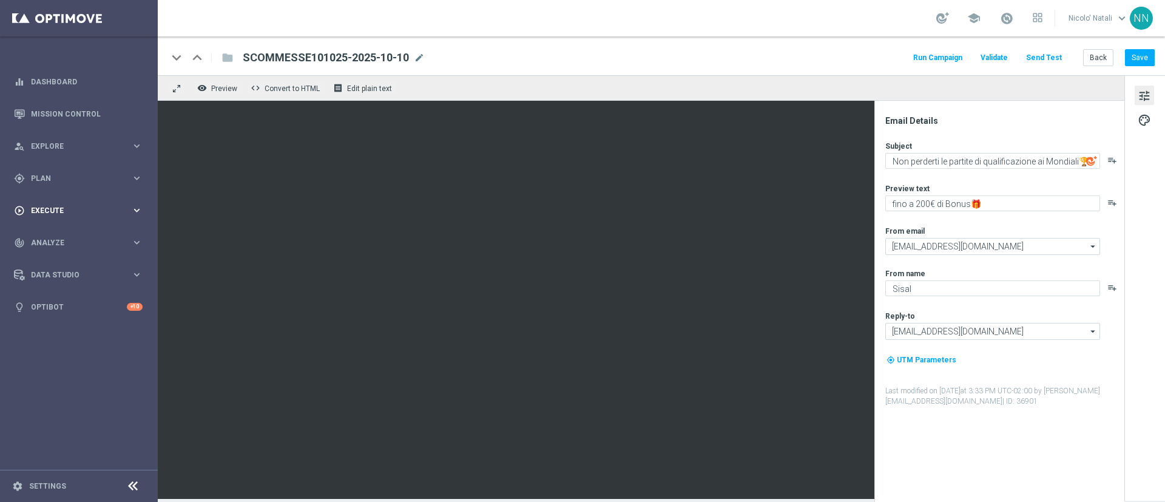
click at [62, 200] on div "play_circle_outline Execute keyboard_arrow_right" at bounding box center [78, 210] width 157 height 32
click at [52, 180] on span "Plan" at bounding box center [81, 178] width 100 height 7
click at [60, 237] on span "Templates" at bounding box center [75, 239] width 87 height 7
click at [60, 263] on div "Optimail" at bounding box center [97, 258] width 119 height 18
click at [60, 258] on link "Optimail" at bounding box center [82, 258] width 89 height 10
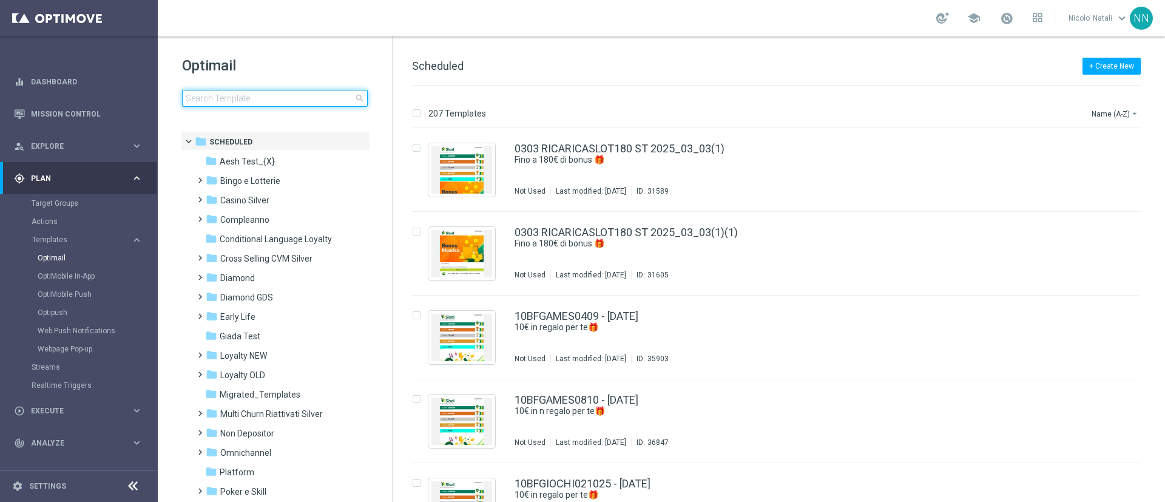
click at [280, 96] on input at bounding box center [275, 98] width 186 height 17
type input "BFSPORT0108-2025-08-01"
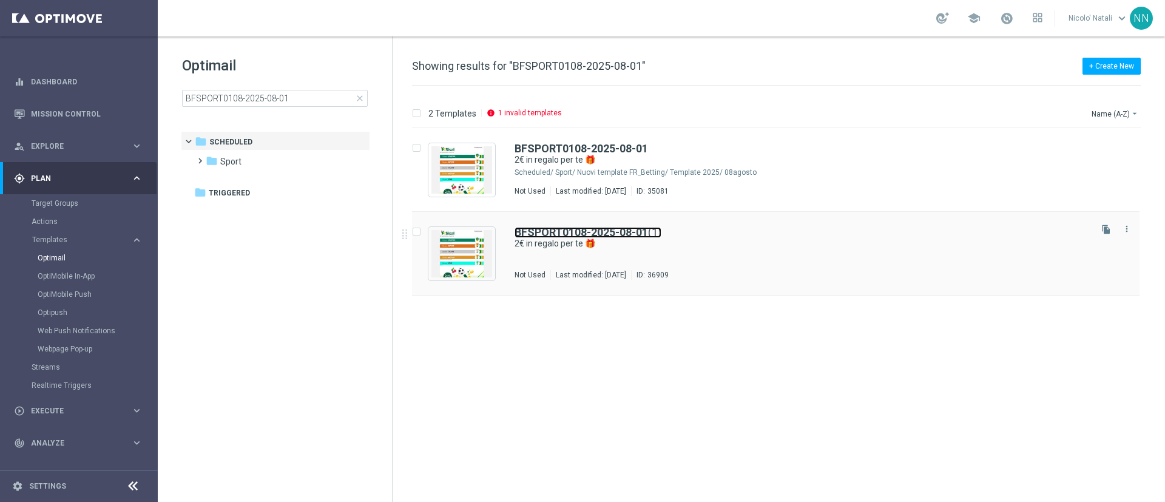
click at [582, 231] on b "BFSPORT0108-2025-08-01" at bounding box center [580, 232] width 133 height 13
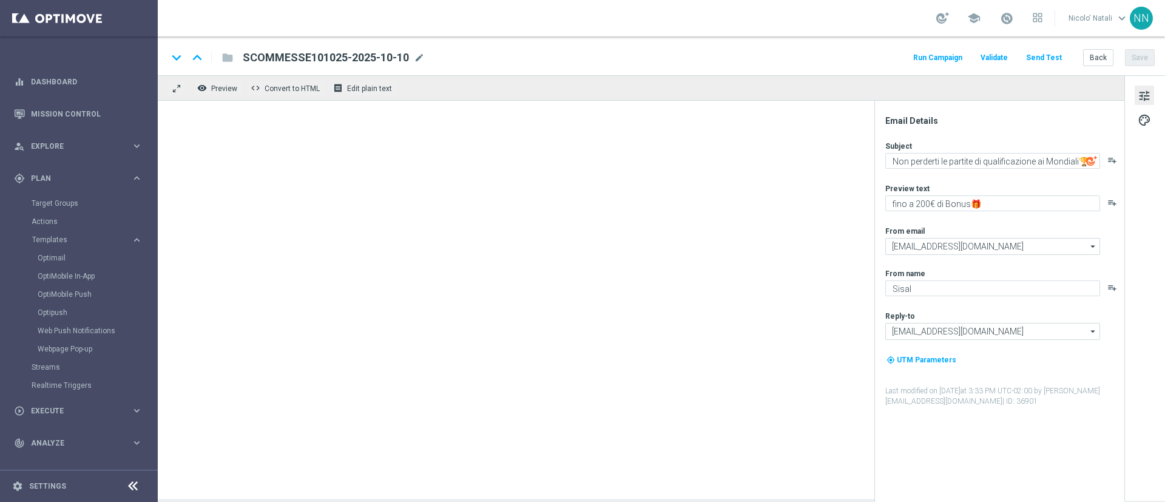
type textarea "2€ in regalo per te 🎁"
type textarea "da usare su Sport e Slot⚽🎰"
